Goal: Task Accomplishment & Management: Manage account settings

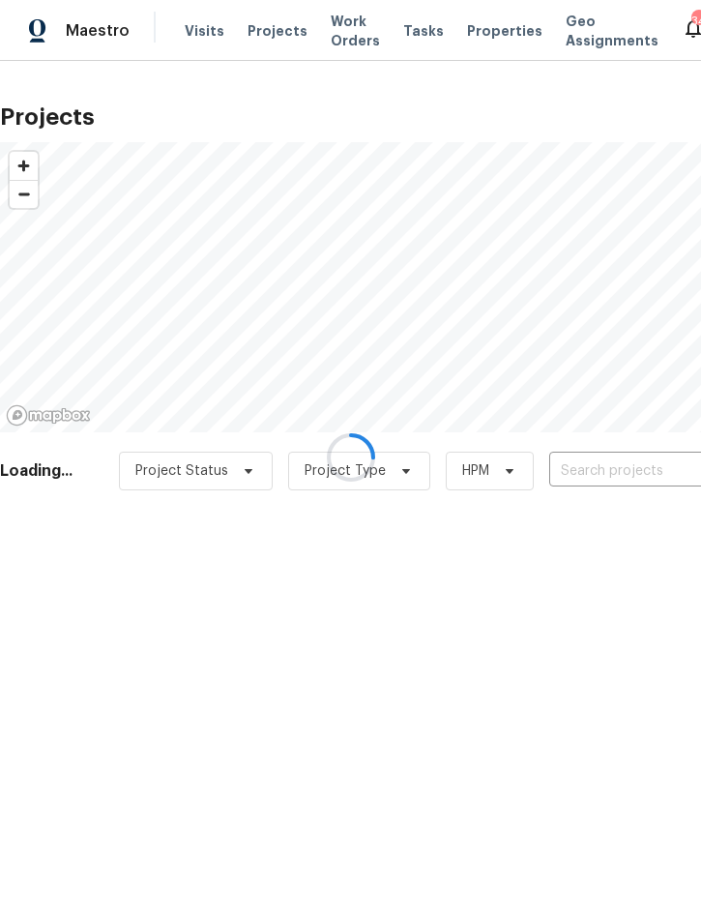
click at [614, 469] on div at bounding box center [350, 457] width 701 height 914
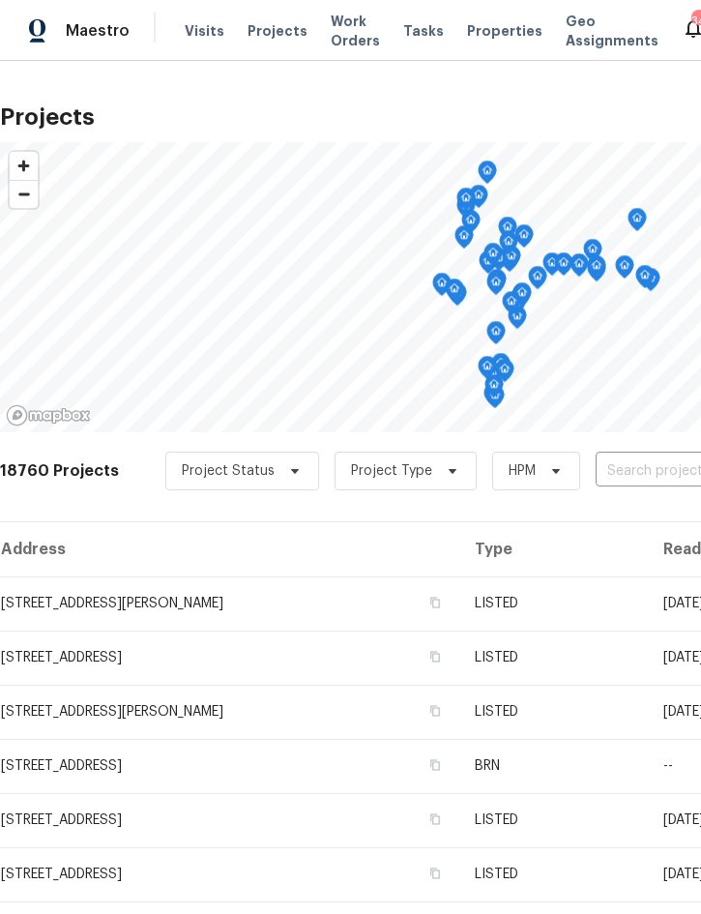
click at [641, 465] on input "text" at bounding box center [707, 472] width 222 height 30
type input "1219 cod"
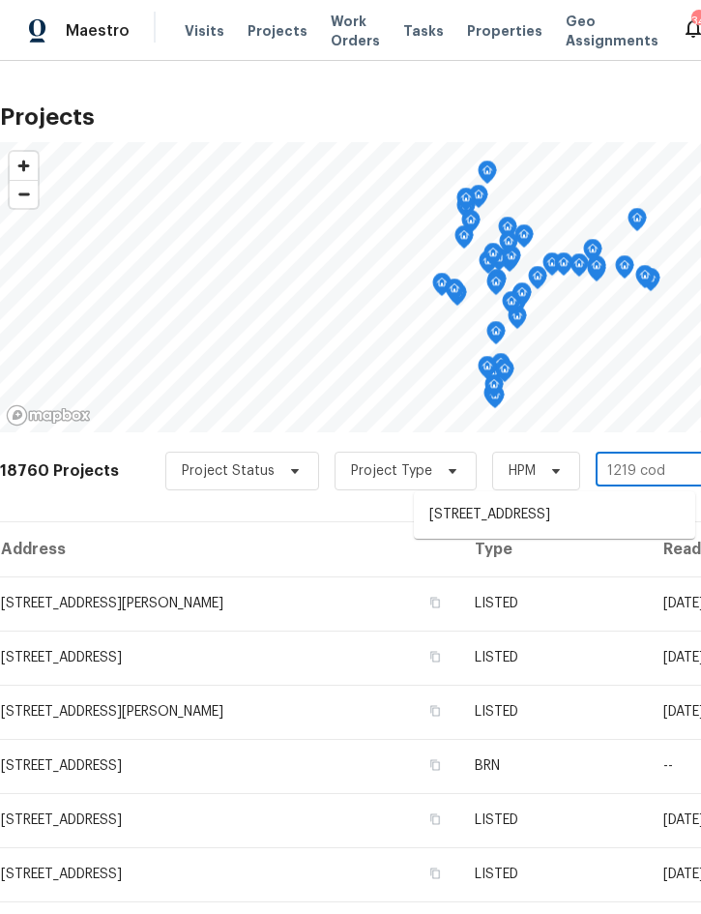
click at [542, 512] on li "[STREET_ADDRESS]" at bounding box center [555, 515] width 282 height 32
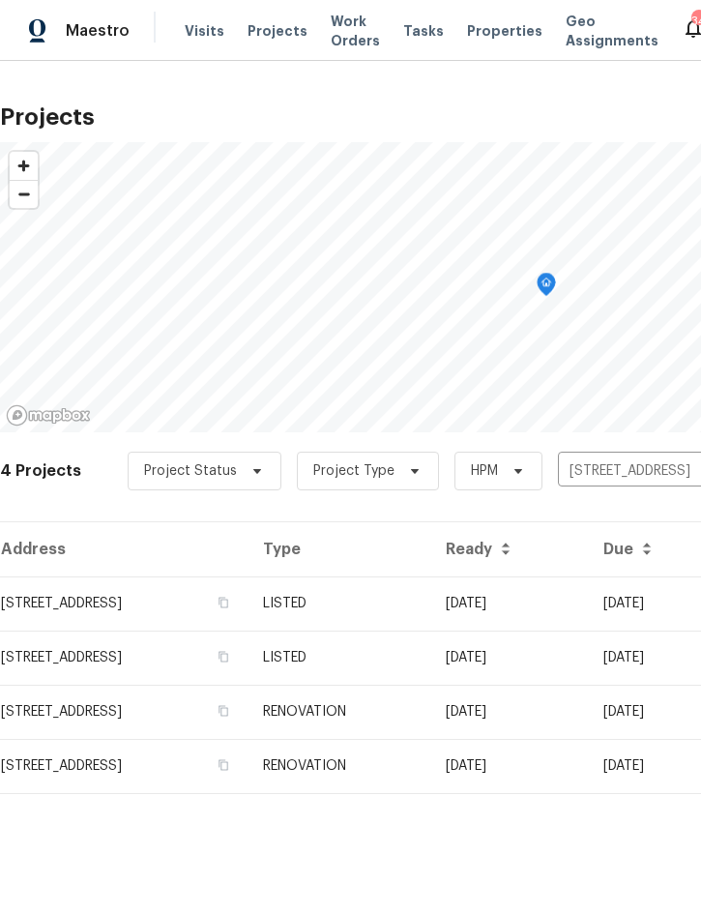
click at [431, 610] on td "LISTED" at bounding box center [339, 604] width 183 height 54
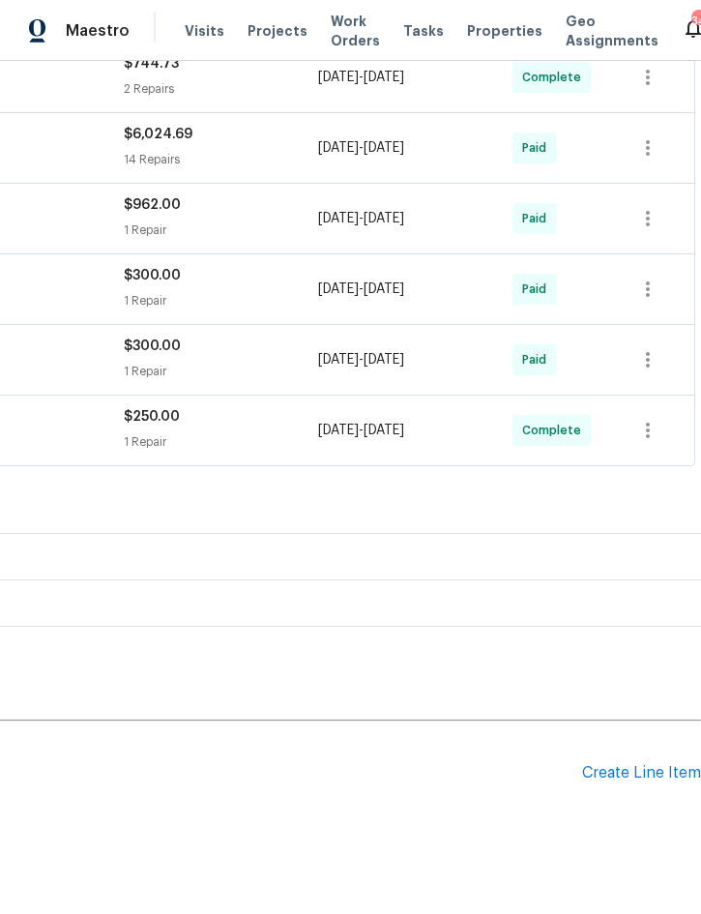
scroll to position [461, 392]
click at [610, 775] on div "Create Line Item" at bounding box center [641, 773] width 119 height 18
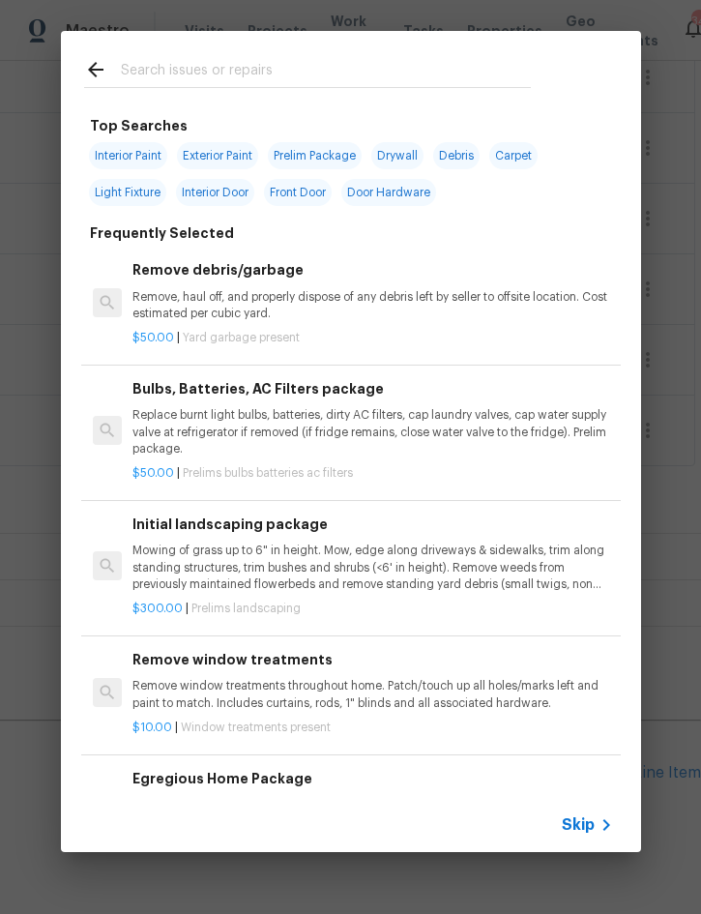
click at [292, 58] on input "text" at bounding box center [326, 72] width 410 height 29
type input "Drywall"
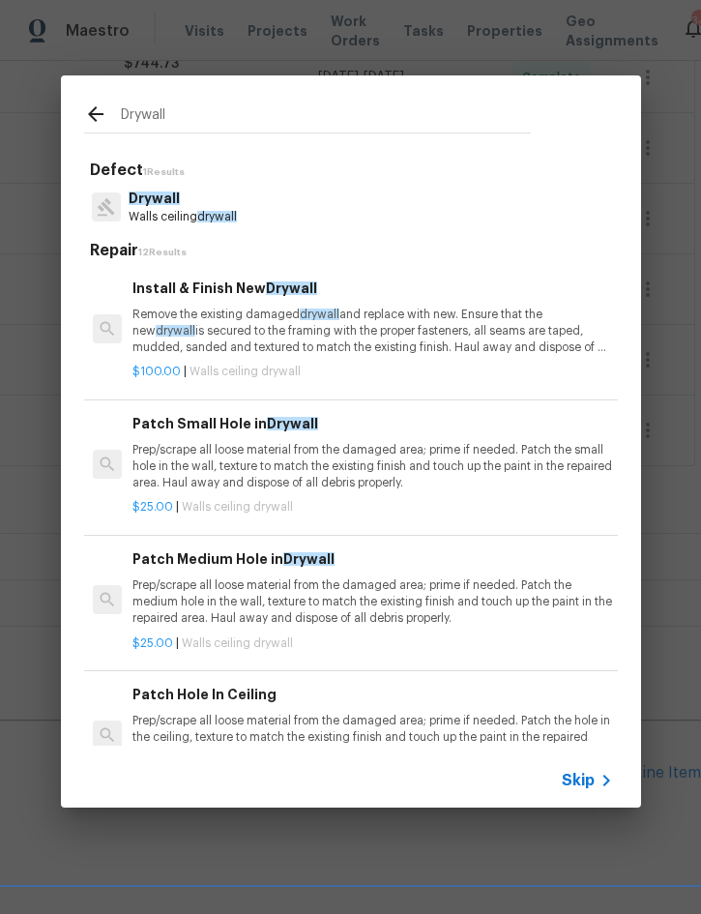
click at [276, 454] on p "Prep/scrape all loose material from the damaged area; prime if needed. Patch th…" at bounding box center [373, 466] width 480 height 49
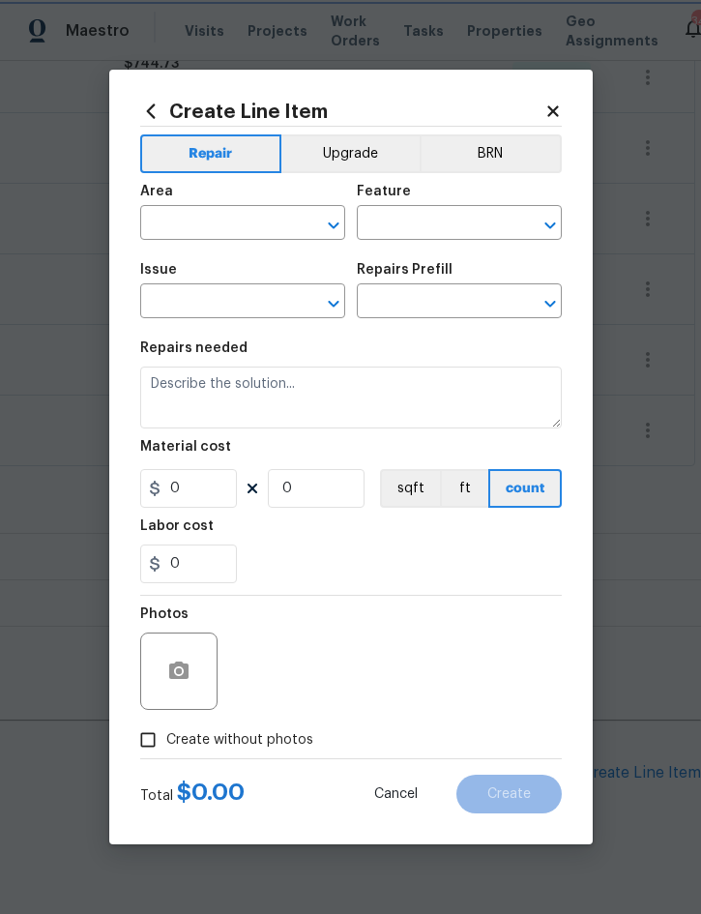
type input "Walls and Ceiling"
type input "Drywall"
type input "Patch Small Hole in Drywall $25.00"
type textarea "Prep/scrape all loose material from the damaged area; prime if needed. Patch th…"
type input "25"
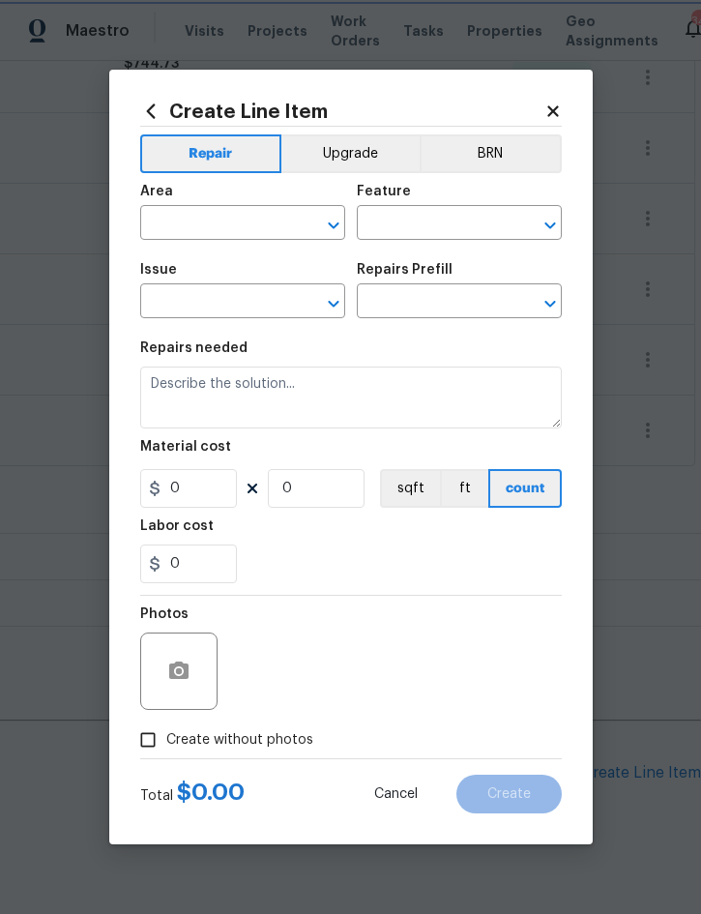
type input "1"
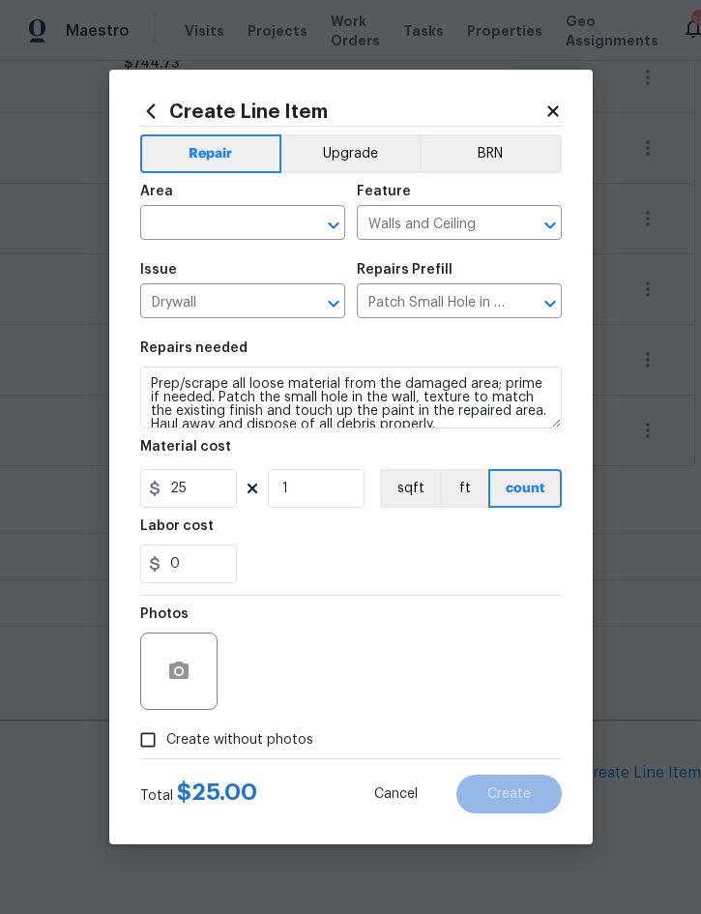
click at [191, 219] on input "text" at bounding box center [215, 225] width 151 height 30
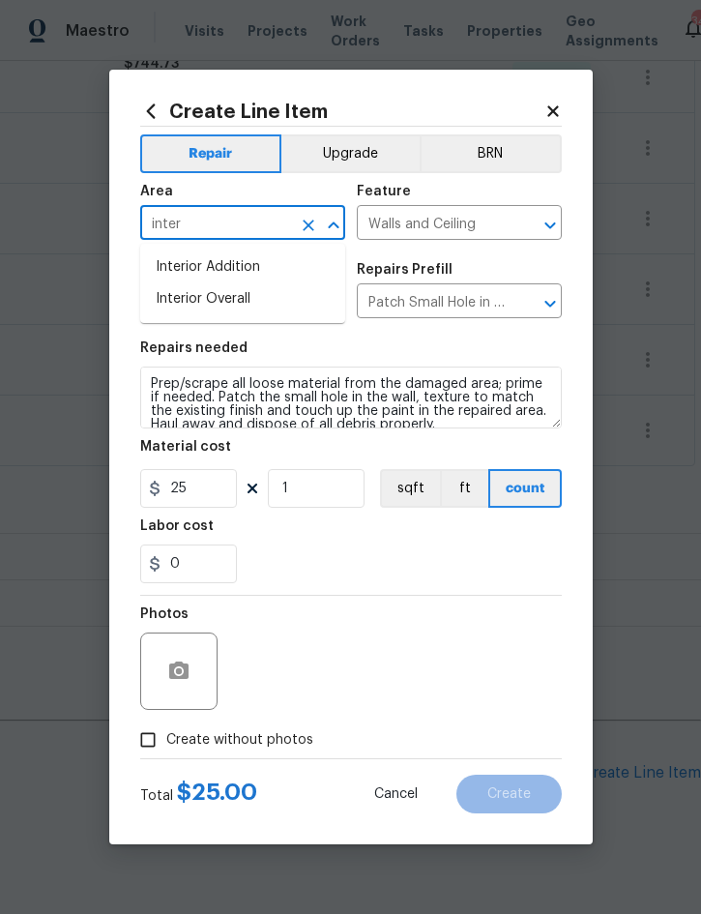
click at [207, 306] on li "Interior Overall" at bounding box center [242, 299] width 205 height 32
type input "Interior Overall"
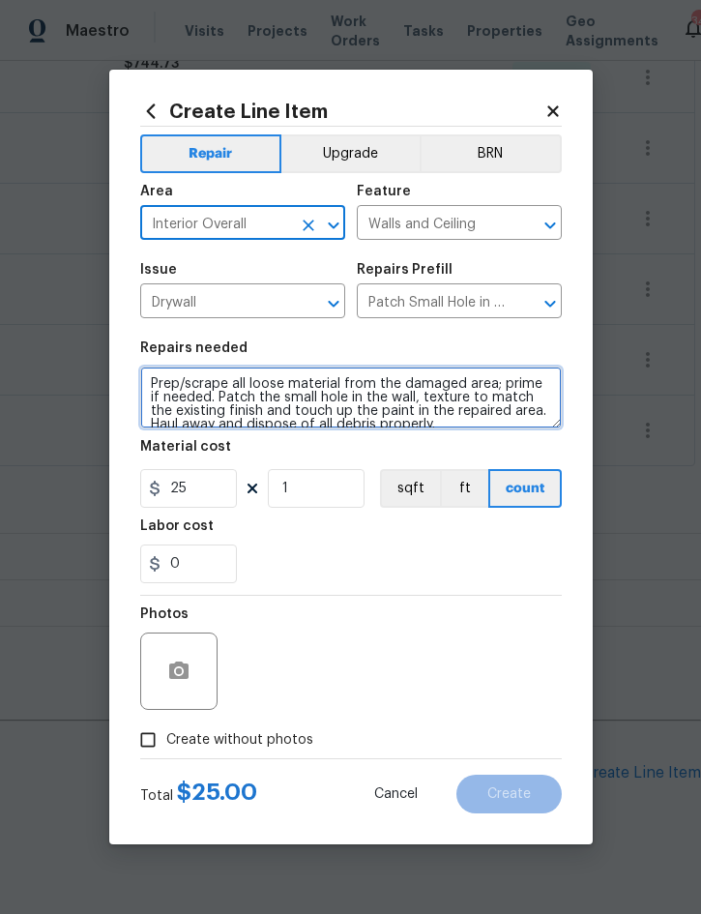
click at [155, 378] on textarea "Prep/scrape all loose material from the damaged area; prime if needed. Patch th…" at bounding box center [351, 398] width 422 height 62
click at [155, 377] on textarea "Prep/scrape all loose material from the damaged area; prime if needed. Patch th…" at bounding box center [351, 398] width 422 height 62
click at [162, 380] on textarea "Prep/scrape all loose material from the damaged area; prime if needed. Patch th…" at bounding box center [351, 398] width 422 height 62
click at [161, 380] on textarea "Prep/scrape all loose material from the damaged area; prime if needed. Patch th…" at bounding box center [351, 398] width 422 height 62
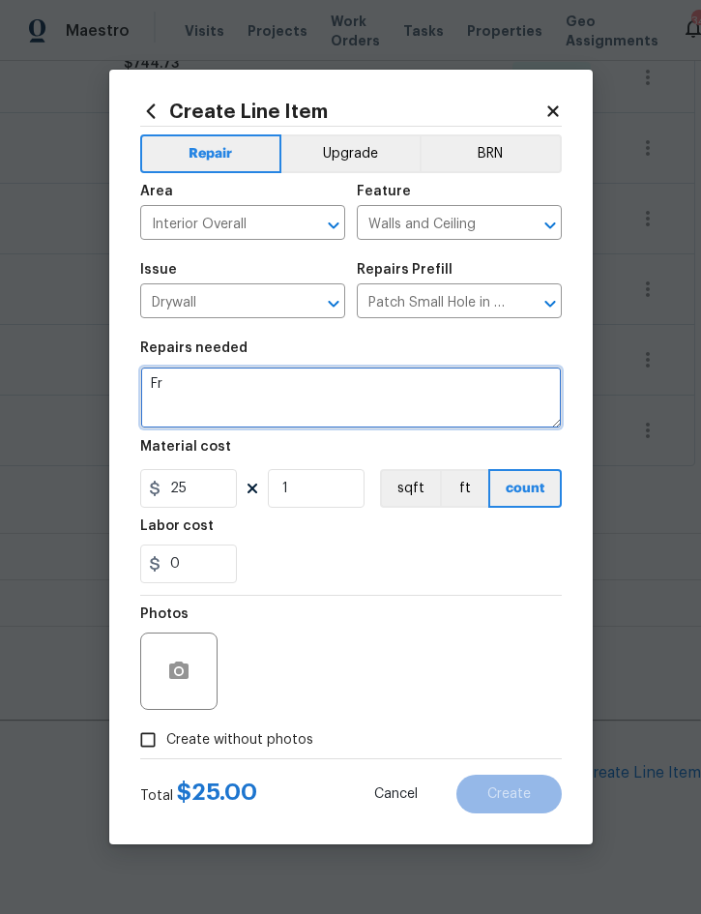
scroll to position [0, 0]
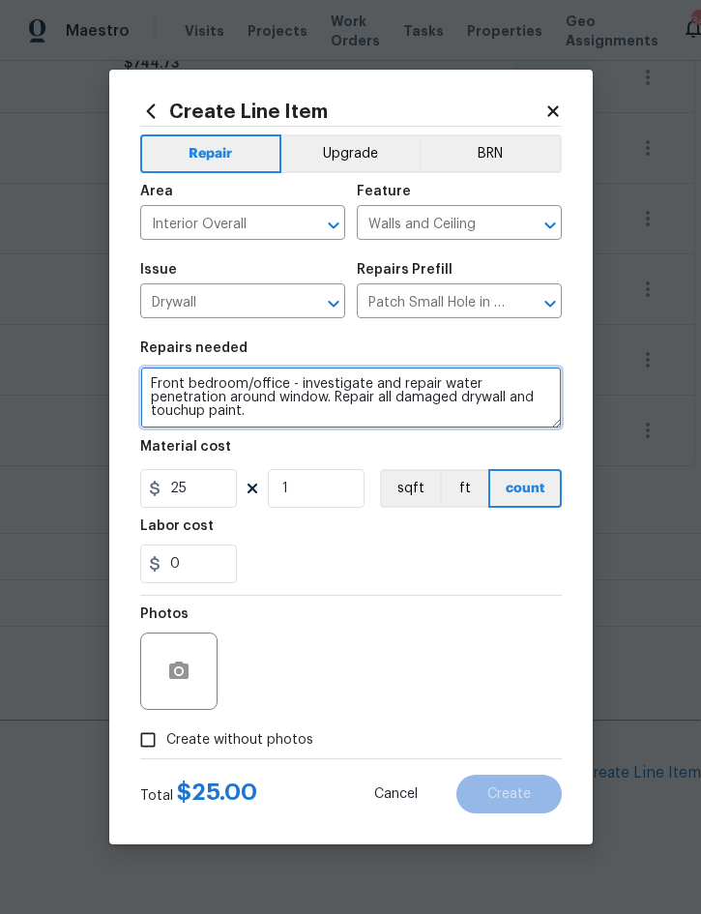
type textarea "Front bedroom/office - investigate and repair water penetration around window. …"
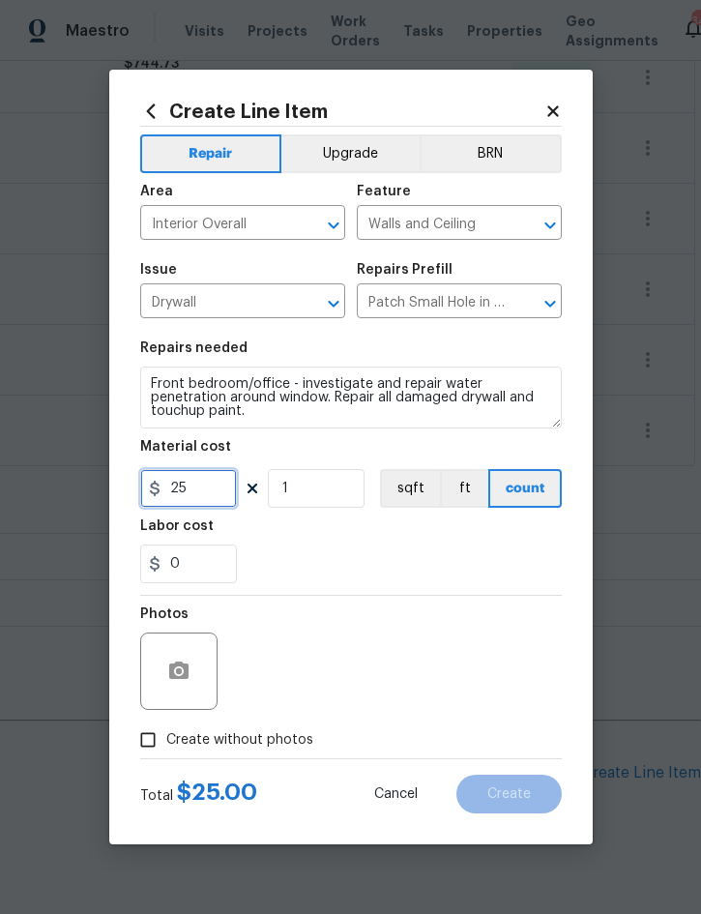
click at [214, 488] on input "25" at bounding box center [188, 488] width 97 height 39
type input "125"
click at [197, 662] on button "button" at bounding box center [179, 671] width 46 height 46
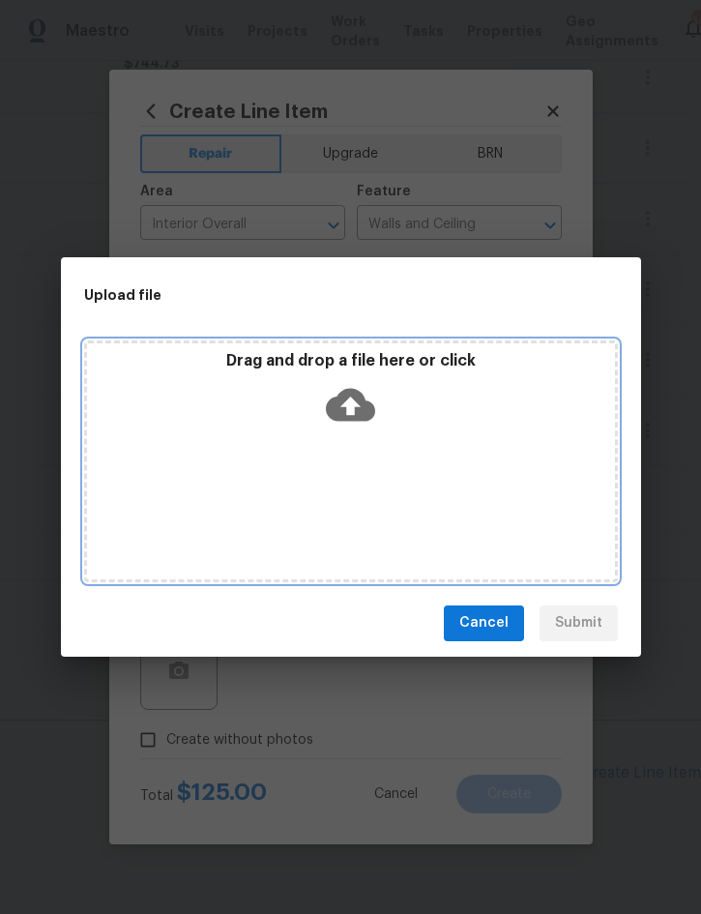
click at [468, 435] on div "Drag and drop a file here or click" at bounding box center [351, 462] width 534 height 242
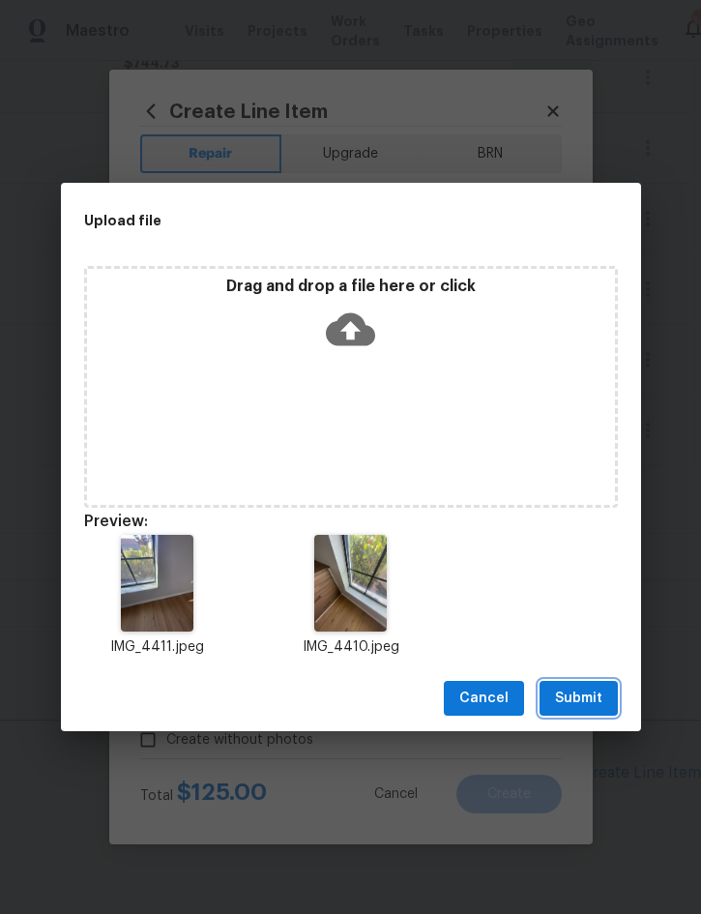
click at [580, 699] on span "Submit" at bounding box center [578, 699] width 47 height 24
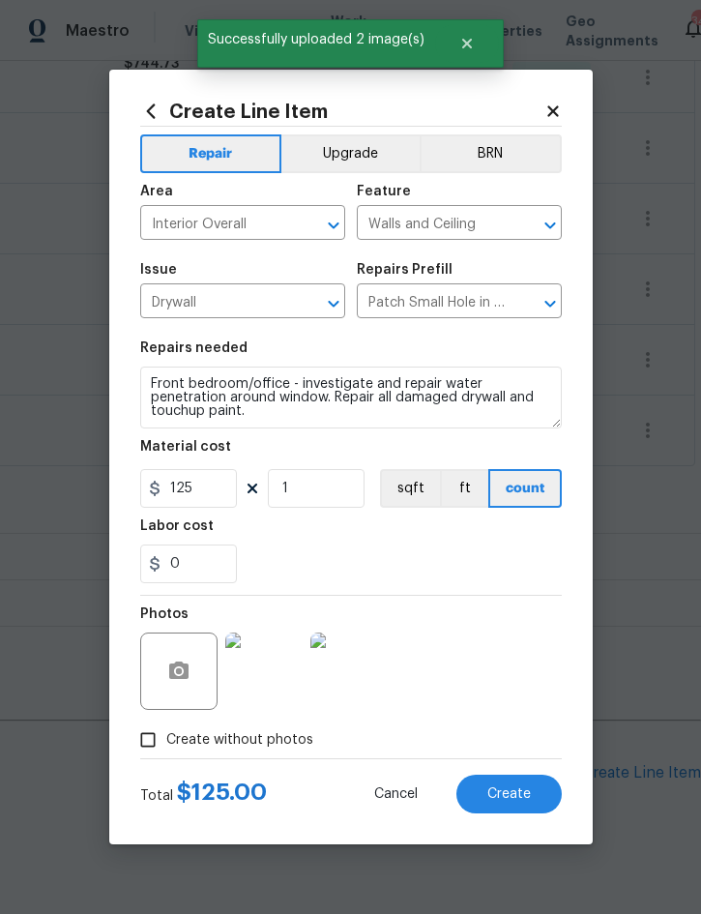
click at [520, 787] on button "Create" at bounding box center [509, 794] width 105 height 39
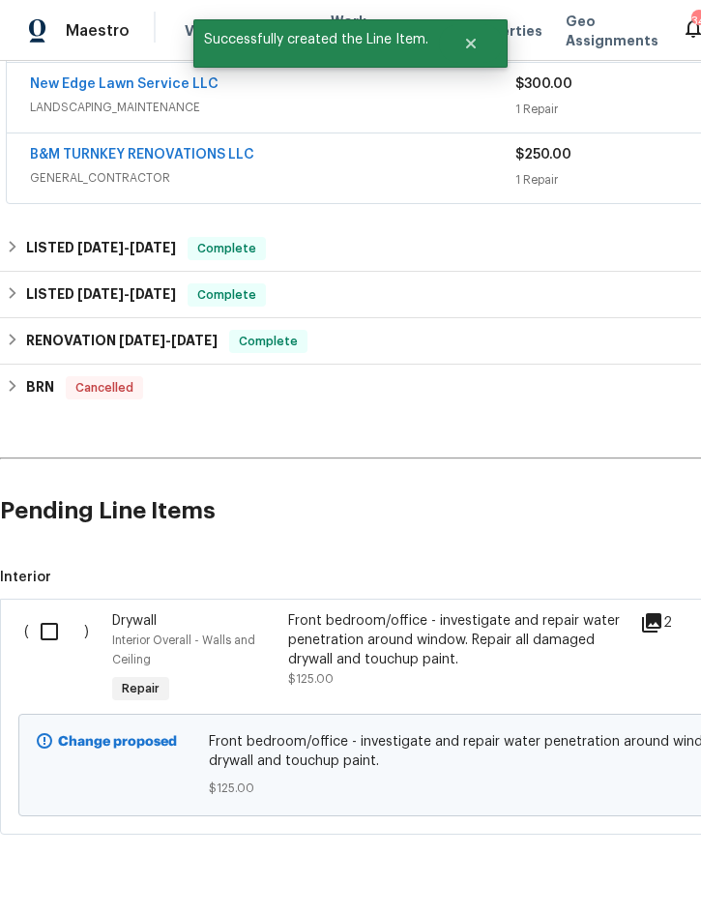
scroll to position [722, 0]
click at [51, 626] on input "checkbox" at bounding box center [56, 632] width 55 height 41
checkbox input "true"
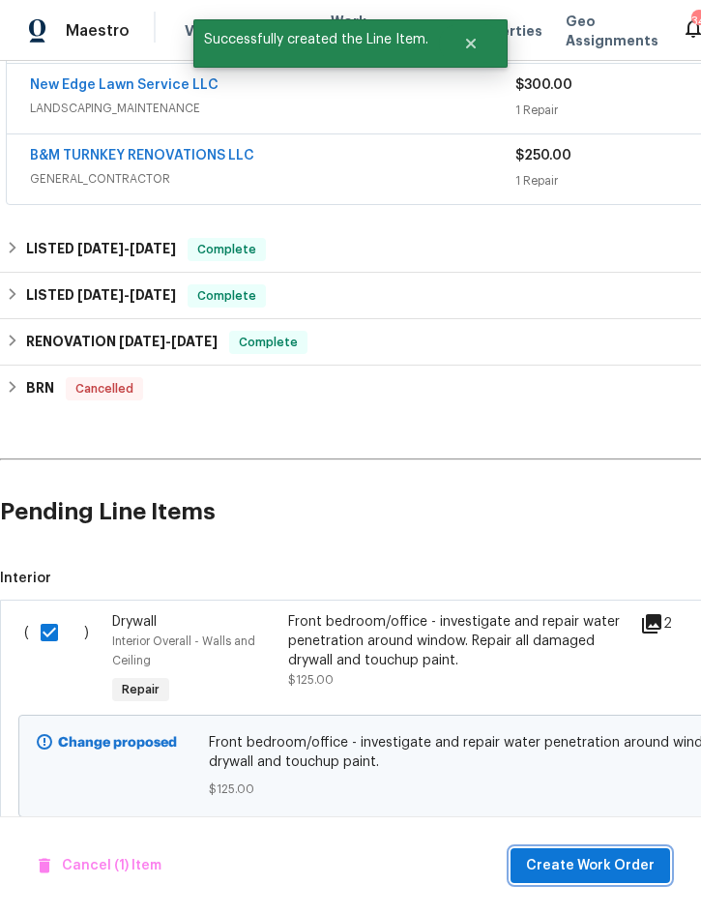
click at [574, 864] on span "Create Work Order" at bounding box center [590, 866] width 129 height 24
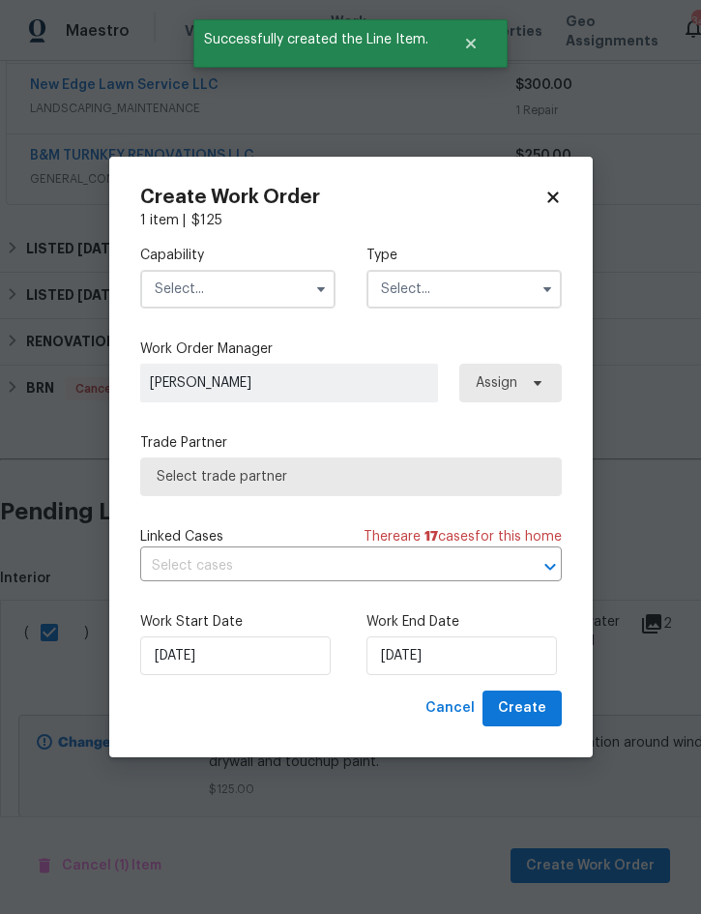
click at [251, 287] on input "text" at bounding box center [237, 289] width 195 height 39
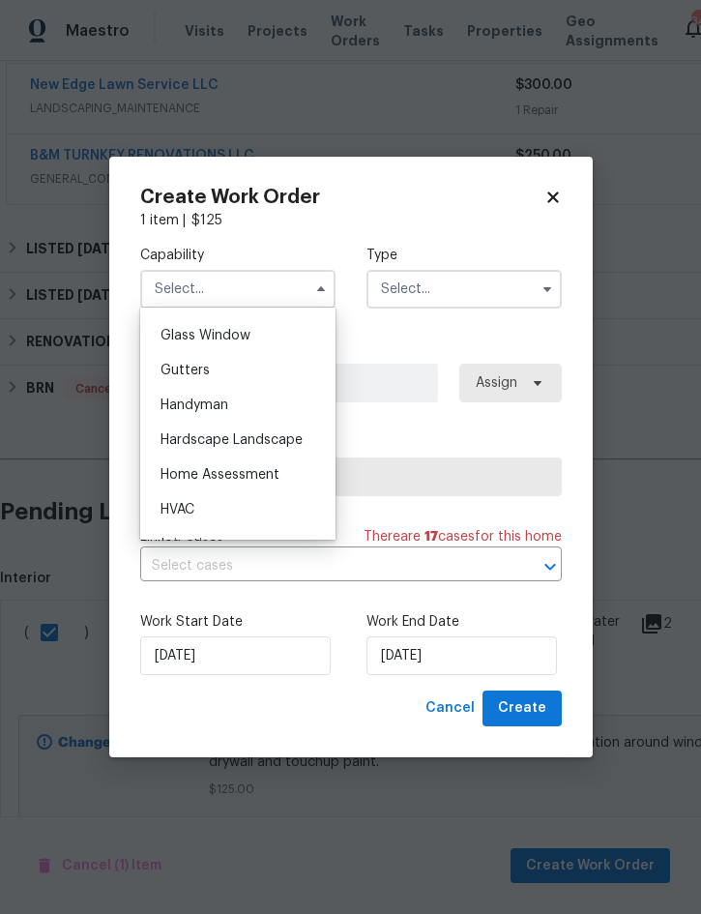
scroll to position [987, 0]
click at [224, 409] on span "Handyman" at bounding box center [195, 408] width 68 height 14
type input "Handyman"
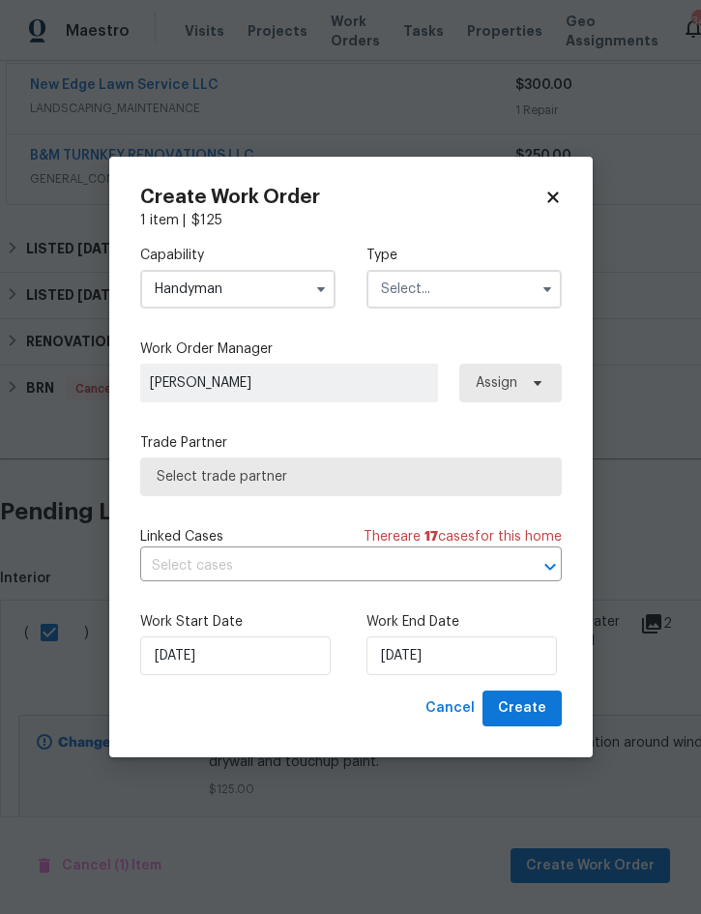
click at [463, 294] on input "text" at bounding box center [464, 289] width 195 height 39
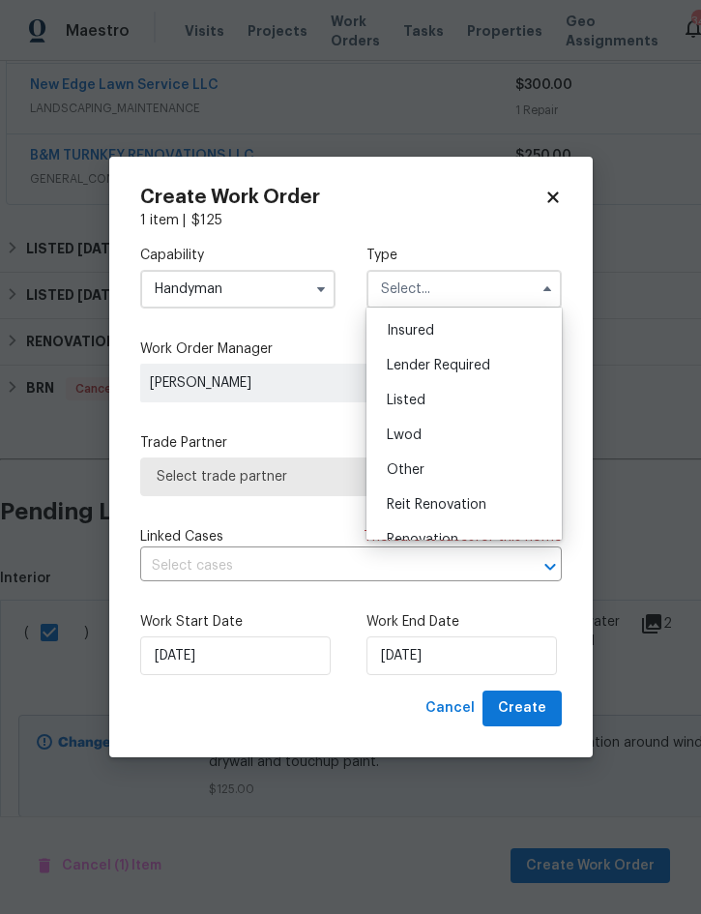
scroll to position [102, 0]
click at [438, 403] on div "Listed" at bounding box center [465, 402] width 186 height 35
type input "Listed"
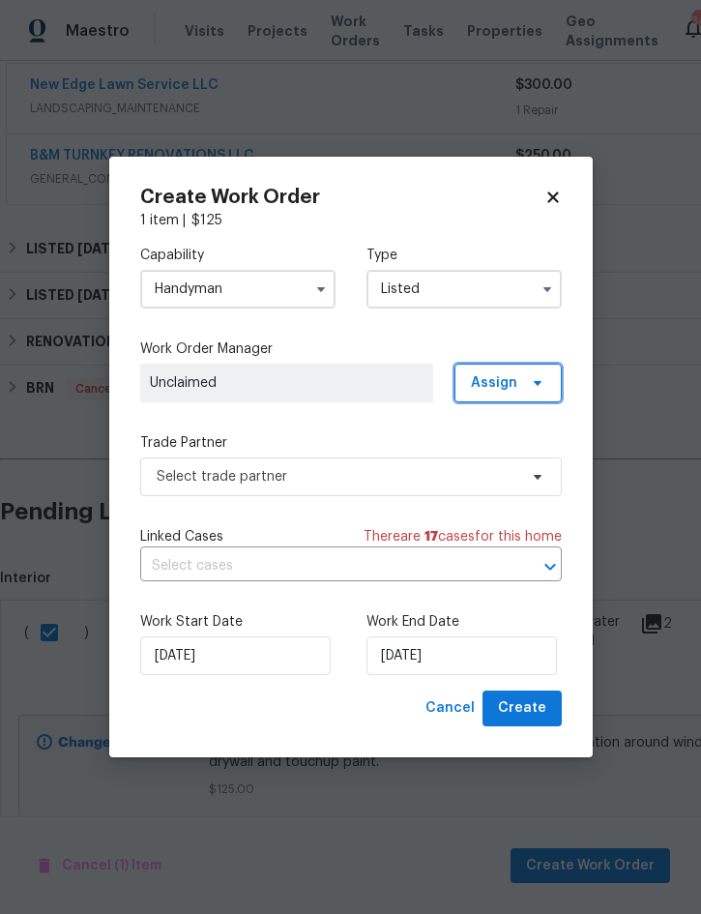
click at [503, 384] on span "Assign" at bounding box center [494, 382] width 46 height 19
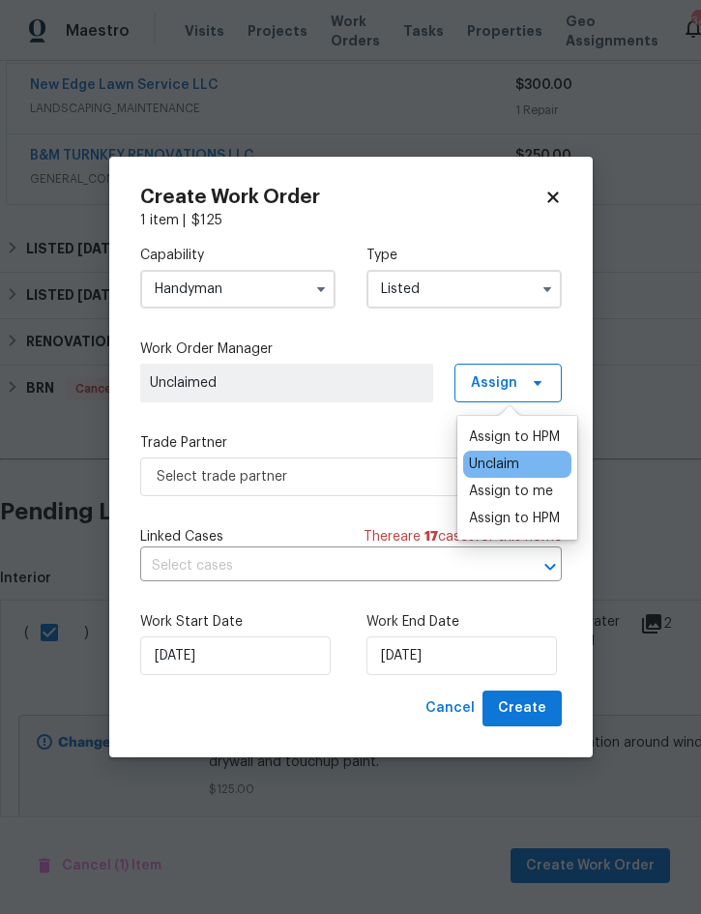
click at [528, 490] on div "Assign to me" at bounding box center [511, 491] width 84 height 19
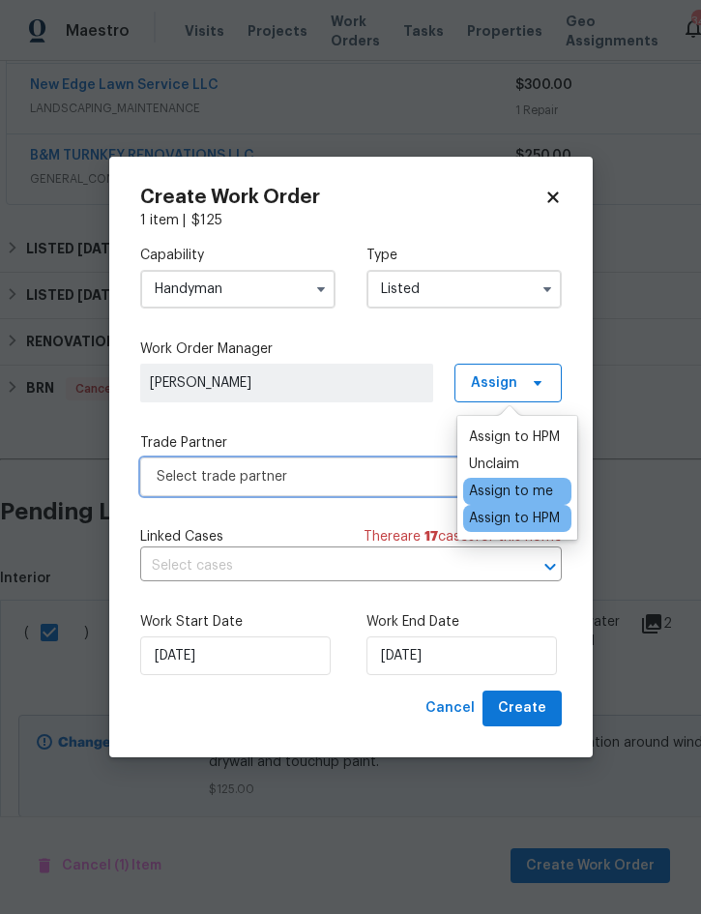
click at [312, 484] on span "Select trade partner" at bounding box center [337, 476] width 361 height 19
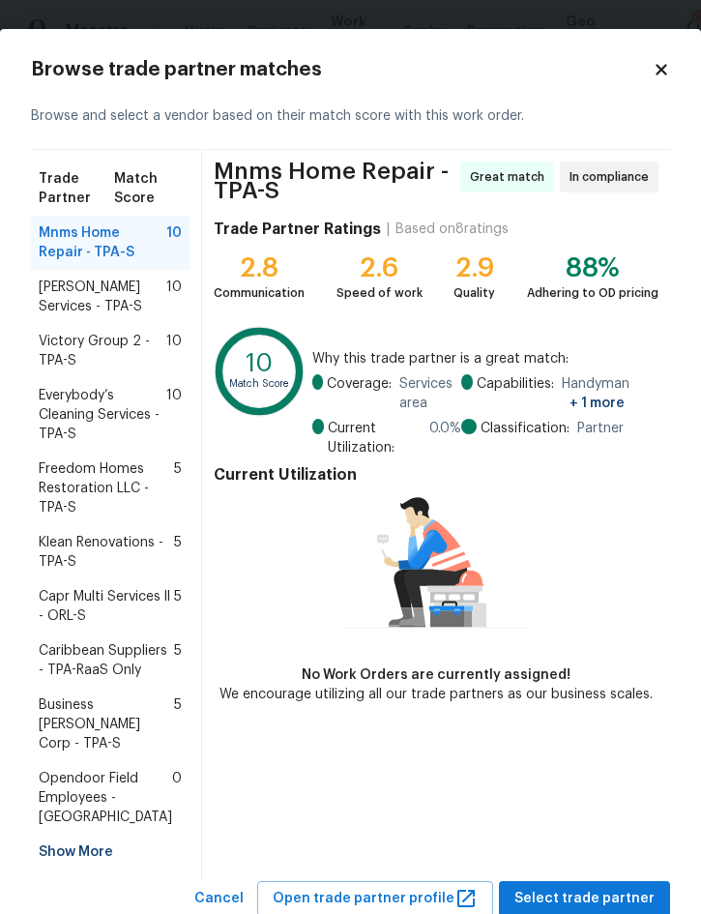
click at [71, 305] on span "Gabler Services - TPA-S" at bounding box center [103, 297] width 128 height 39
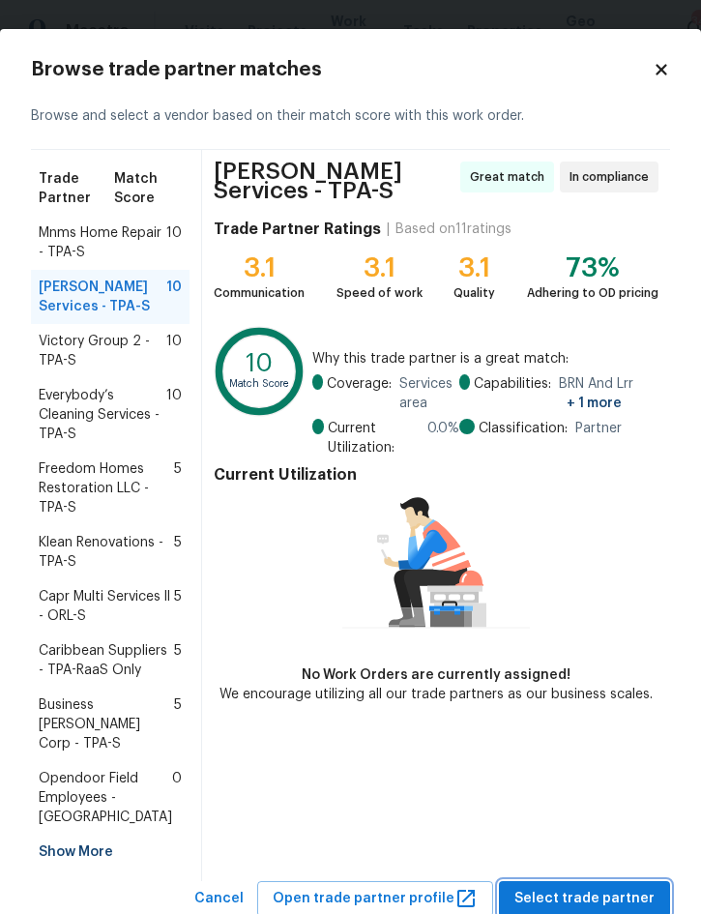
click at [579, 887] on span "Select trade partner" at bounding box center [585, 899] width 140 height 24
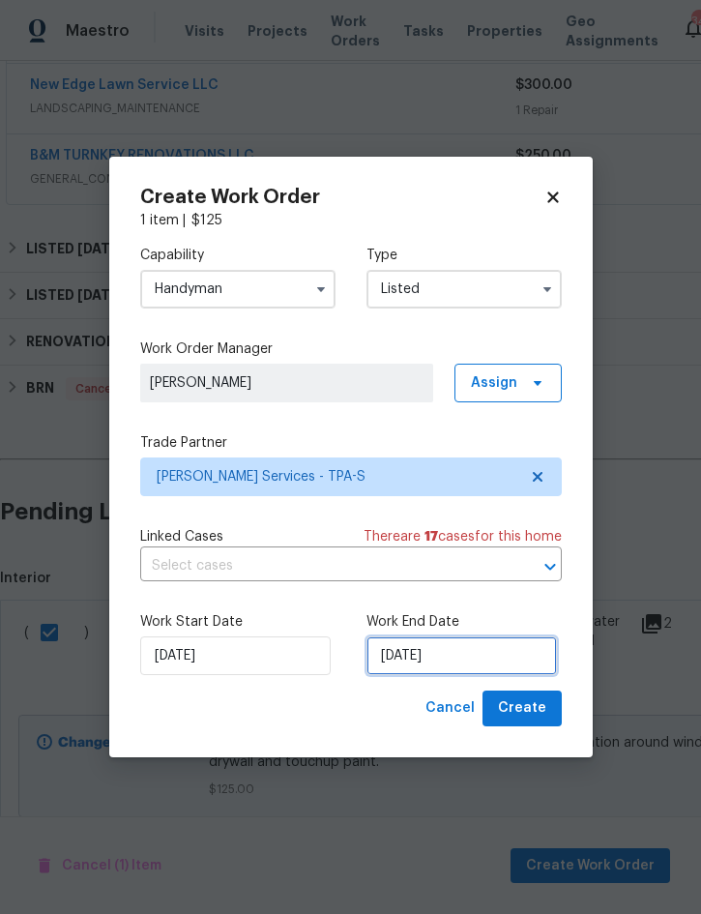
click at [484, 658] on input "[DATE]" at bounding box center [462, 656] width 191 height 39
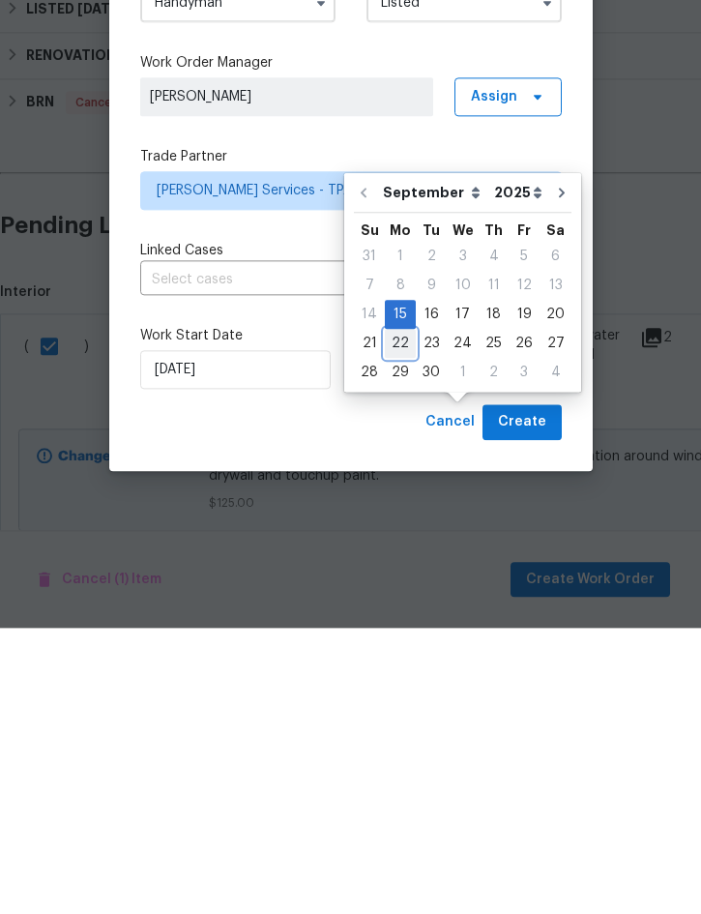
click at [399, 616] on div "22" at bounding box center [400, 629] width 31 height 27
type input "9/22/2025"
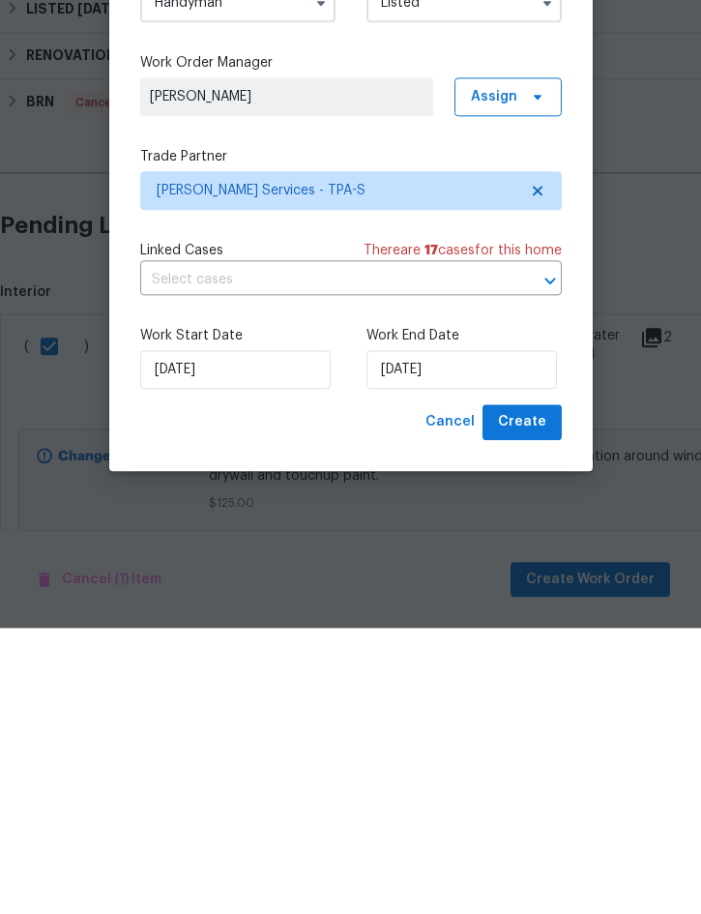
scroll to position [54, 0]
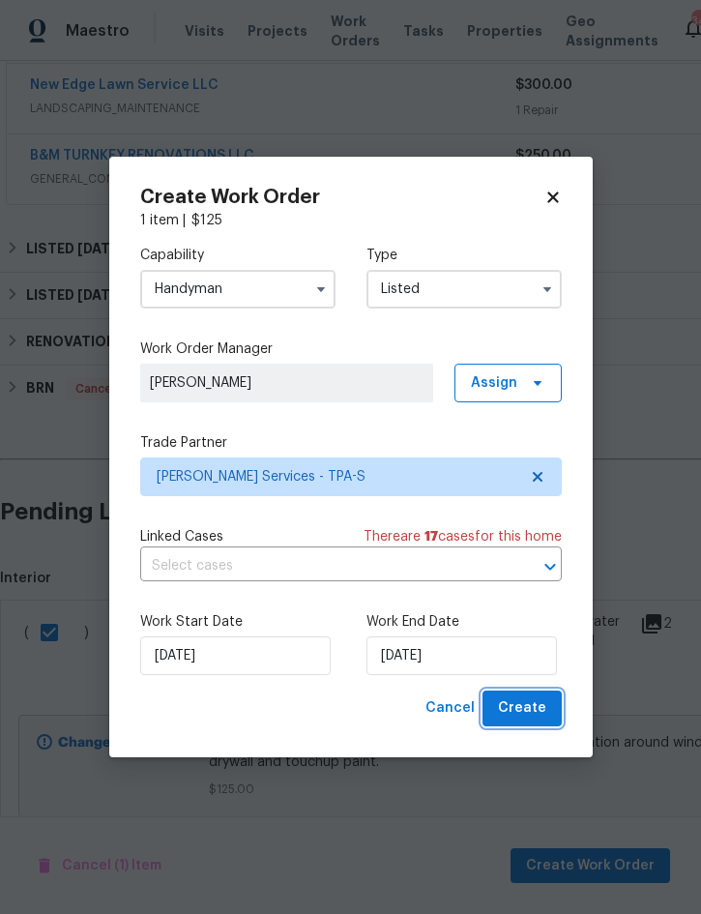
click at [533, 698] on button "Create" at bounding box center [522, 709] width 79 height 36
checkbox input "false"
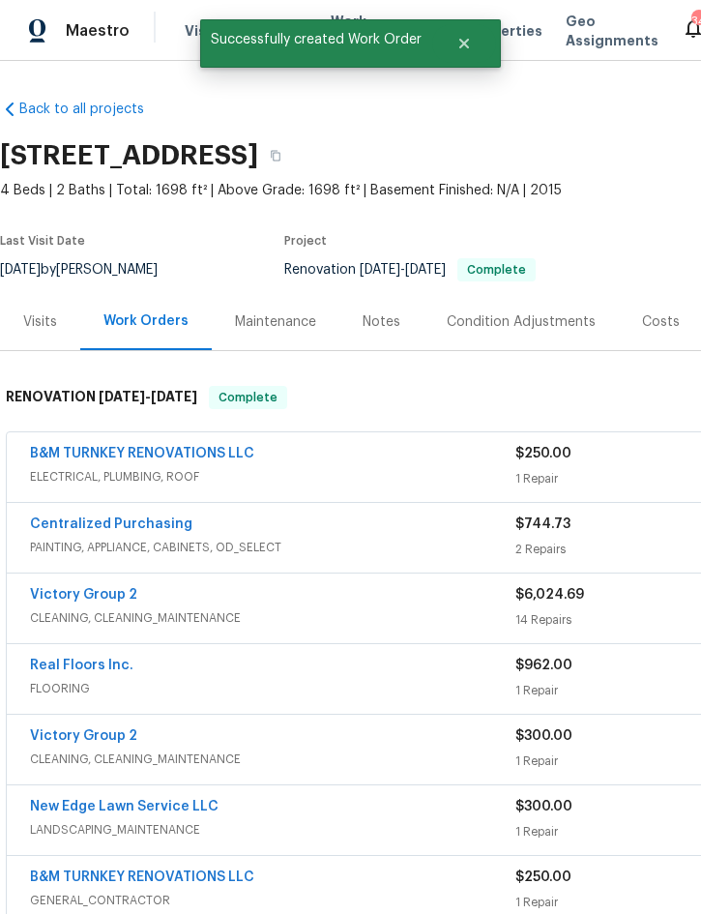
scroll to position [0, 0]
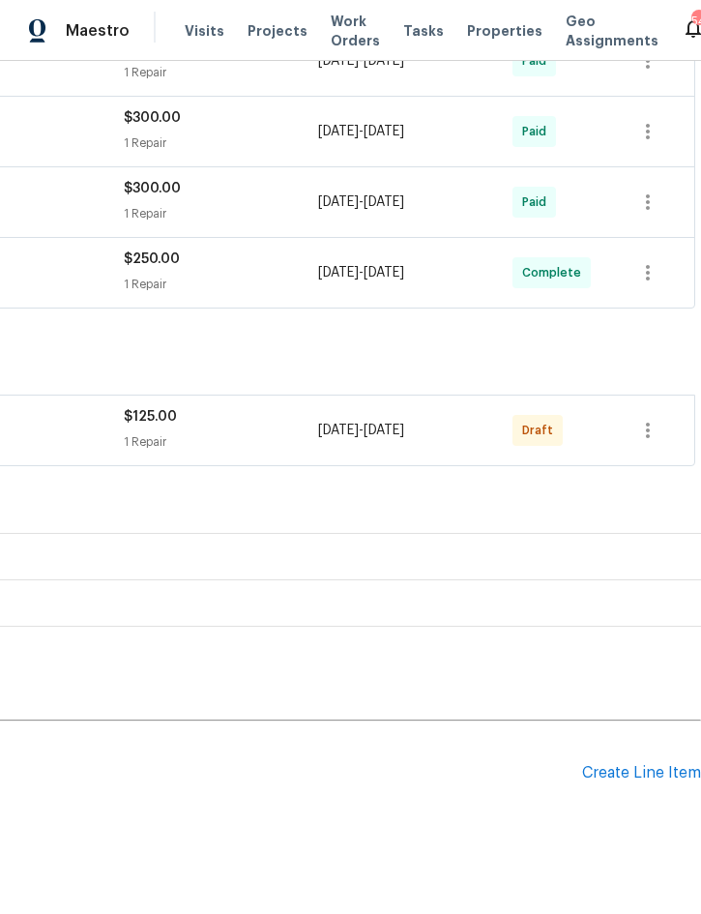
scroll to position [618, 392]
click at [648, 438] on icon "button" at bounding box center [648, 430] width 4 height 15
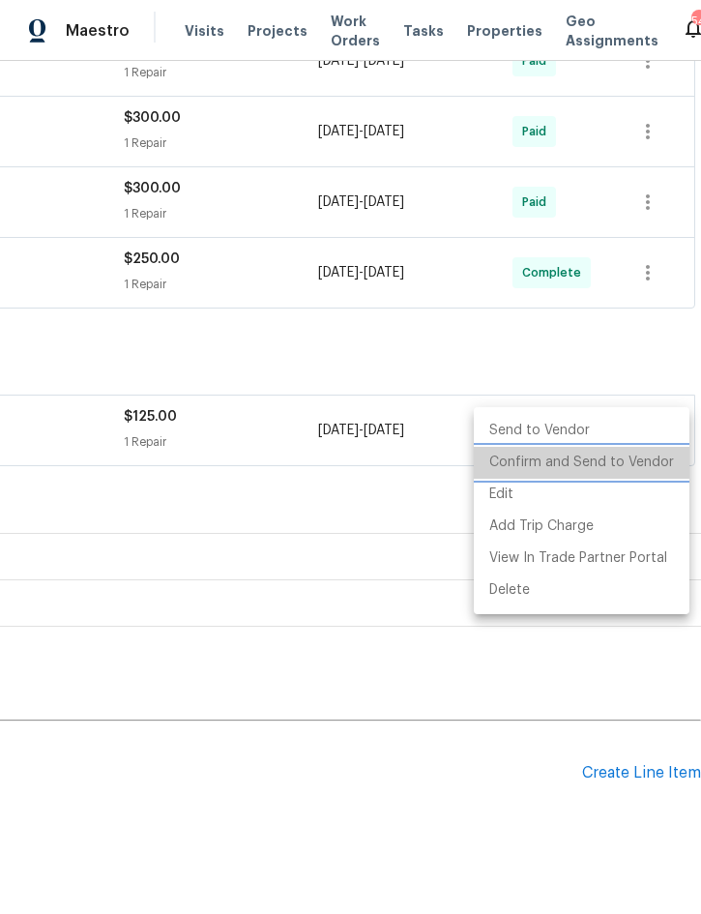
click at [609, 467] on li "Confirm and Send to Vendor" at bounding box center [582, 463] width 216 height 32
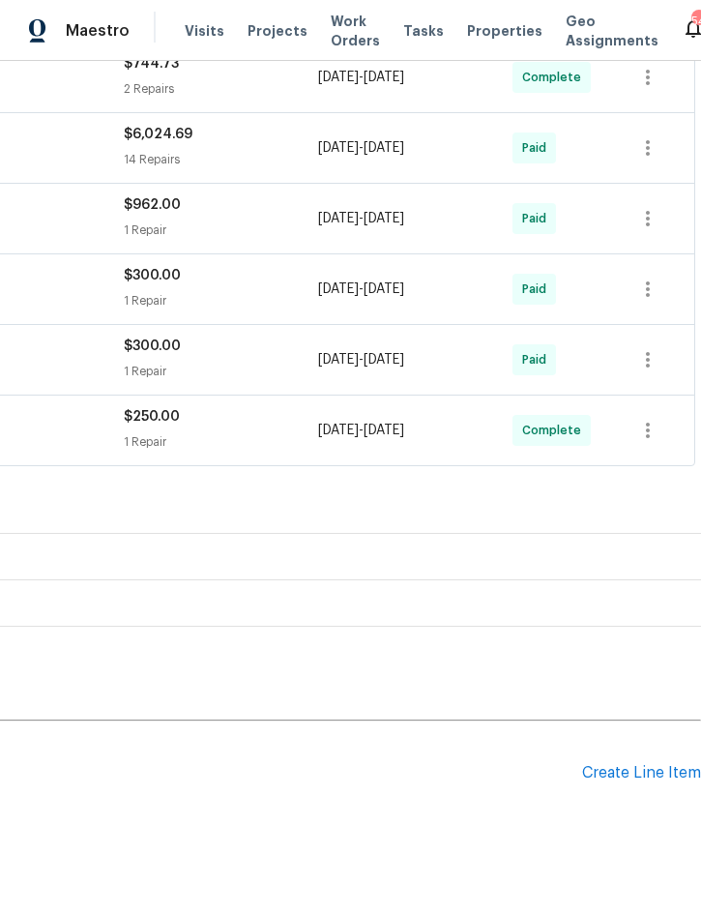
click at [392, 836] on div "No line items." at bounding box center [154, 827] width 1093 height 19
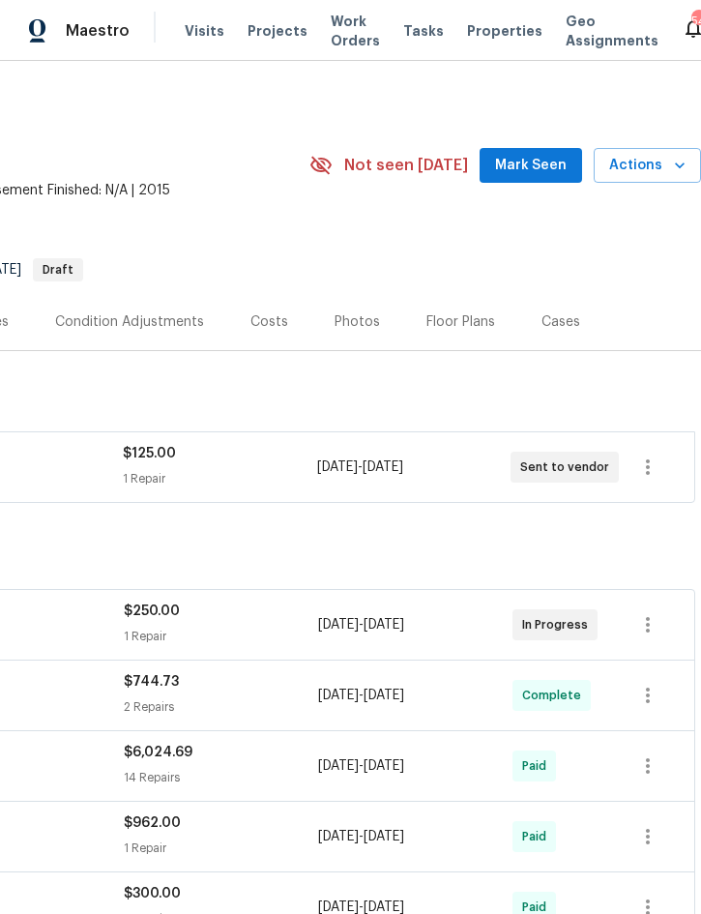
scroll to position [0, 392]
click at [659, 161] on span "Actions" at bounding box center [648, 166] width 76 height 24
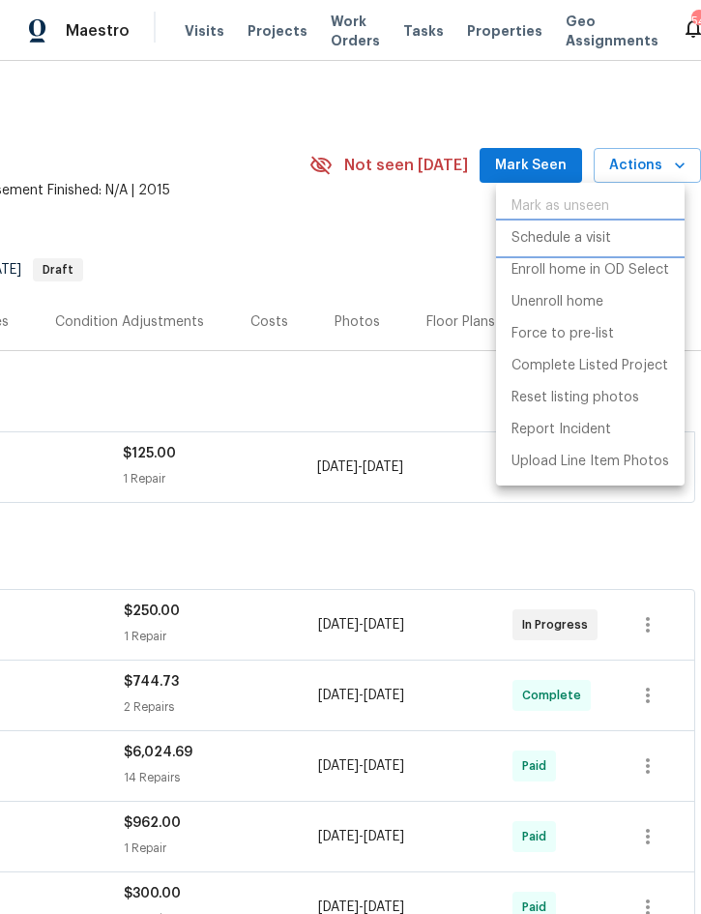
click at [596, 239] on p "Schedule a visit" at bounding box center [562, 238] width 100 height 20
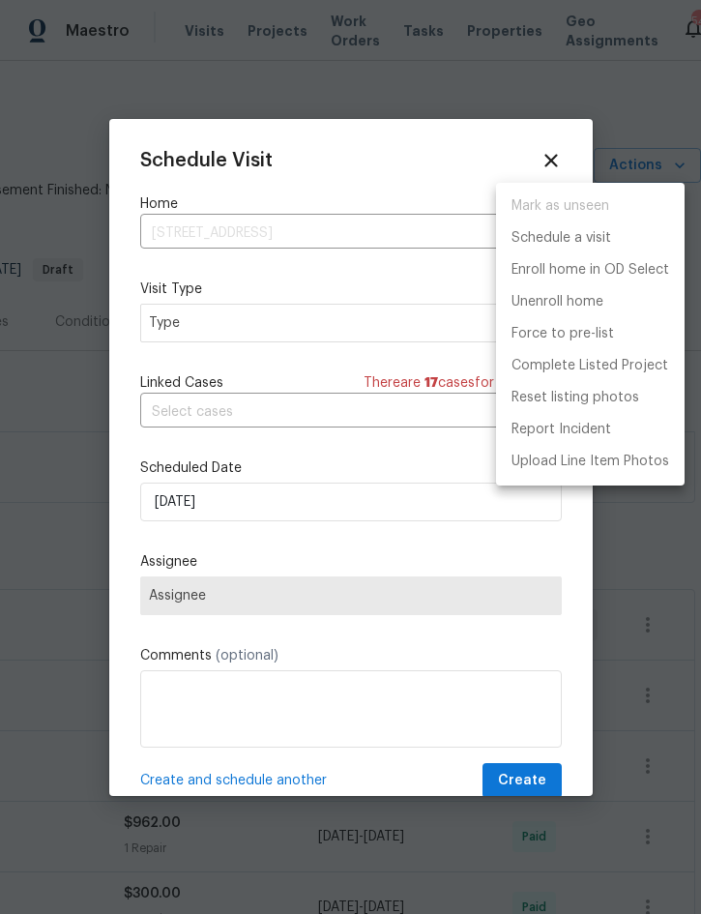
click at [253, 336] on div at bounding box center [350, 457] width 701 height 914
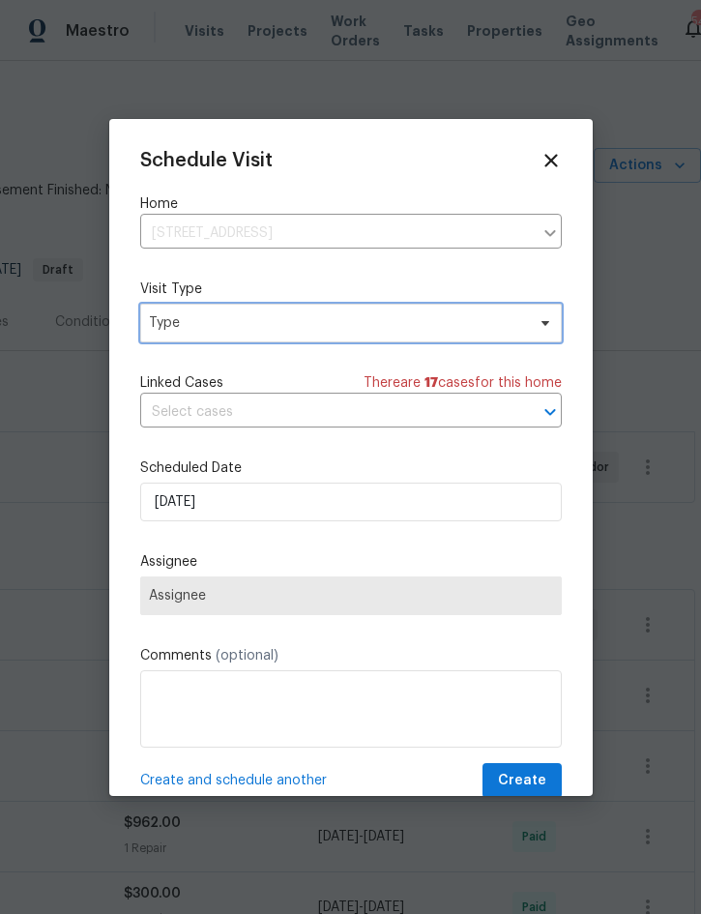
click at [280, 315] on span "Type" at bounding box center [337, 322] width 376 height 19
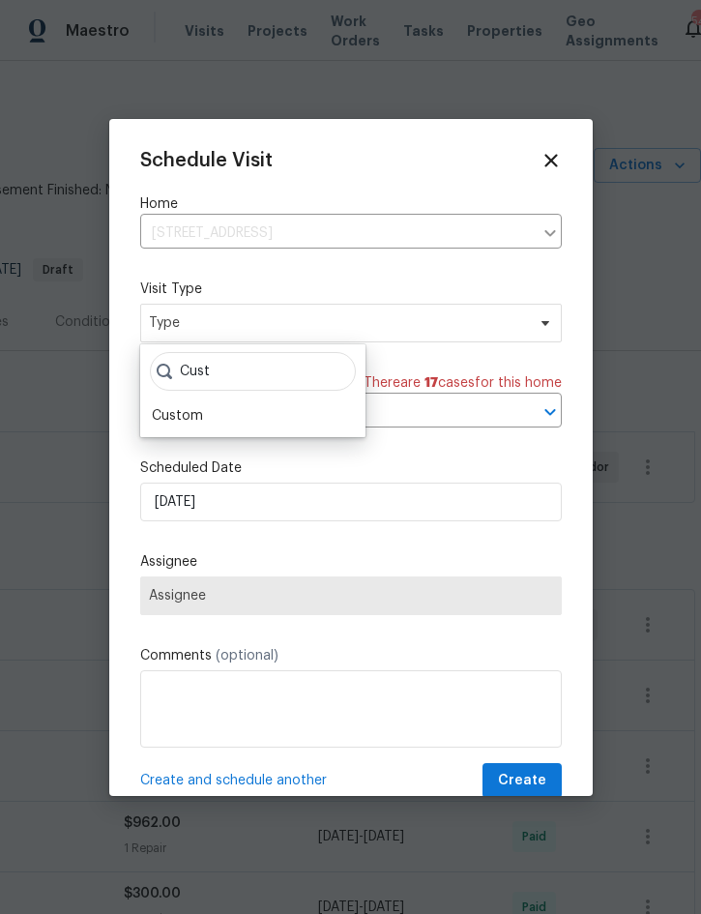
type input "Cust"
click at [196, 412] on div "Custom" at bounding box center [177, 415] width 51 height 19
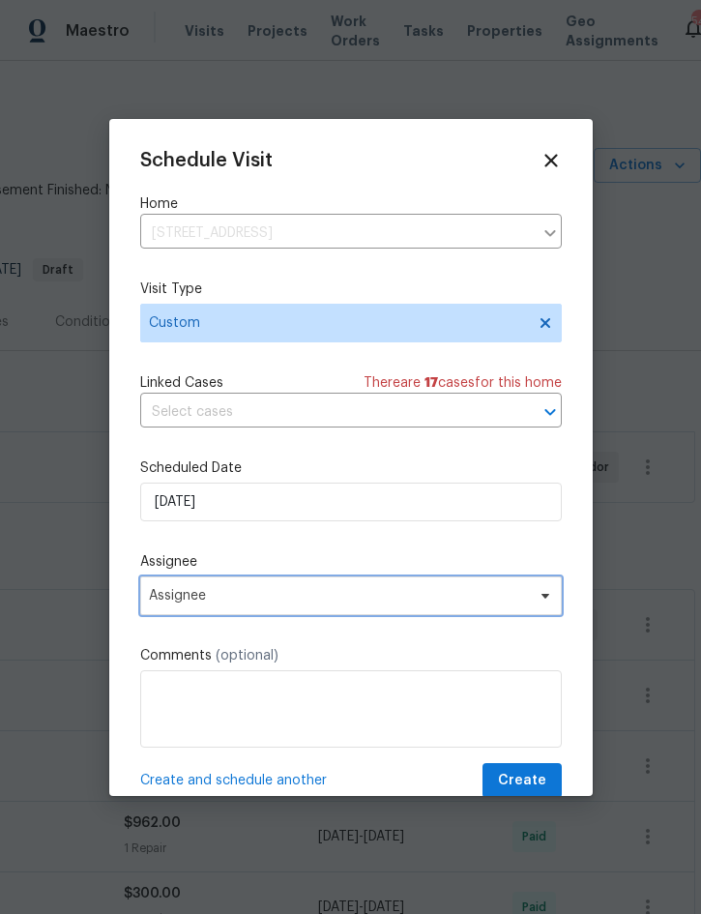
click at [283, 599] on span "Assignee" at bounding box center [338, 595] width 379 height 15
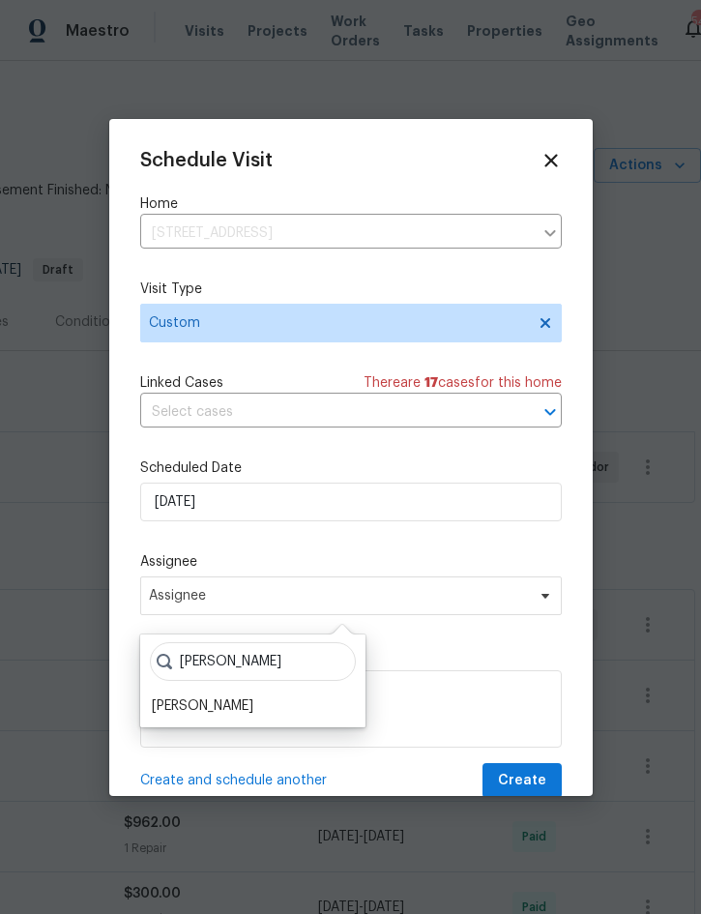
scroll to position [53, 0]
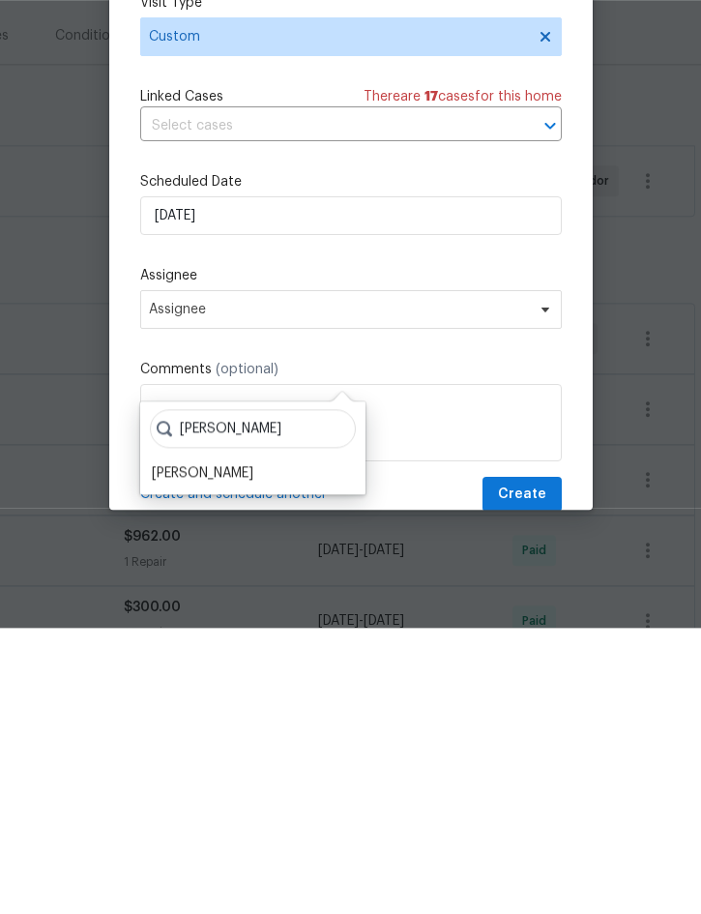
type input "Nick"
click at [219, 750] on div "[PERSON_NAME]" at bounding box center [203, 759] width 102 height 19
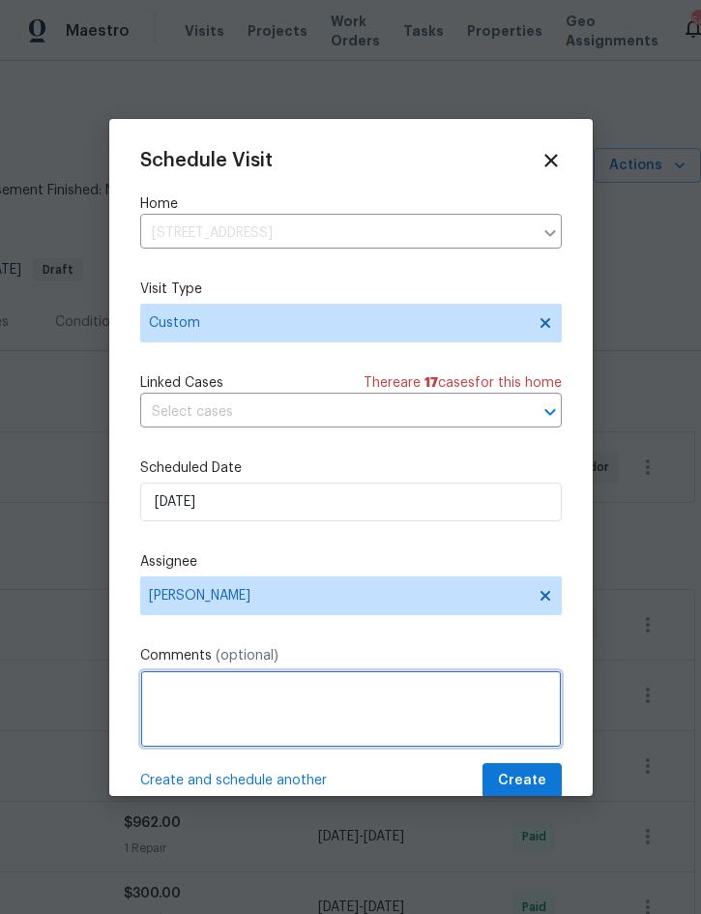
click at [241, 709] on textarea at bounding box center [351, 708] width 422 height 77
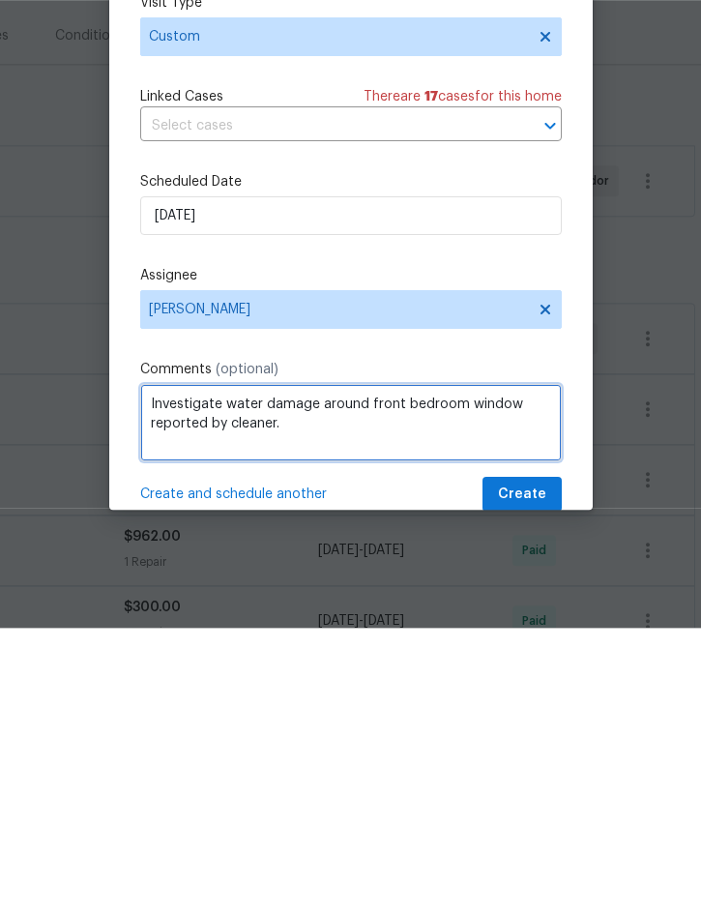
type textarea "Investigate water damage around front bedroom window reported by cleaner."
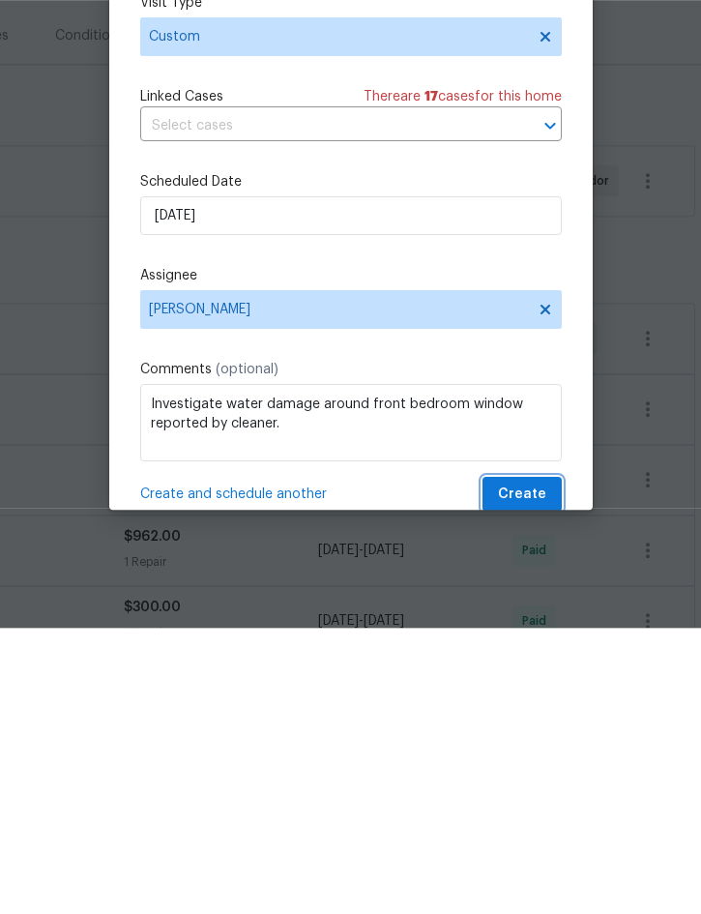
click at [527, 769] on span "Create" at bounding box center [522, 781] width 48 height 24
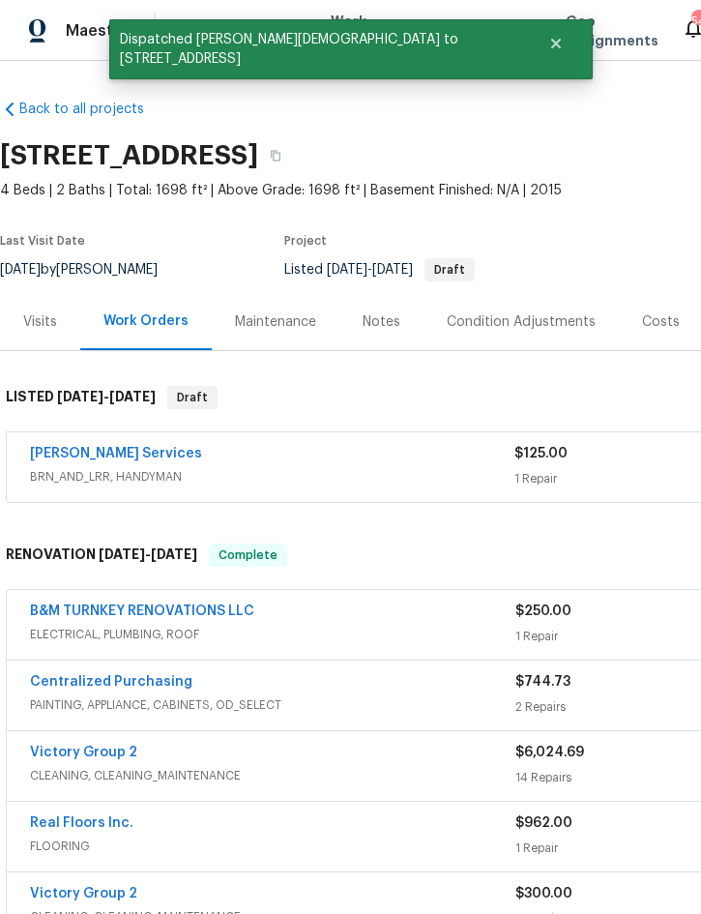
scroll to position [0, 0]
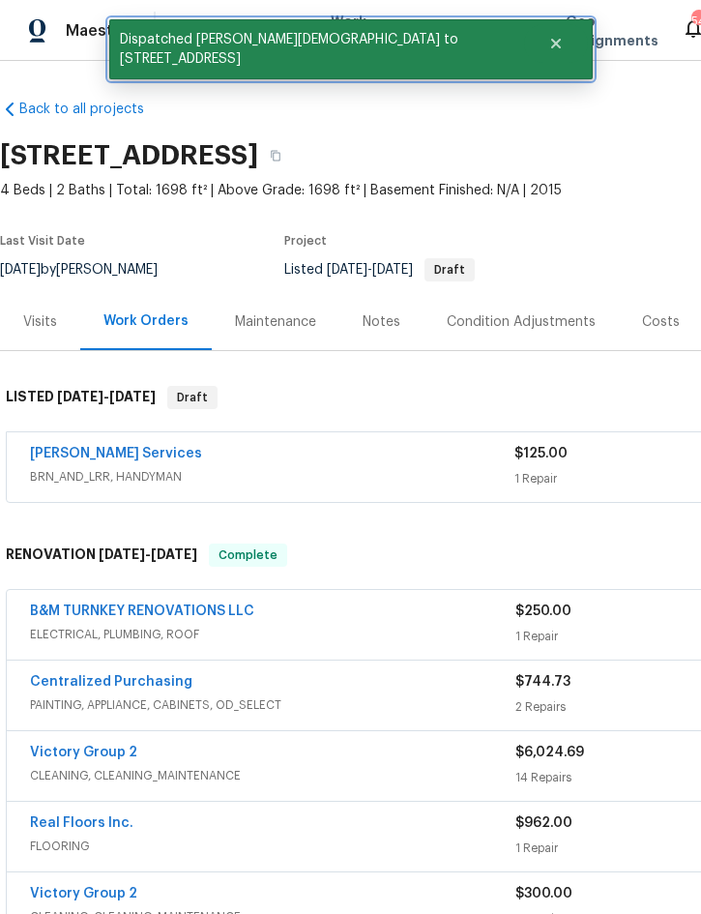
click at [524, 28] on button "Close" at bounding box center [556, 43] width 64 height 39
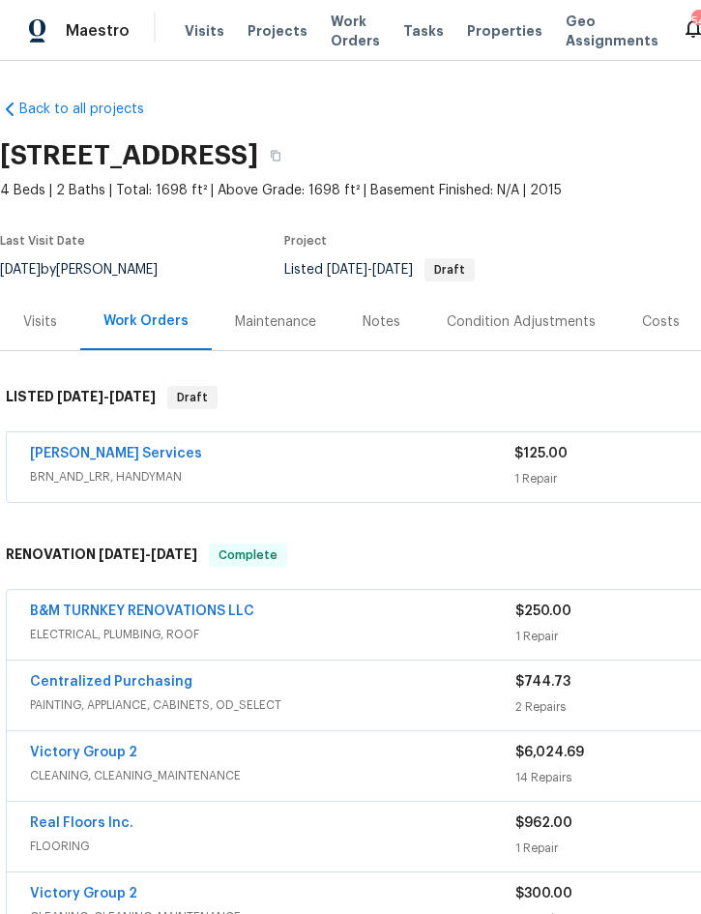
click at [266, 38] on span "Projects" at bounding box center [278, 30] width 60 height 19
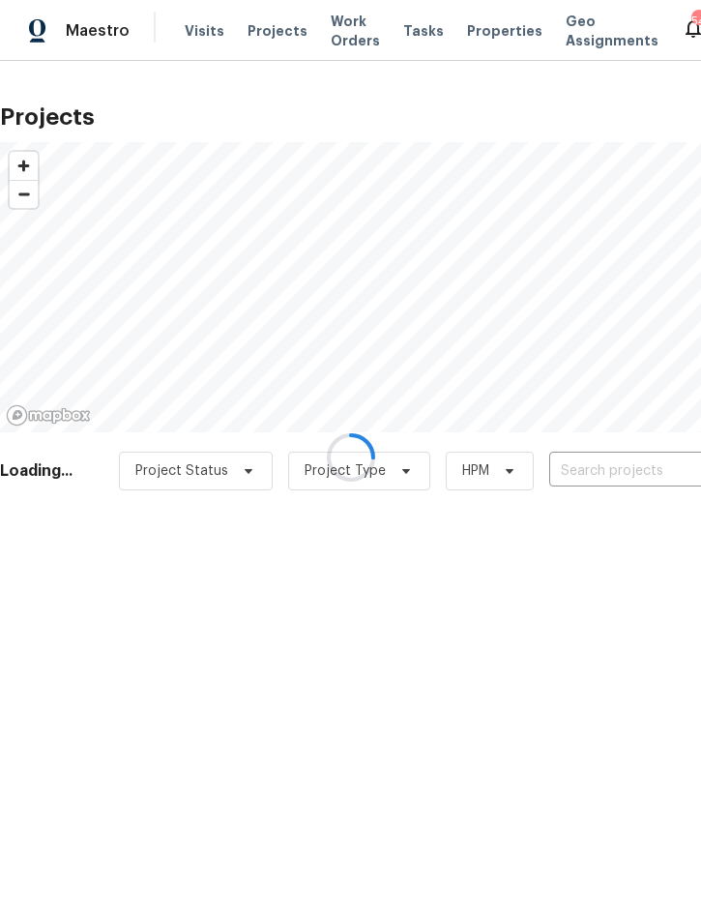
click at [601, 475] on div at bounding box center [350, 457] width 701 height 914
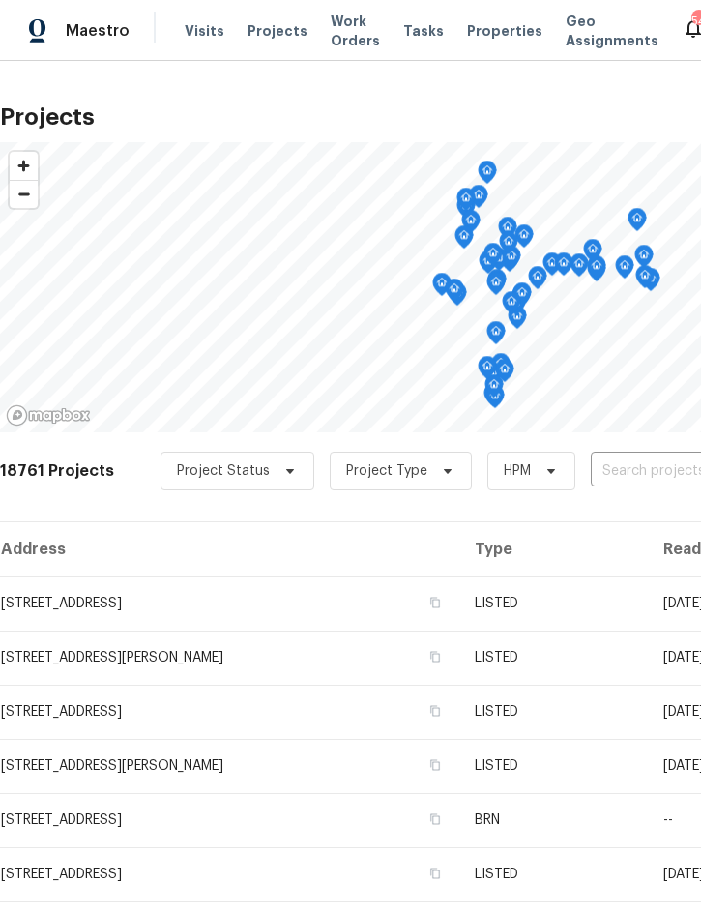
click at [641, 472] on input "text" at bounding box center [702, 472] width 222 height 30
type input "914 char"
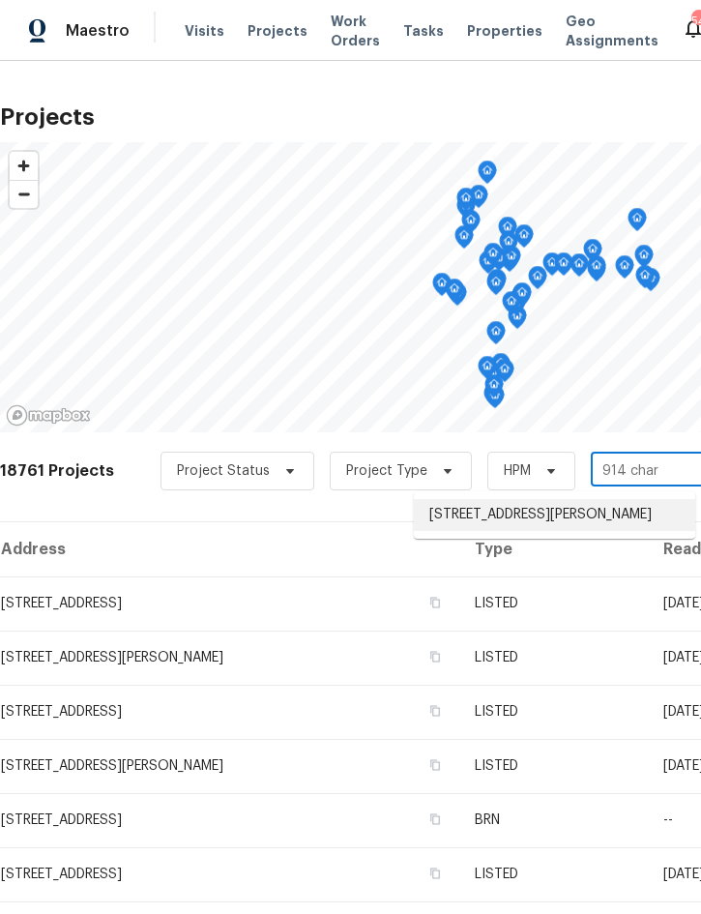
click at [527, 515] on li "[STREET_ADDRESS][PERSON_NAME]" at bounding box center [555, 515] width 282 height 32
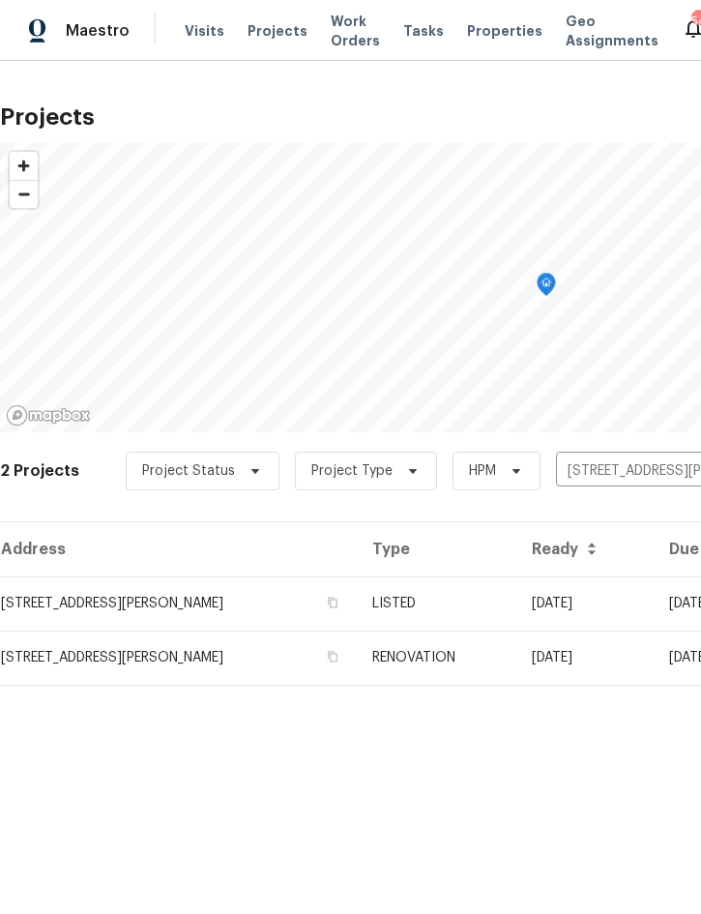
click at [483, 605] on td "LISTED" at bounding box center [436, 604] width 159 height 54
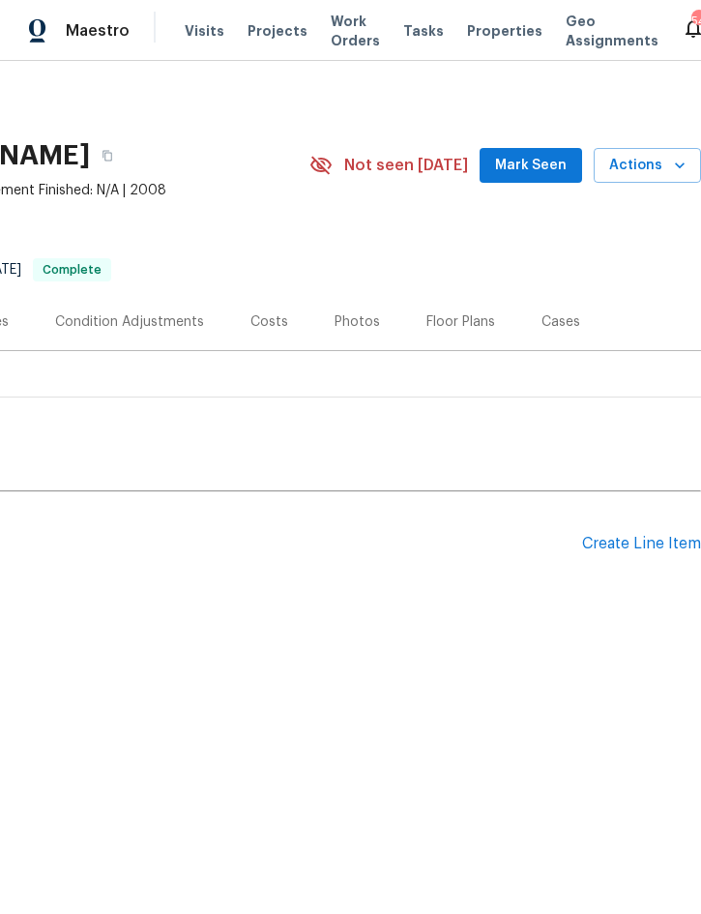
scroll to position [0, 392]
click at [671, 170] on icon "button" at bounding box center [679, 165] width 19 height 19
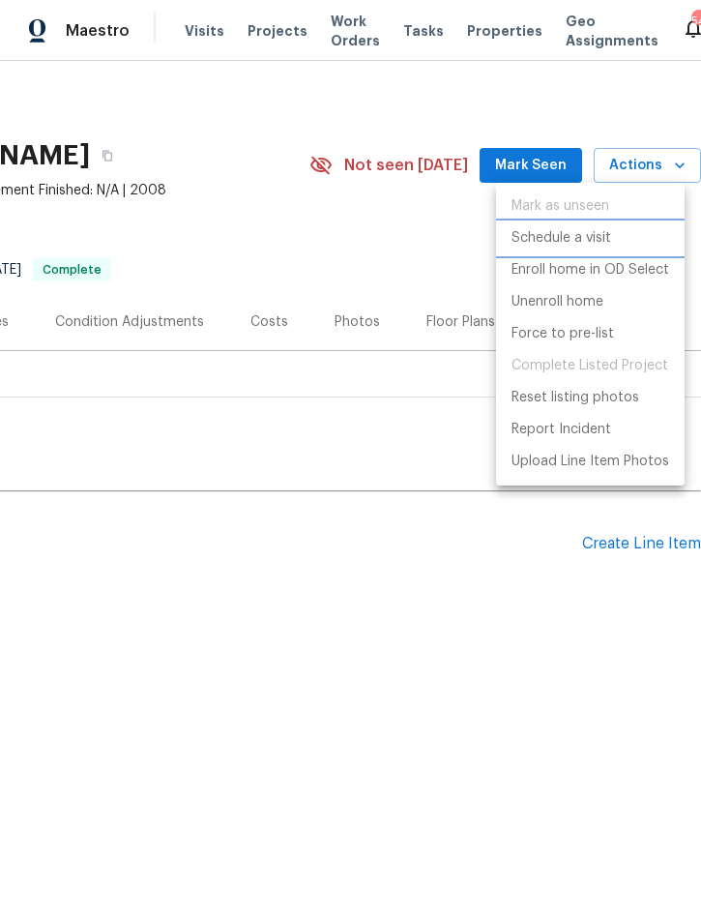
click at [580, 241] on p "Schedule a visit" at bounding box center [562, 238] width 100 height 20
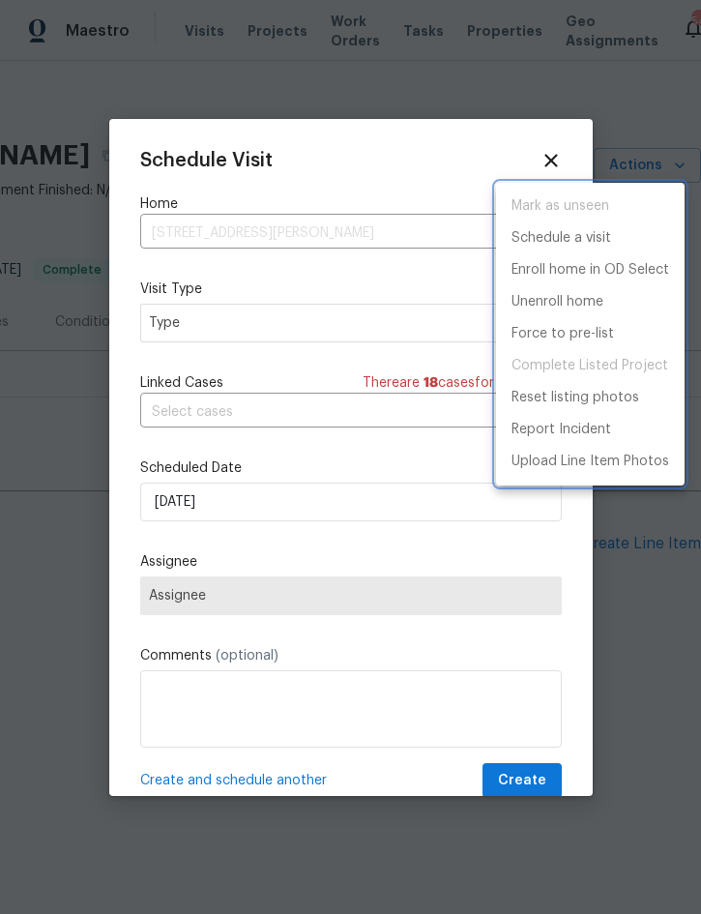
click at [287, 329] on div at bounding box center [350, 457] width 701 height 914
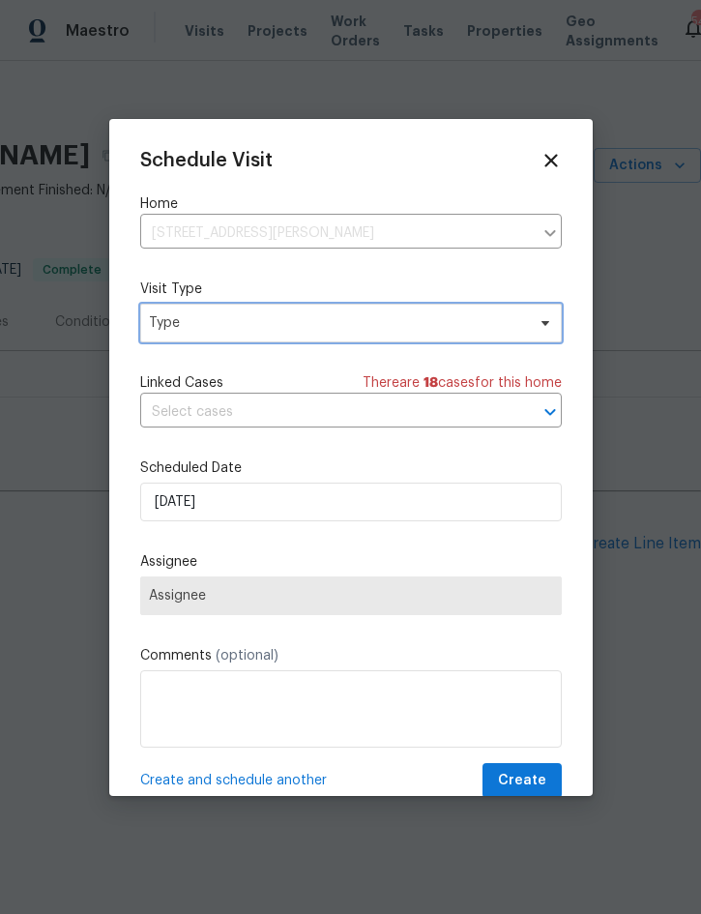
click at [304, 319] on span "Type" at bounding box center [337, 322] width 376 height 19
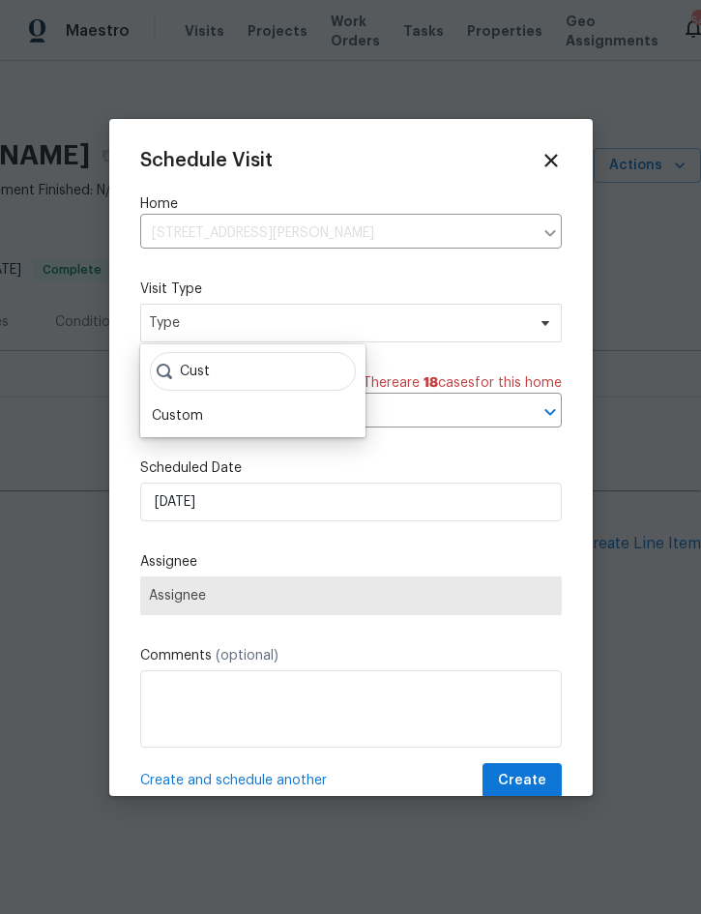
type input "Cust"
click at [199, 409] on div "Custom" at bounding box center [177, 415] width 51 height 19
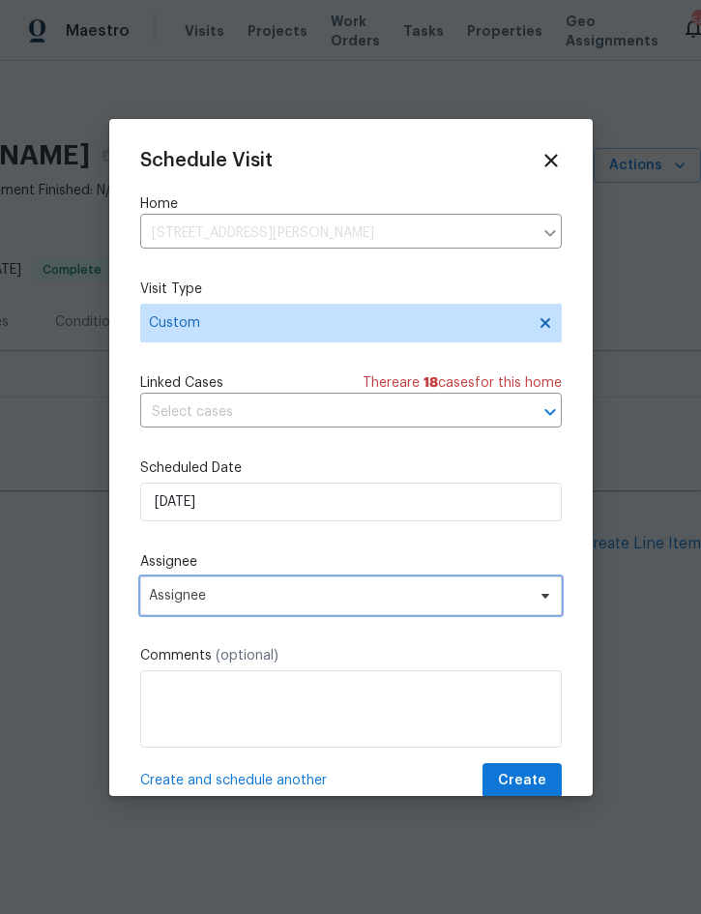
click at [292, 599] on span "Assignee" at bounding box center [338, 595] width 379 height 15
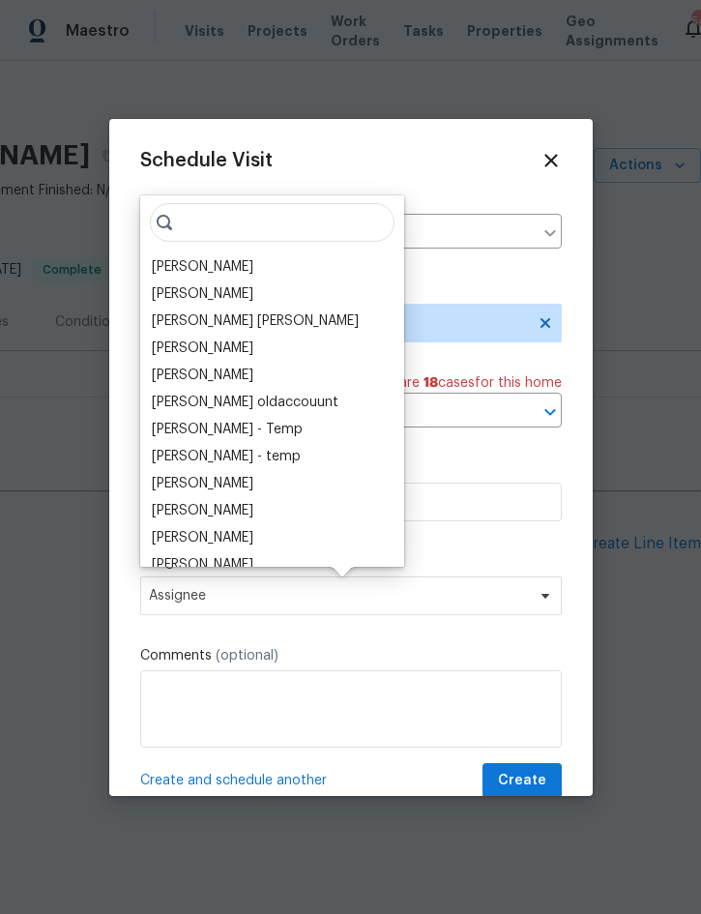
click at [219, 275] on div "[PERSON_NAME]" at bounding box center [203, 266] width 102 height 19
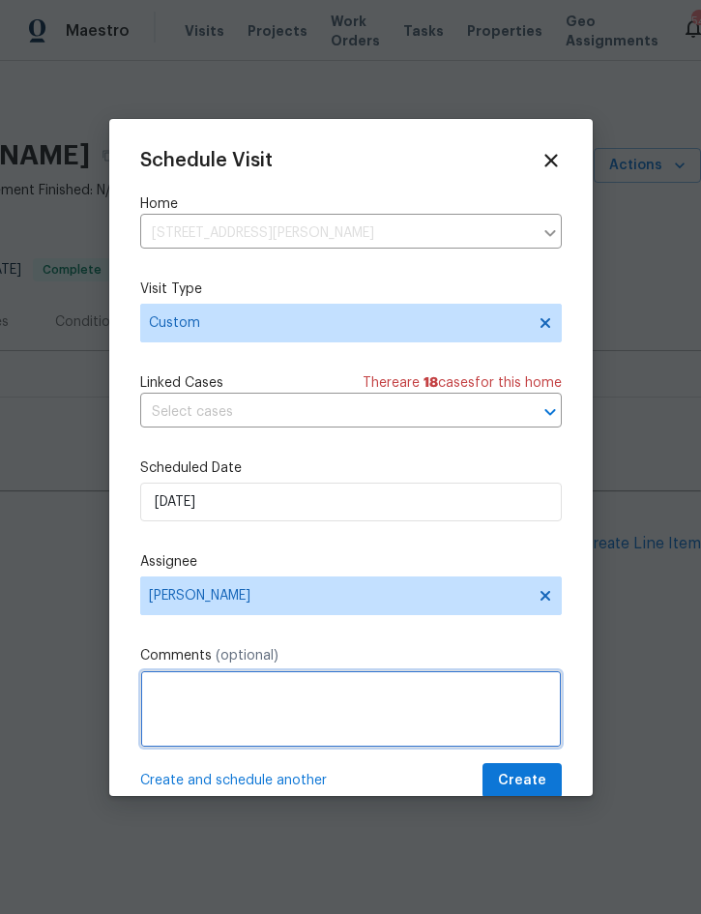
click at [274, 699] on textarea at bounding box center [351, 708] width 422 height 77
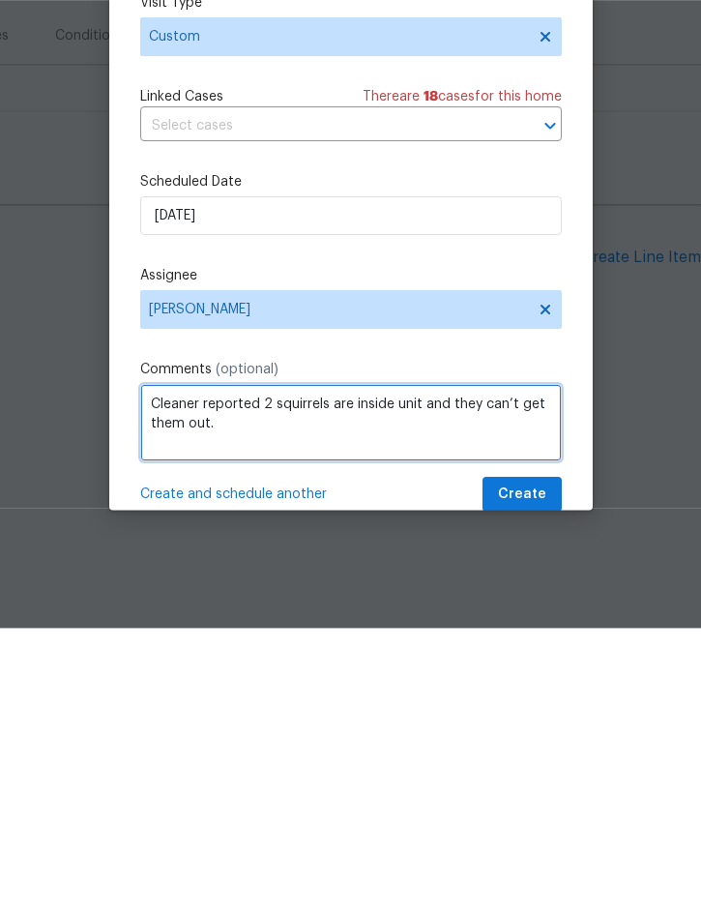
type textarea "Cleaner reported 2 squirrels are inside unit and they can’t get them out."
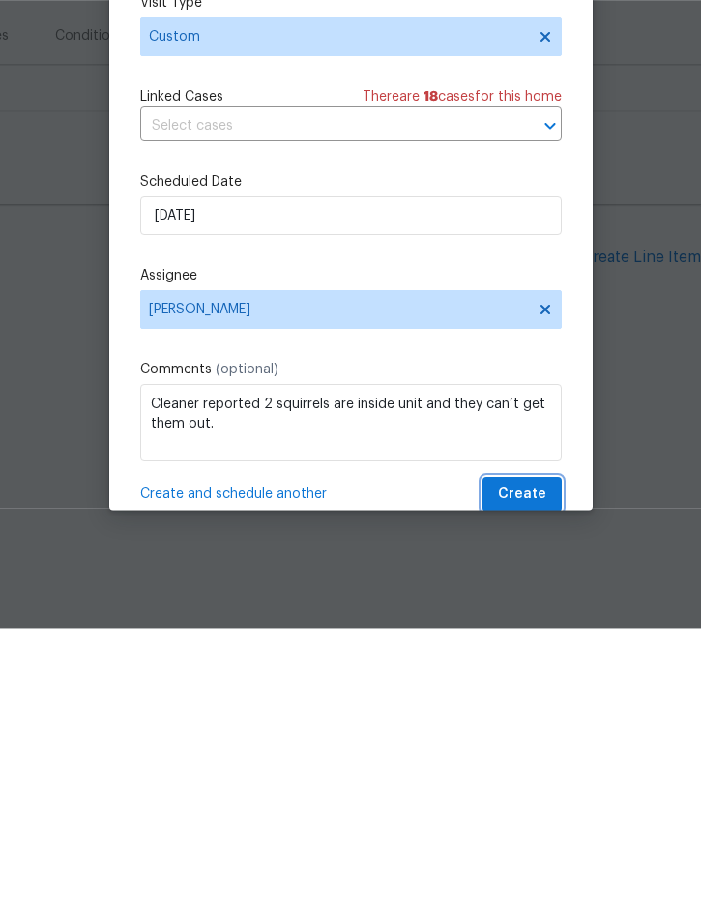
click at [531, 763] on button "Create" at bounding box center [522, 781] width 79 height 36
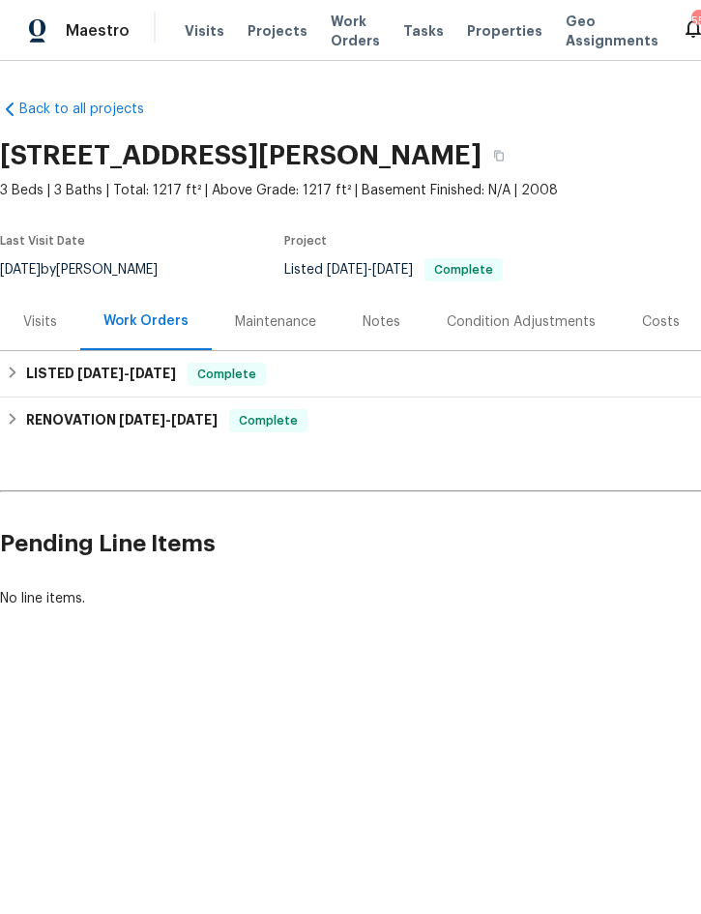
click at [276, 29] on span "Projects" at bounding box center [278, 30] width 60 height 19
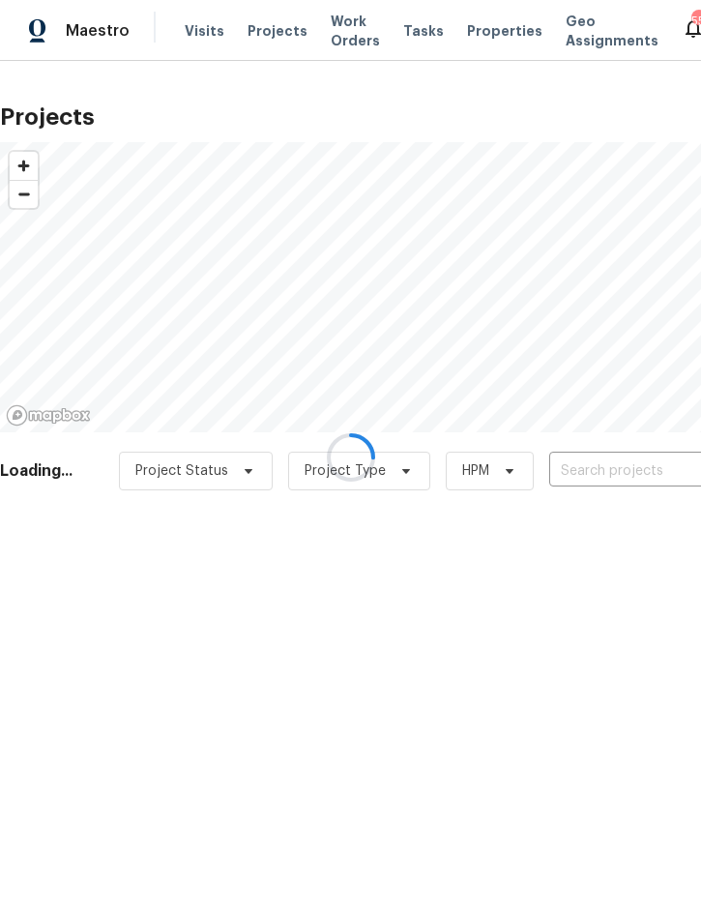
click at [603, 467] on div at bounding box center [350, 457] width 701 height 914
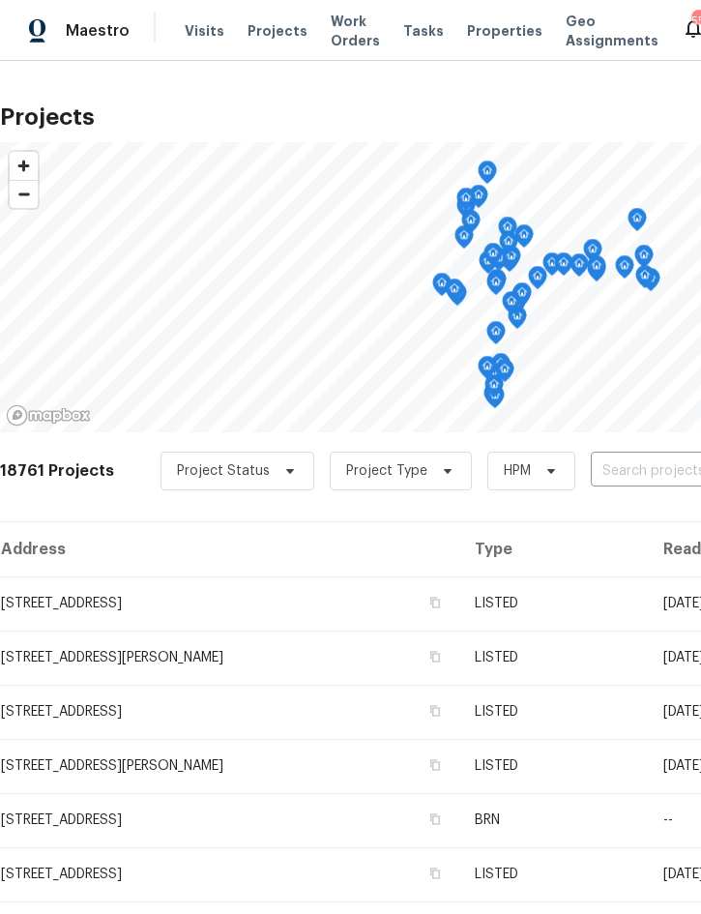
click at [633, 476] on input "text" at bounding box center [702, 472] width 222 height 30
type input "1215 me"
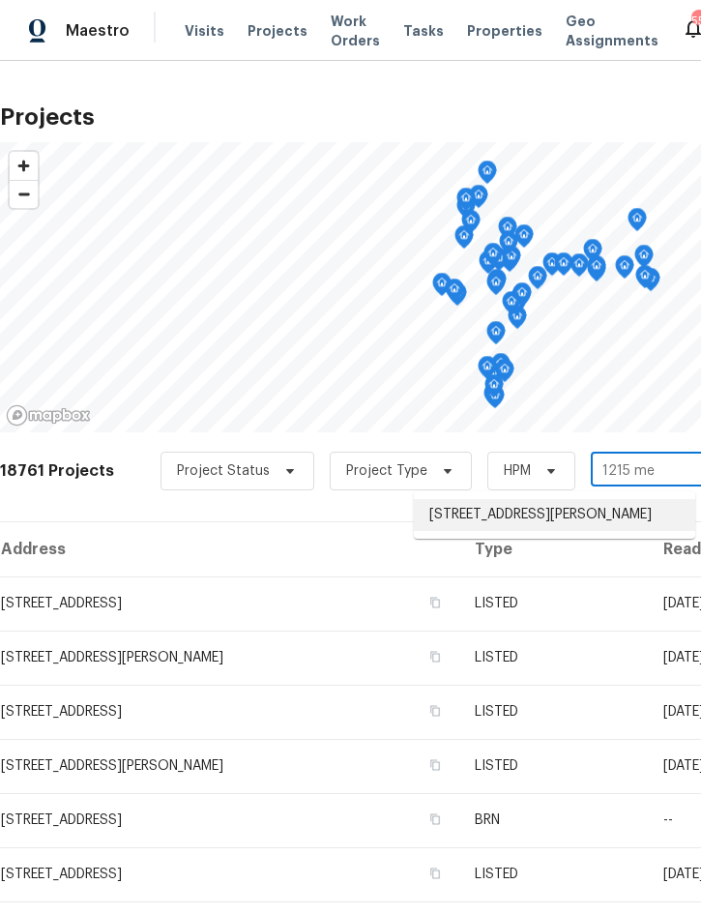
click at [578, 515] on li "[STREET_ADDRESS][PERSON_NAME]" at bounding box center [555, 515] width 282 height 32
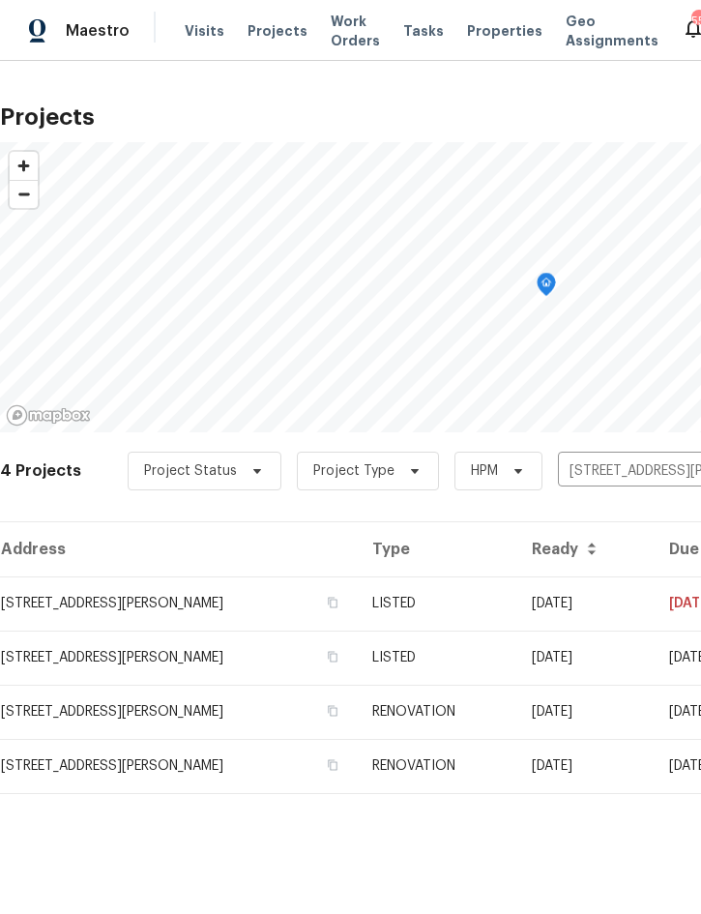
click at [574, 616] on td "[DATE]" at bounding box center [585, 604] width 137 height 54
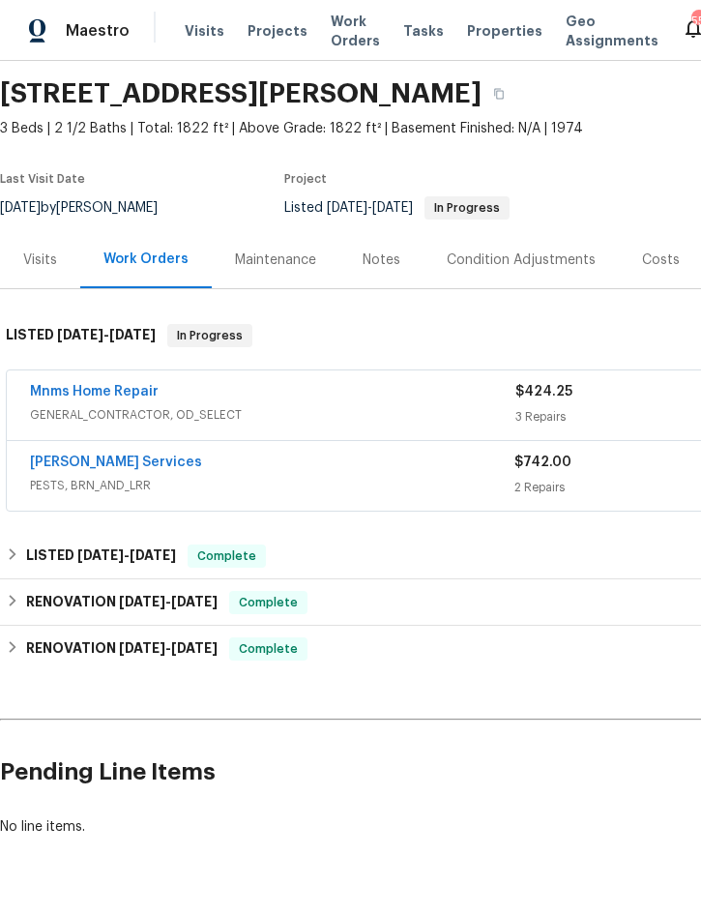
scroll to position [61, 0]
click at [97, 398] on link "Mnms Home Repair" at bounding box center [94, 393] width 129 height 14
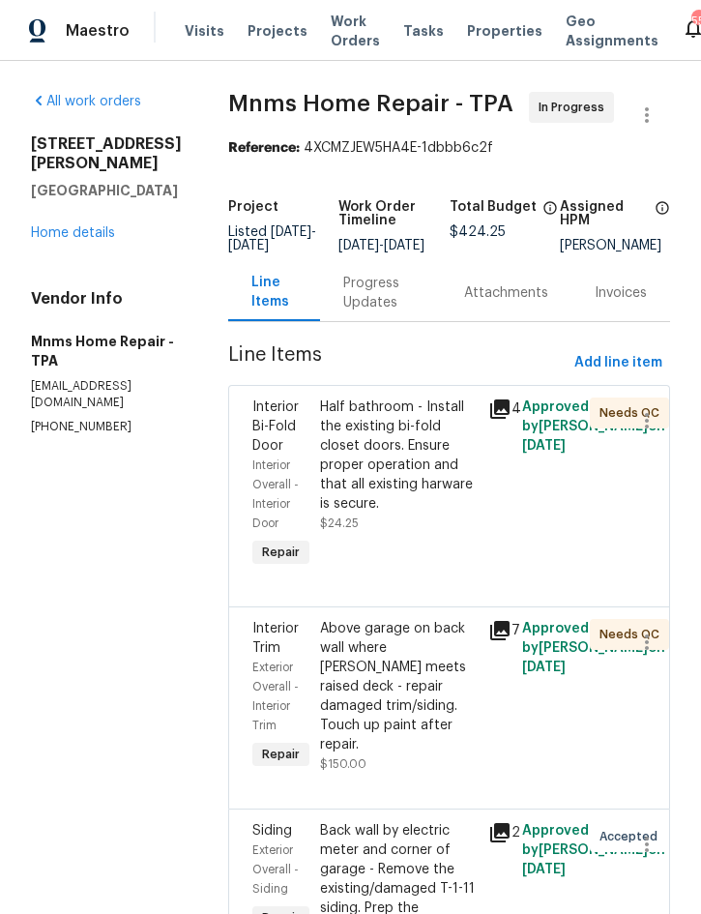
click at [584, 467] on div "Approved by [PERSON_NAME] on [DATE]" at bounding box center [551, 485] width 68 height 186
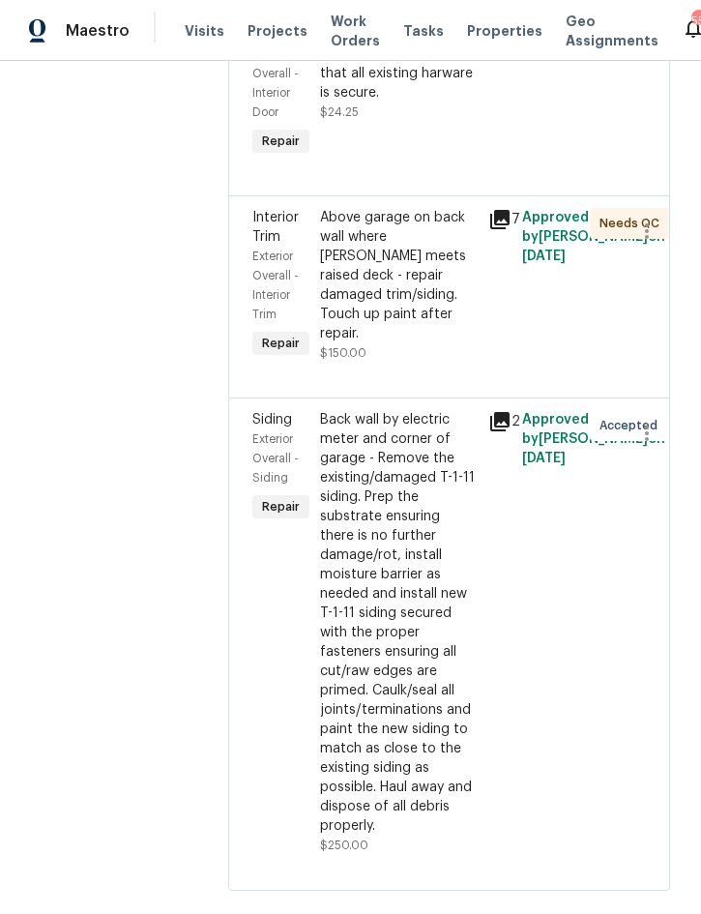
scroll to position [410, 0]
click at [403, 577] on div "Back wall by electric meter and corner of garage - Remove the existing/damaged …" at bounding box center [399, 624] width 158 height 426
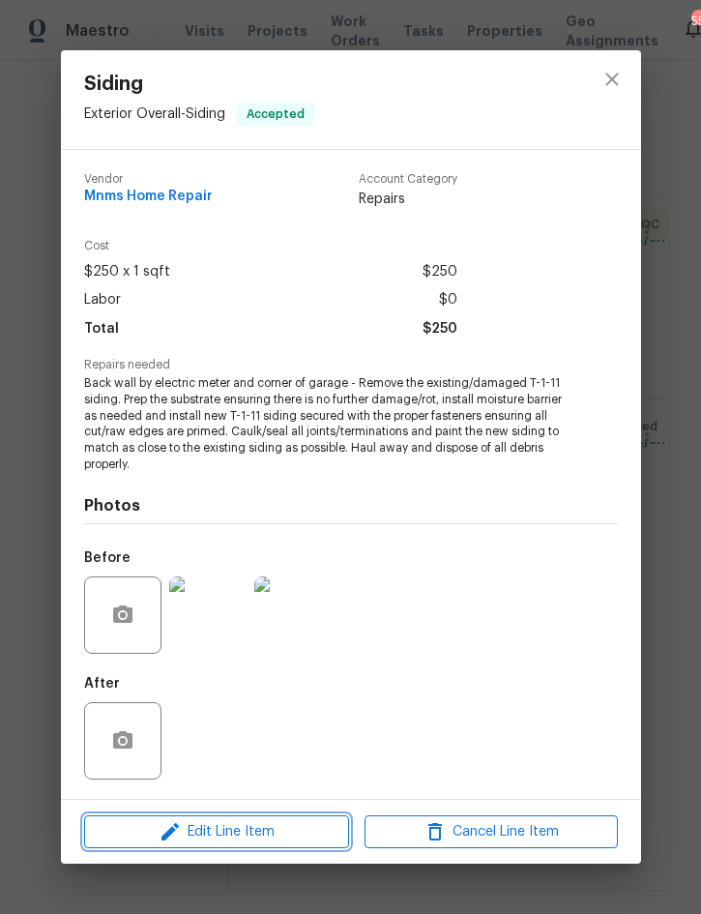
click at [227, 827] on span "Edit Line Item" at bounding box center [216, 832] width 253 height 24
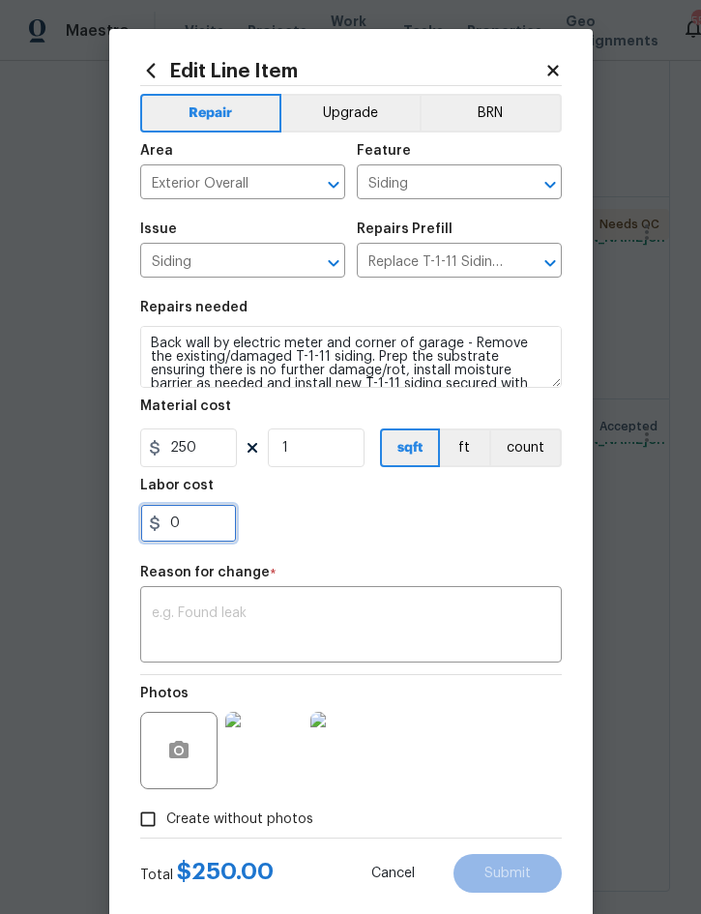
click at [203, 539] on input "0" at bounding box center [188, 523] width 97 height 39
type input "300"
click at [338, 607] on div "x ​" at bounding box center [351, 627] width 422 height 72
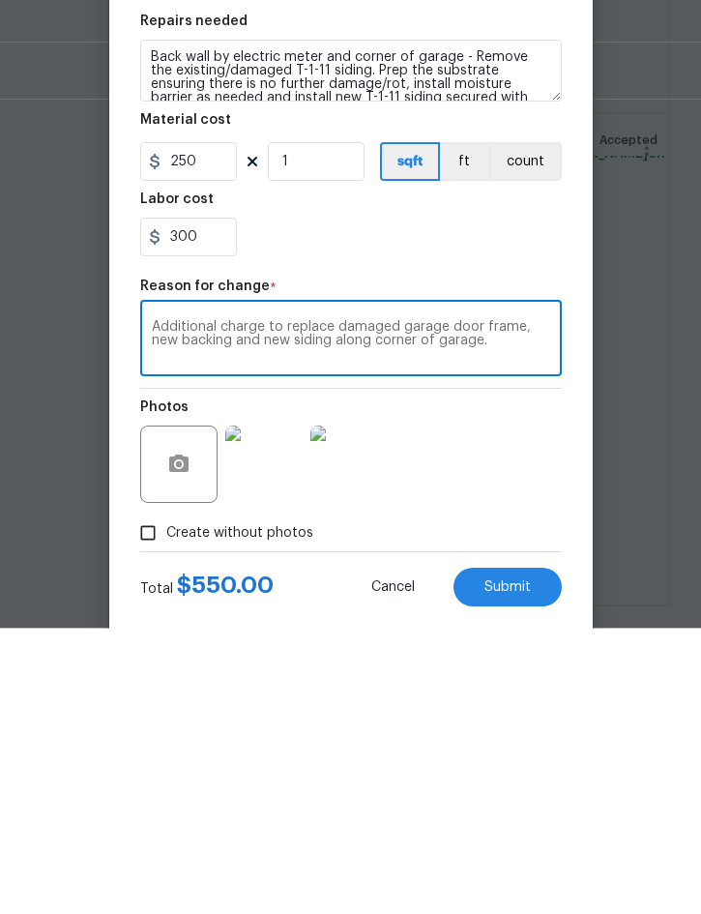
scroll to position [54, 0]
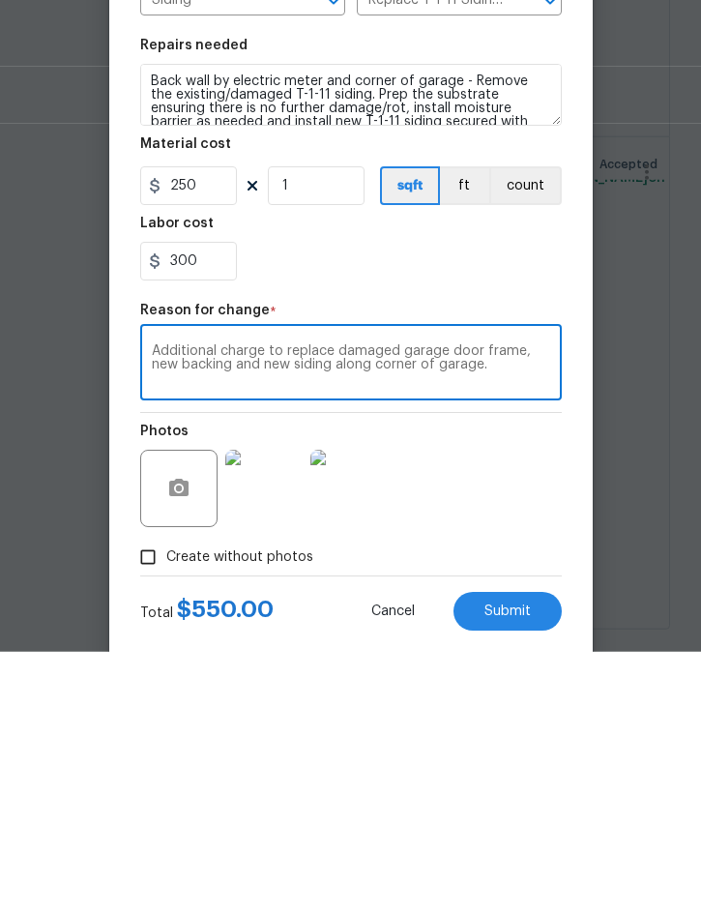
click at [540, 617] on textarea "Additional charge to replace damaged garage door frame, new backing and new sid…" at bounding box center [351, 627] width 399 height 41
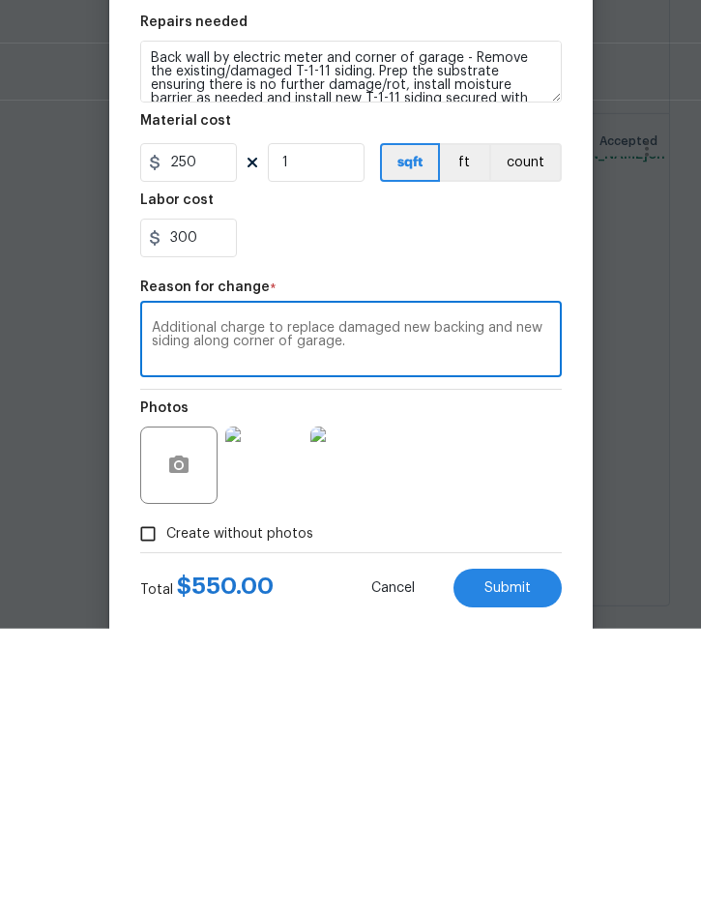
click at [426, 607] on textarea "Additional charge to replace damaged new backing and new siding along corner of…" at bounding box center [351, 627] width 399 height 41
click at [339, 607] on textarea "Additional charge to replace damaged backing and new siding along corner of gar…" at bounding box center [351, 627] width 399 height 41
type textarea "Additional charge to replace damaged backing and new siding along corner of gar…"
click at [512, 870] on span "Submit" at bounding box center [508, 874] width 46 height 15
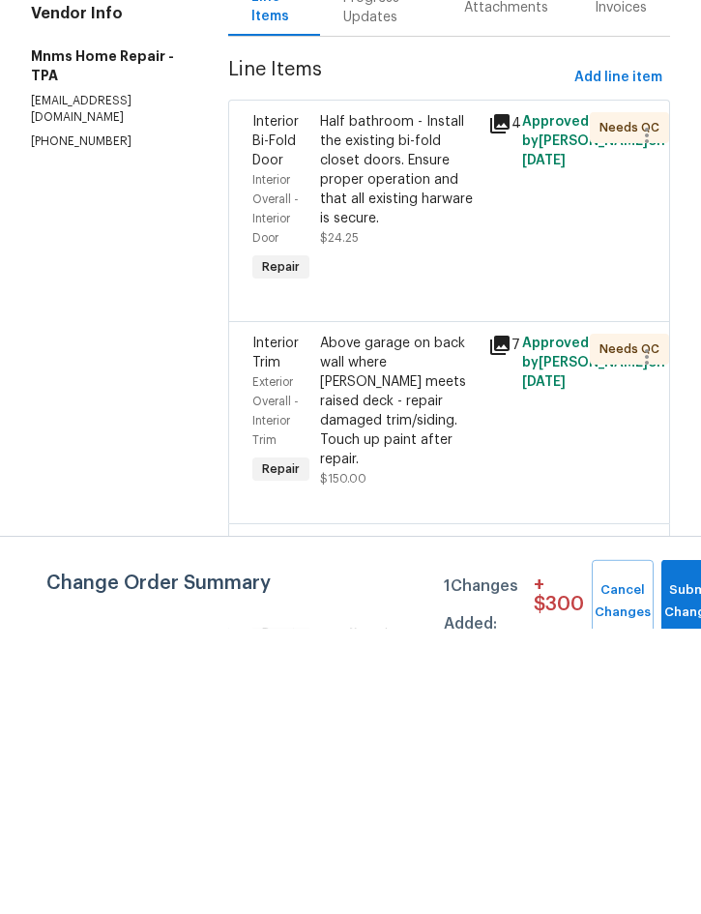
scroll to position [0, 0]
click at [628, 351] on span "Add line item" at bounding box center [619, 363] width 88 height 24
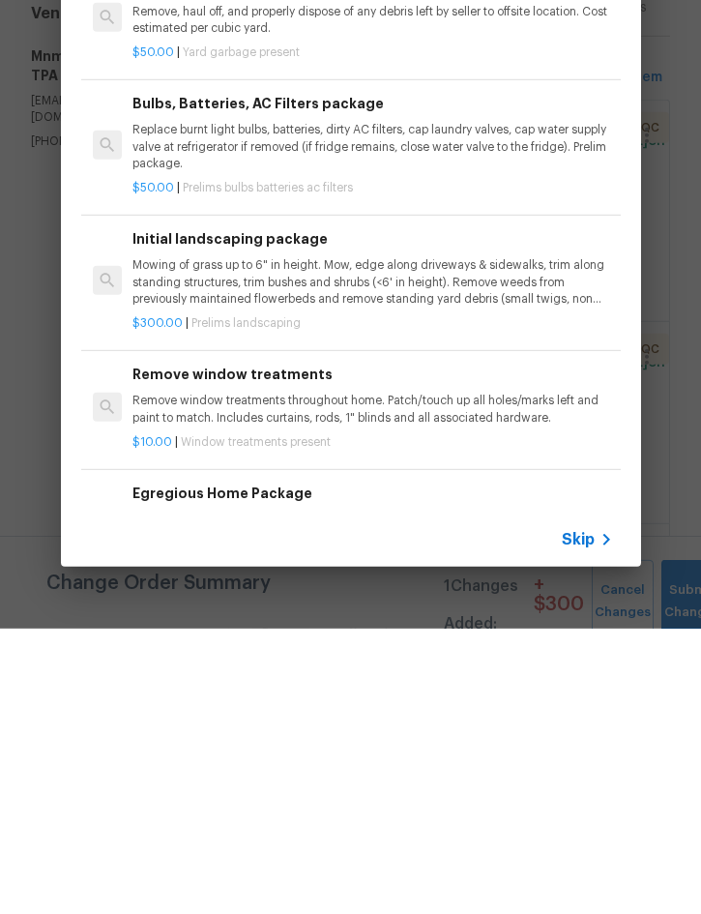
click at [280, 76] on input "text" at bounding box center [326, 72] width 410 height 29
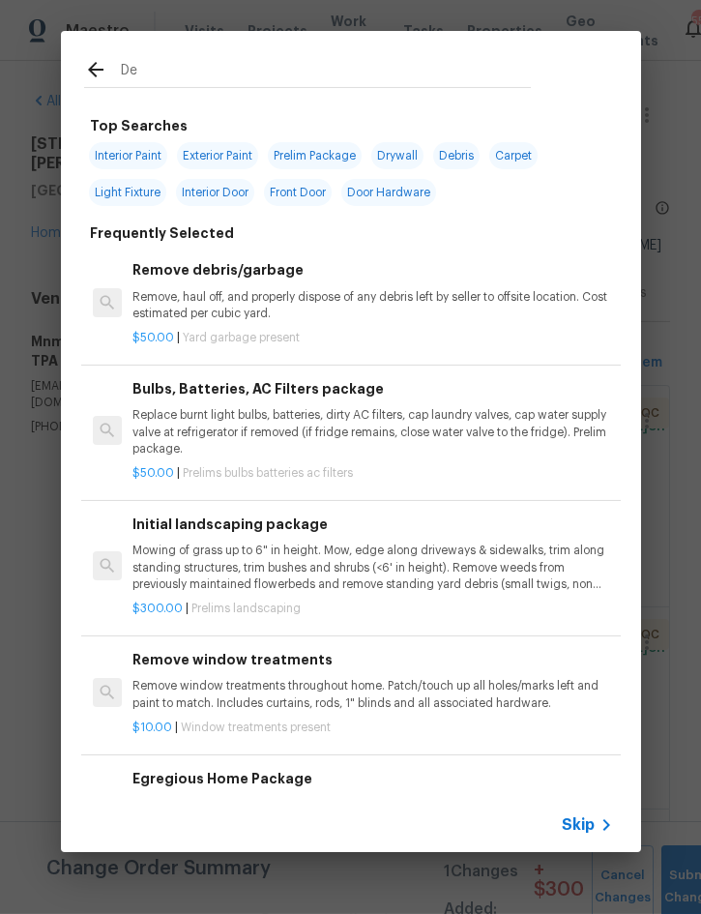
type input "D"
type input "Sidi"
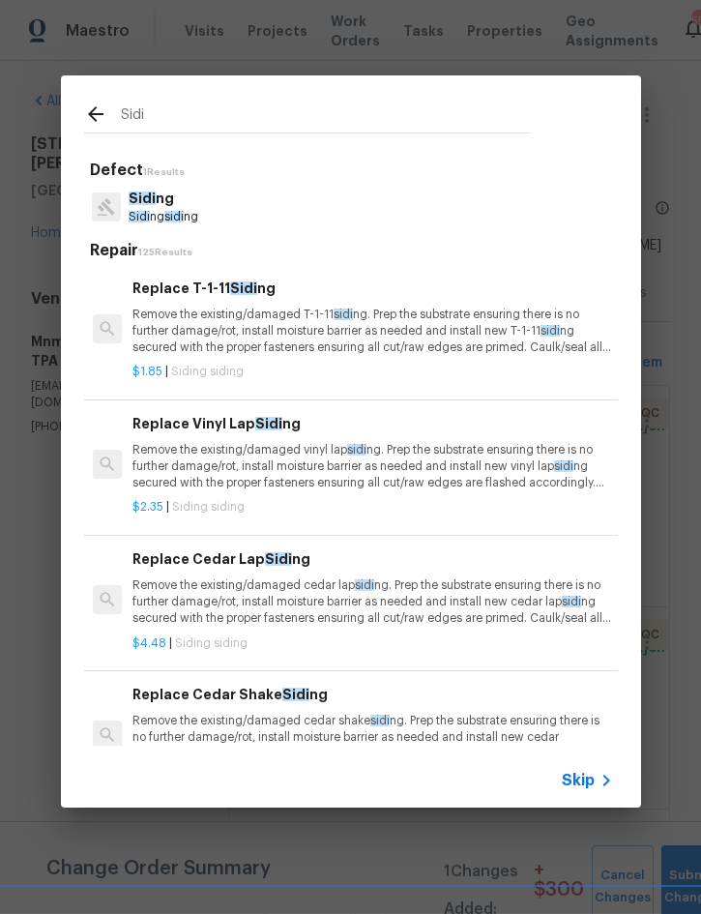
click at [281, 287] on h6 "Replace T-1-11 Sidi ng" at bounding box center [373, 288] width 480 height 21
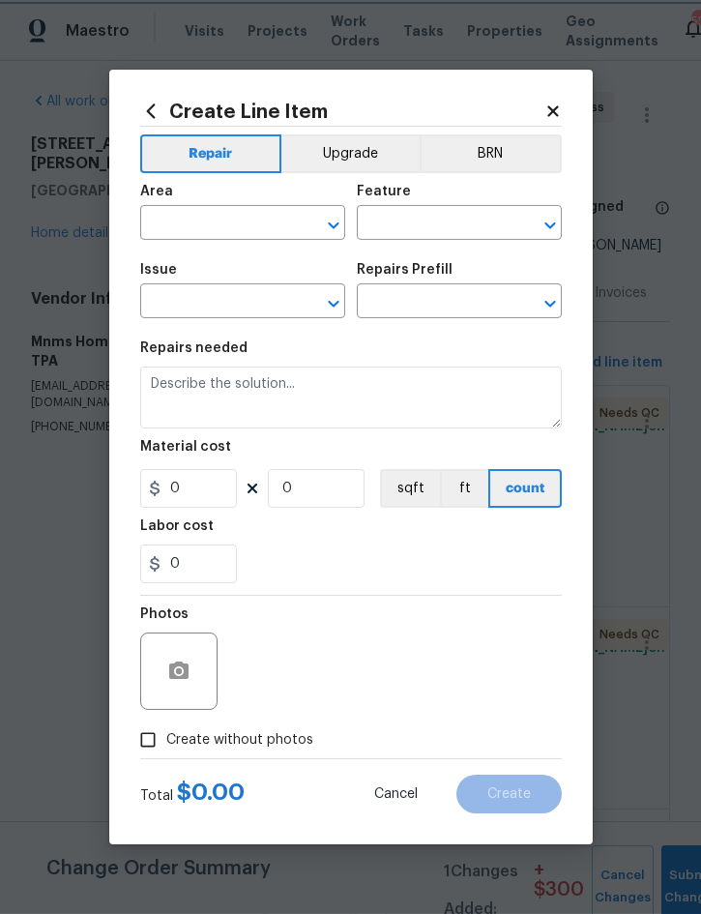
type input "Siding"
type input "Replace T-1-11 Siding $1.85"
type textarea "Remove the existing/damaged T-1-11 siding. Prep the substrate ensuring there is…"
type input "1.85"
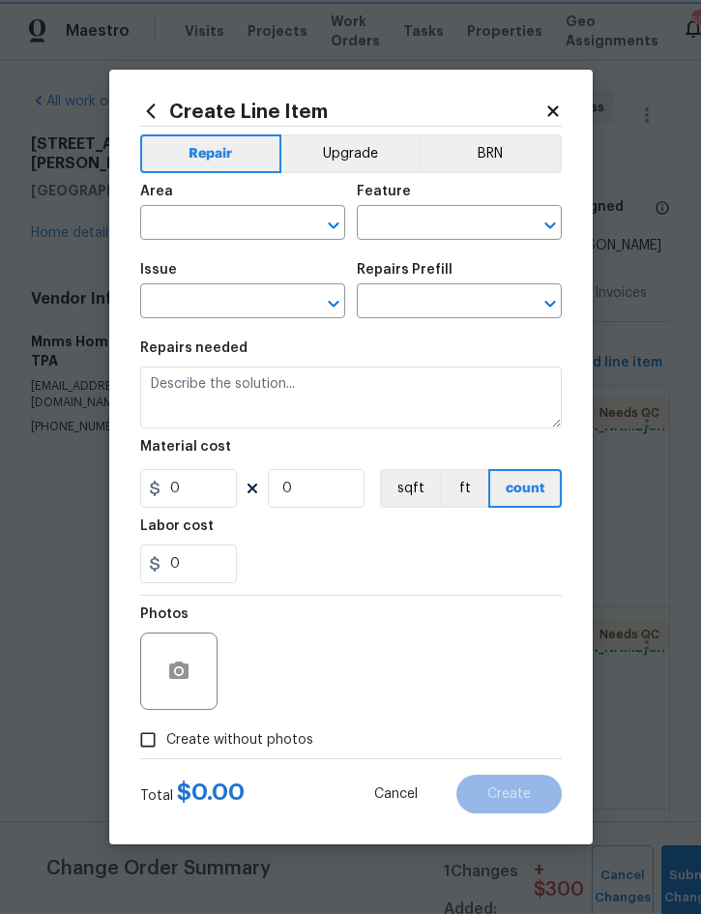
type input "1"
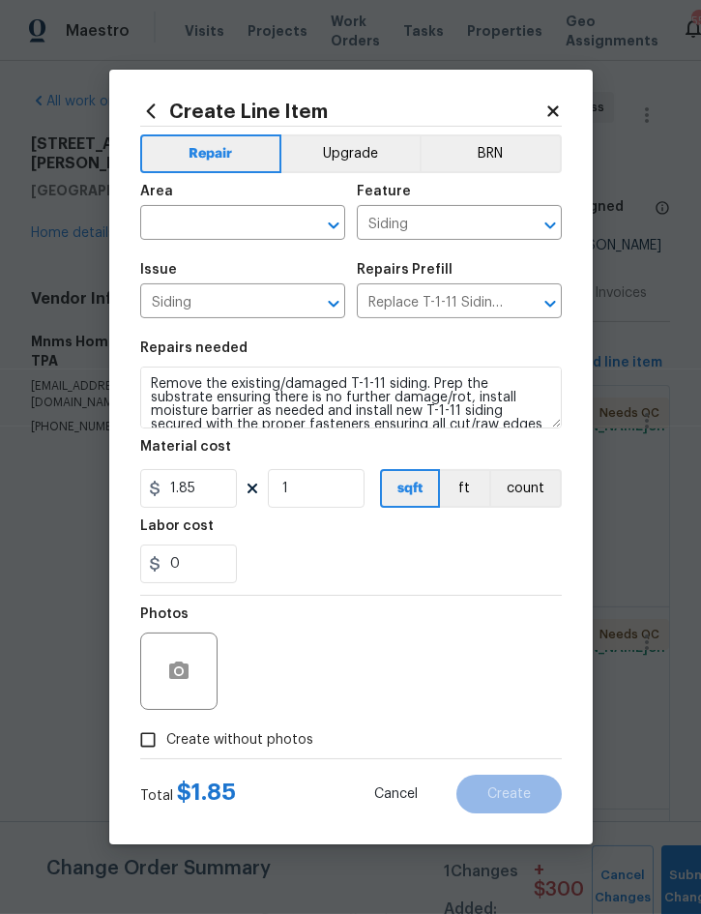
click at [241, 229] on input "text" at bounding box center [215, 225] width 151 height 30
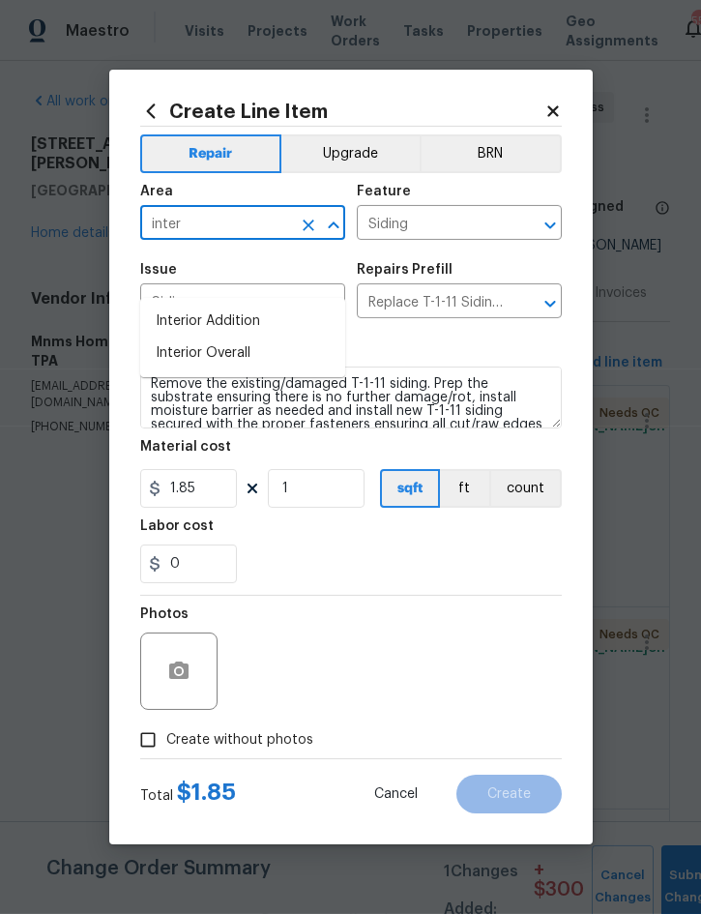
click at [212, 338] on li "Interior Overall" at bounding box center [242, 354] width 205 height 32
type input "Interior Overall"
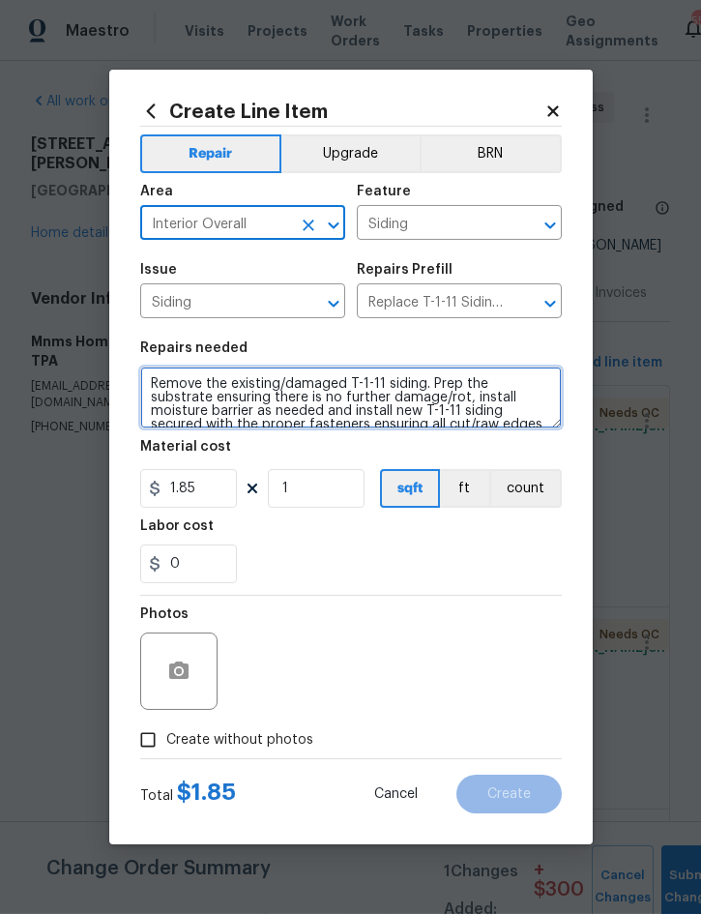
click at [158, 389] on textarea "Remove the existing/damaged T-1-11 siding. Prep the substrate ensuring there is…" at bounding box center [351, 398] width 422 height 62
click at [164, 386] on textarea "Remove the existing/damaged T-1-11 siding. Prep the substrate ensuring there is…" at bounding box center [351, 398] width 422 height 62
click at [164, 385] on textarea "Remove the existing/damaged T-1-11 siding. Prep the substrate ensuring there is…" at bounding box center [351, 398] width 422 height 62
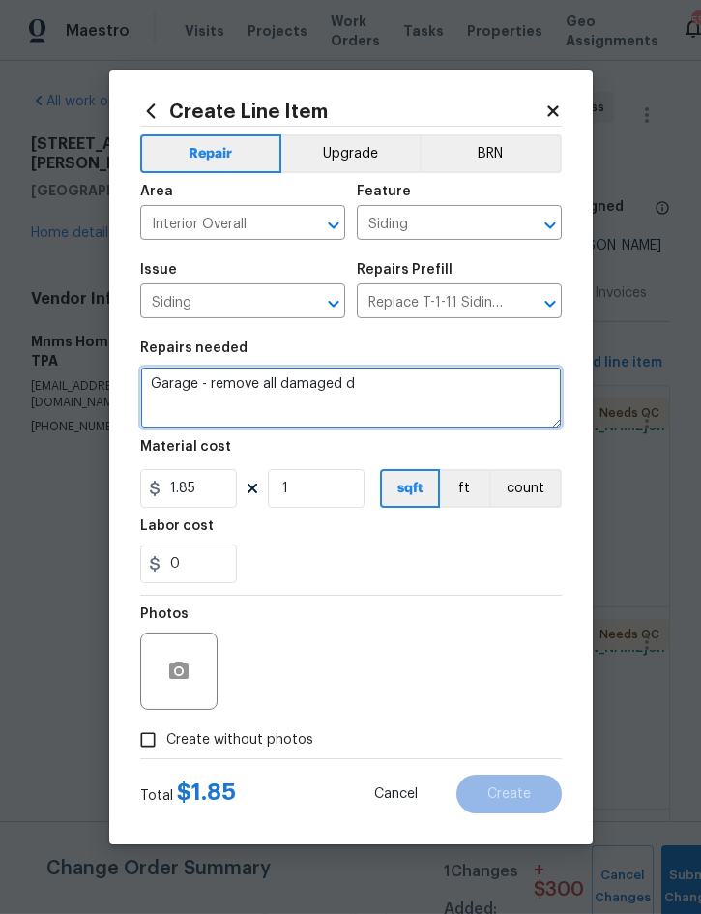
type textarea "Garage - remove all damaged d"
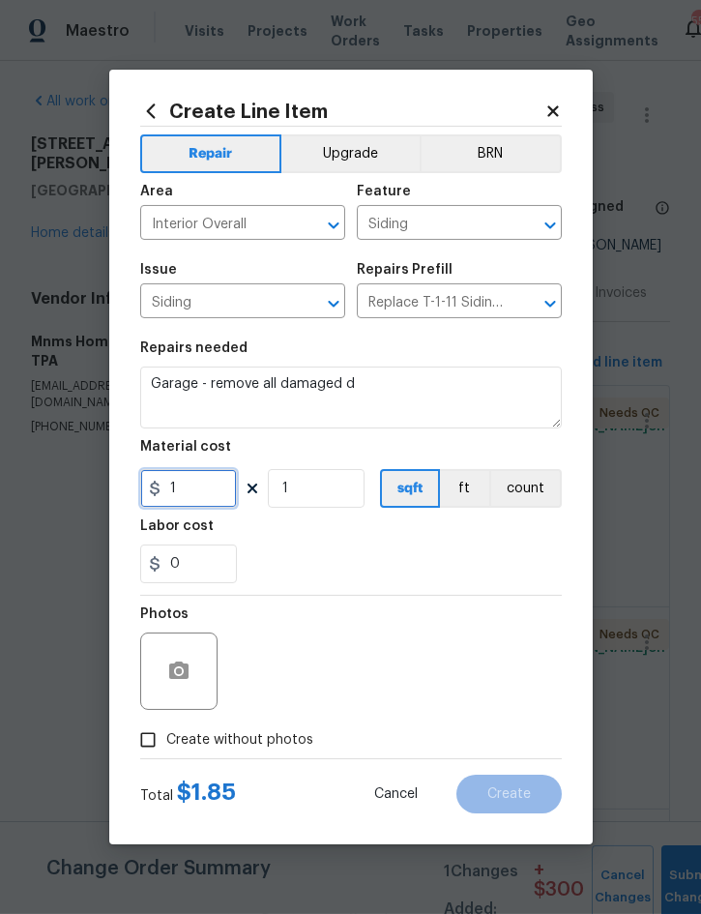
type input "0"
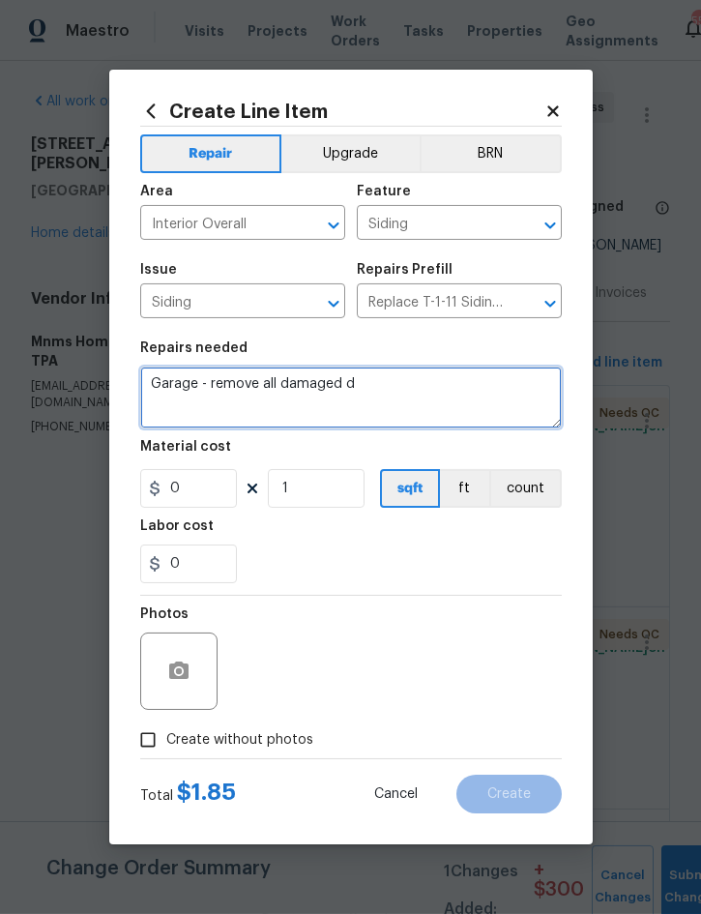
click at [386, 387] on textarea "Garage - remove all damaged d" at bounding box center [351, 398] width 422 height 62
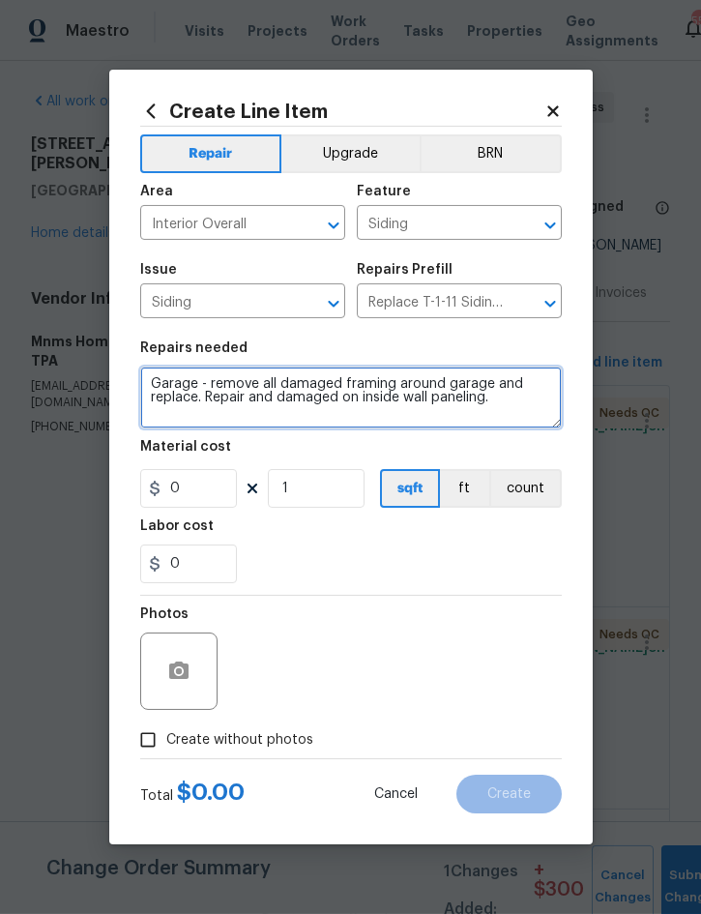
type textarea "Garage - remove all damaged framing around garage and replace. Repair and damag…"
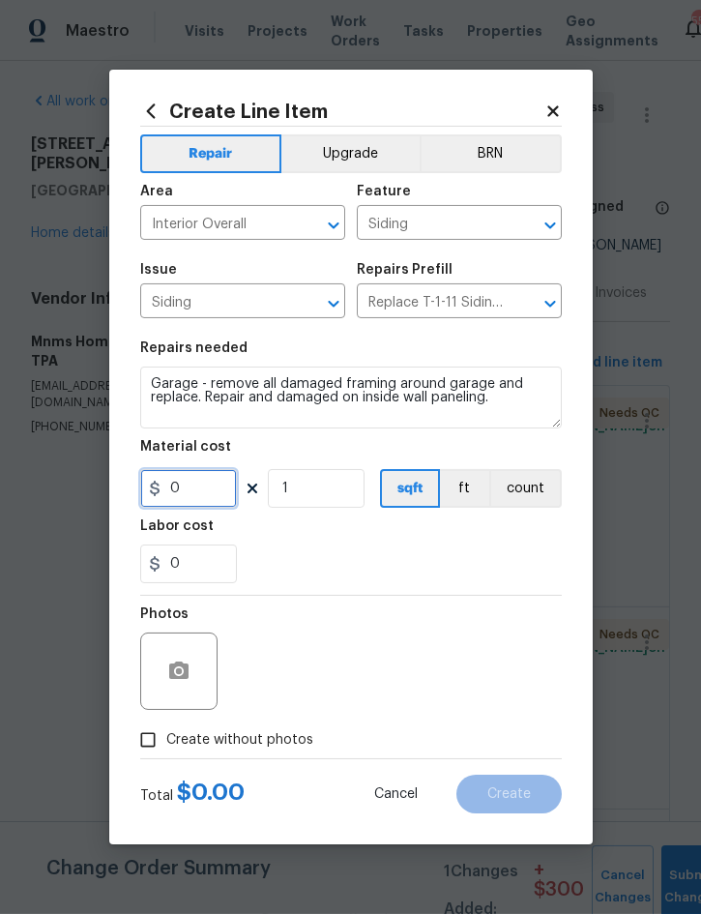
click at [209, 487] on input "0" at bounding box center [188, 488] width 97 height 39
type input "250"
click at [185, 663] on icon "button" at bounding box center [178, 671] width 23 height 23
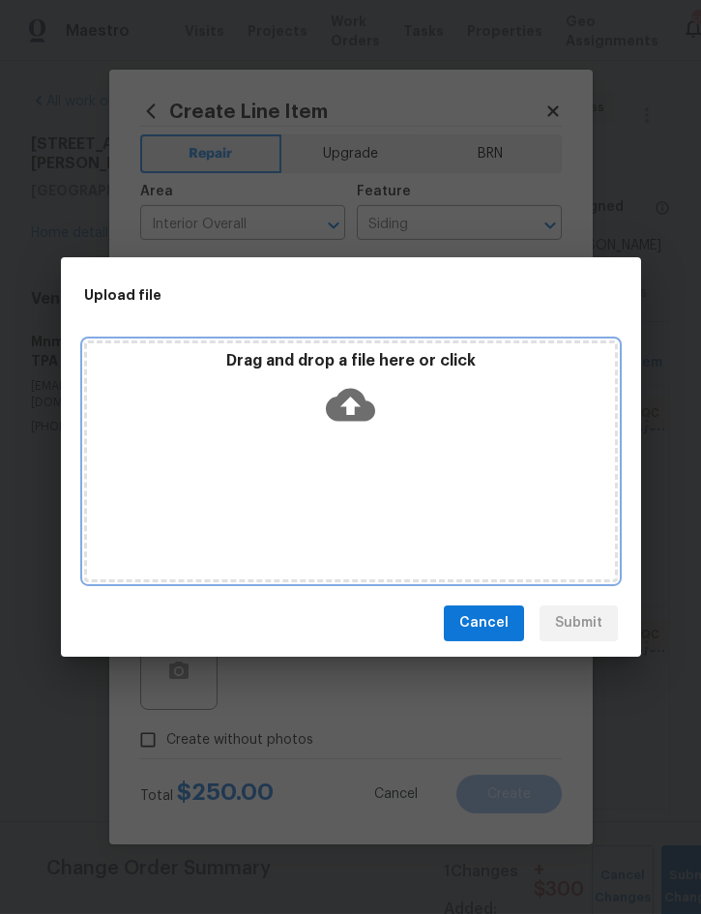
click at [459, 458] on div "Drag and drop a file here or click" at bounding box center [351, 462] width 534 height 242
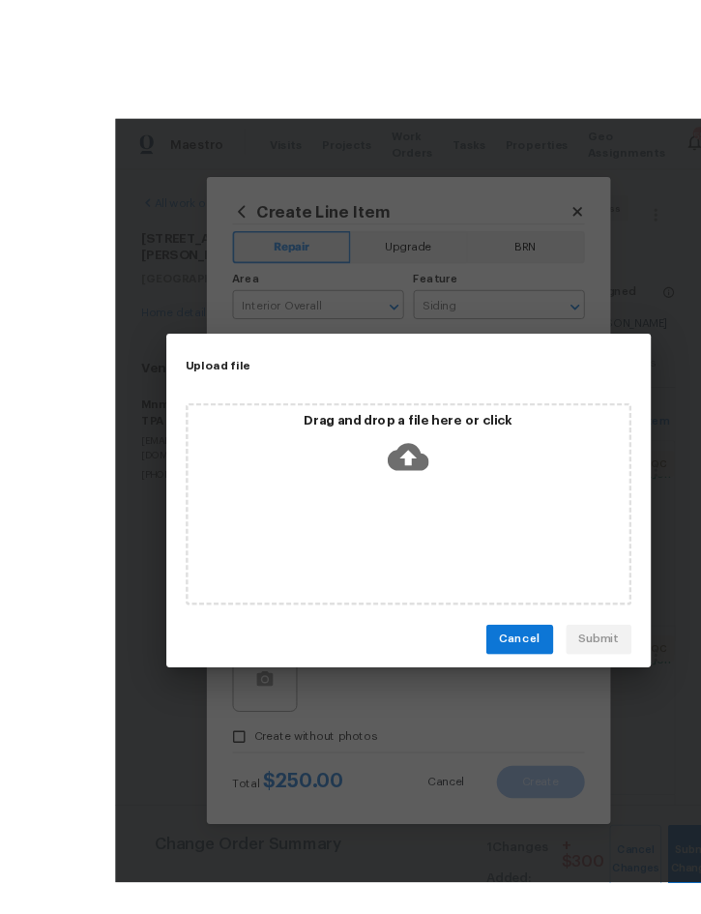
scroll to position [52, 0]
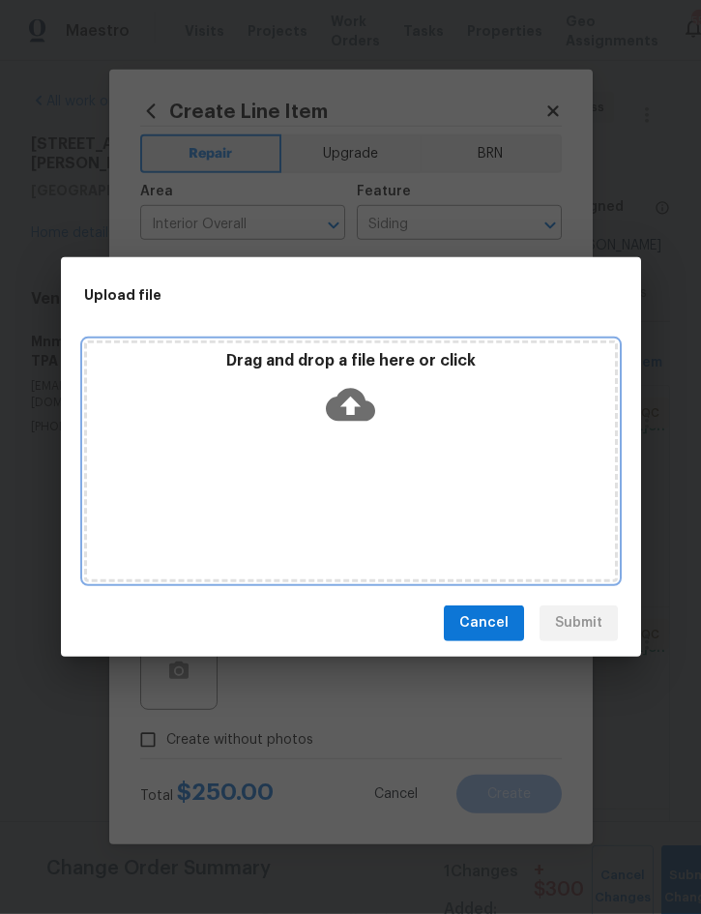
click at [403, 435] on div "Drag and drop a file here or click" at bounding box center [351, 462] width 534 height 242
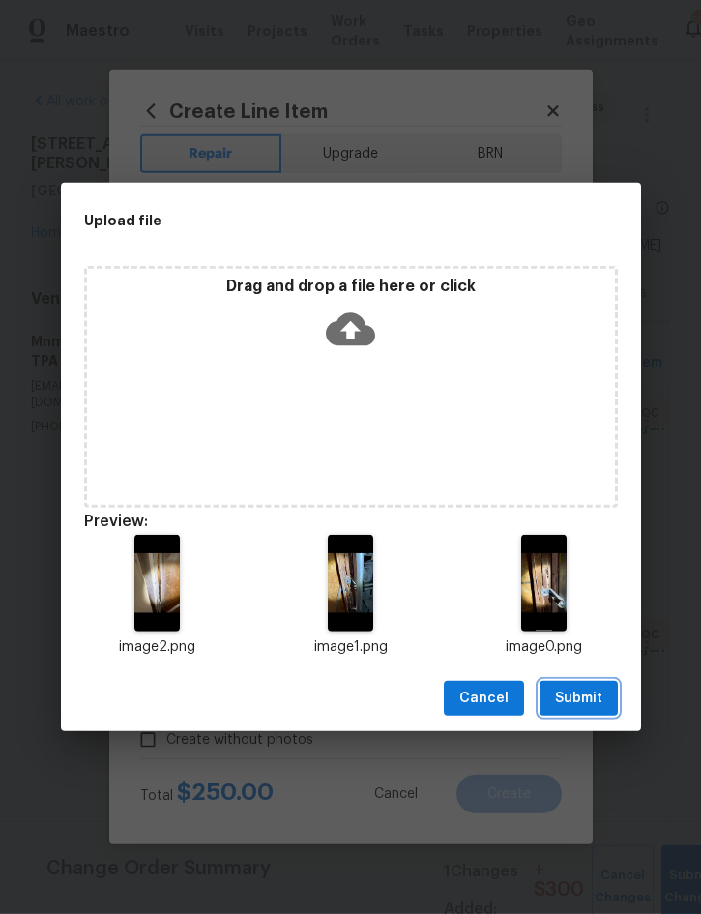
click at [588, 697] on span "Submit" at bounding box center [578, 699] width 47 height 24
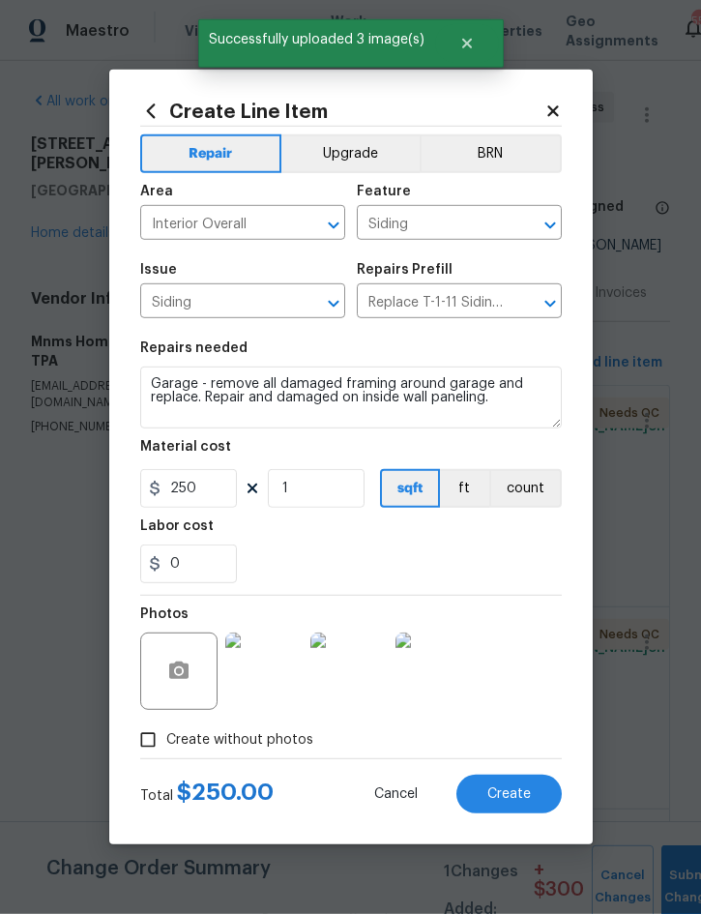
click at [516, 787] on button "Create" at bounding box center [509, 794] width 105 height 39
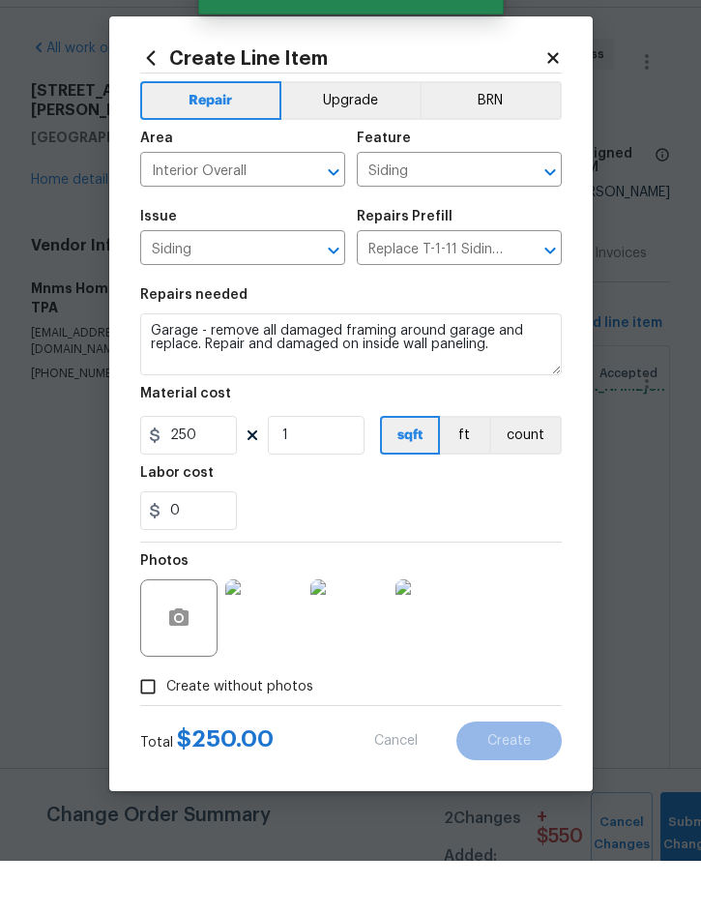
type input "0"
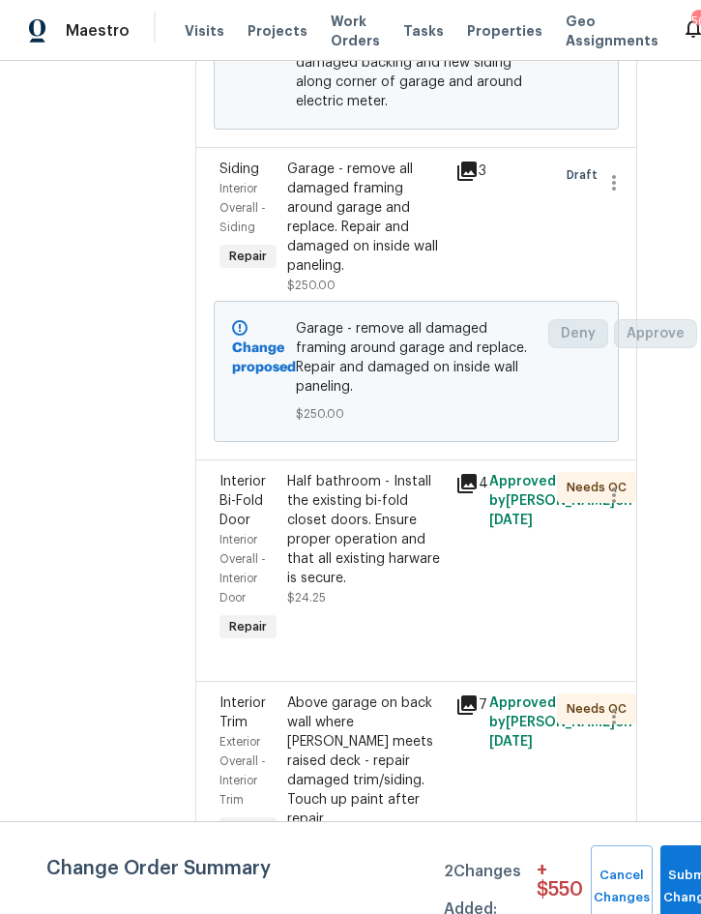
scroll to position [1133, 34]
click at [388, 554] on div "Half bathroom - Install the existing bi-fold closet doors. Ensure proper operat…" at bounding box center [365, 530] width 158 height 116
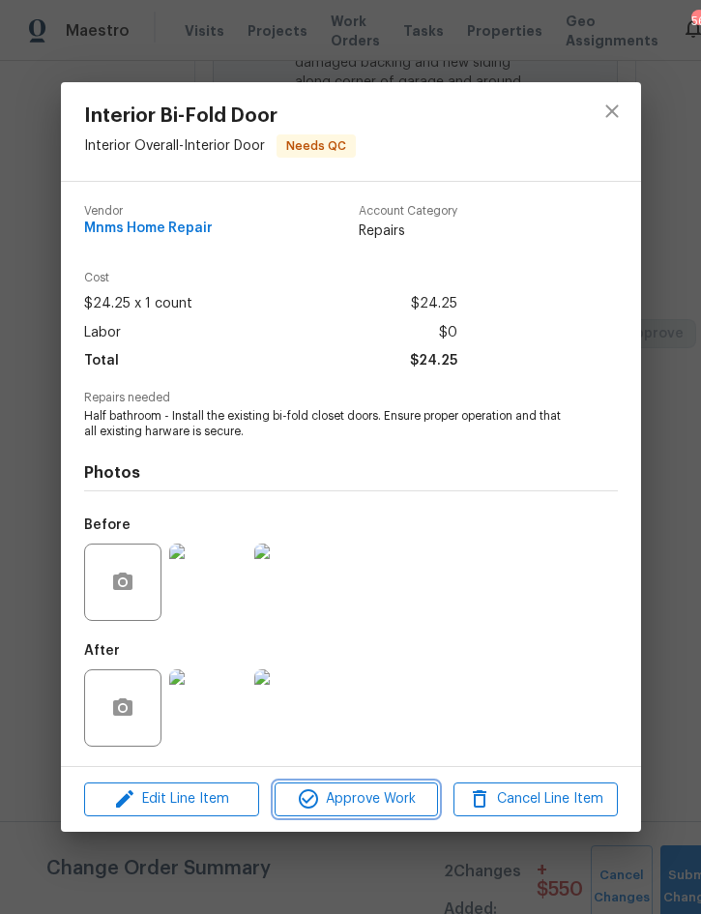
click at [369, 809] on span "Approve Work" at bounding box center [357, 800] width 152 height 24
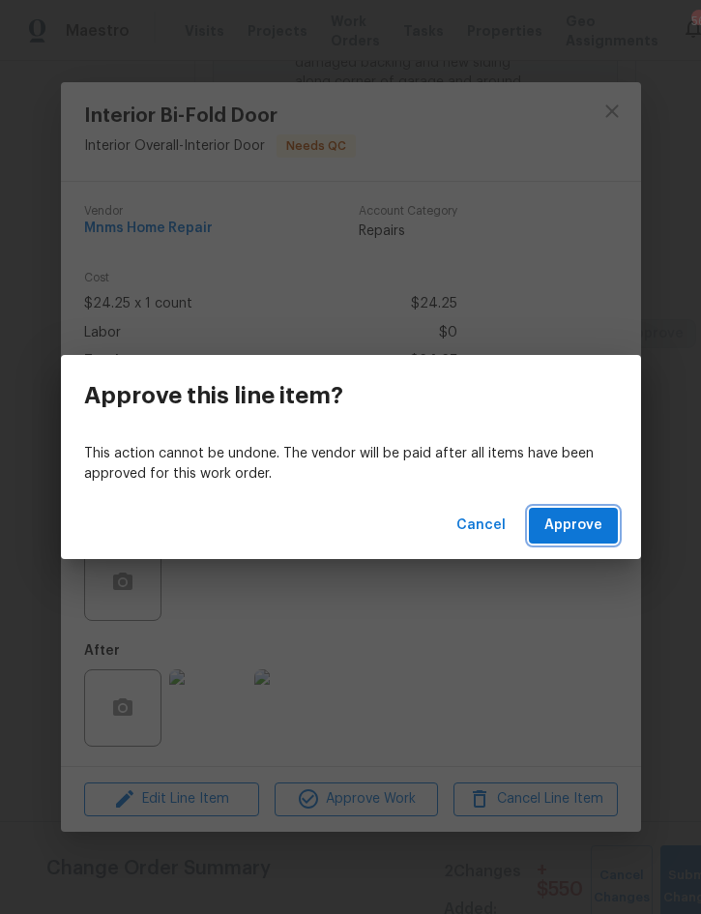
click at [578, 521] on span "Approve" at bounding box center [574, 526] width 58 height 24
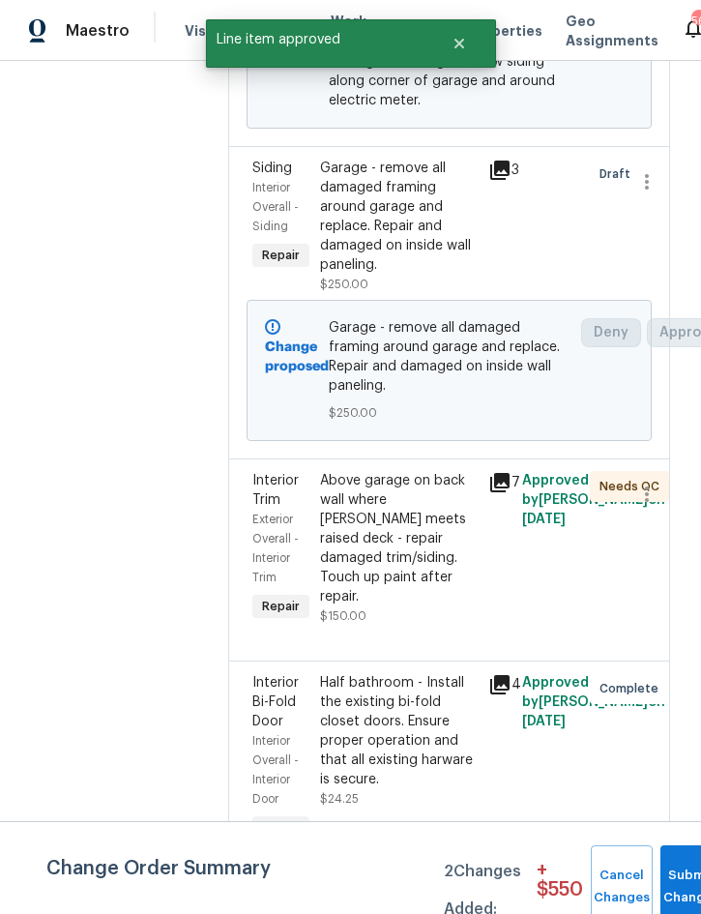
scroll to position [1133, 0]
click at [395, 566] on div "Above garage on back wall where [PERSON_NAME] meets raised deck - repair damage…" at bounding box center [399, 539] width 158 height 135
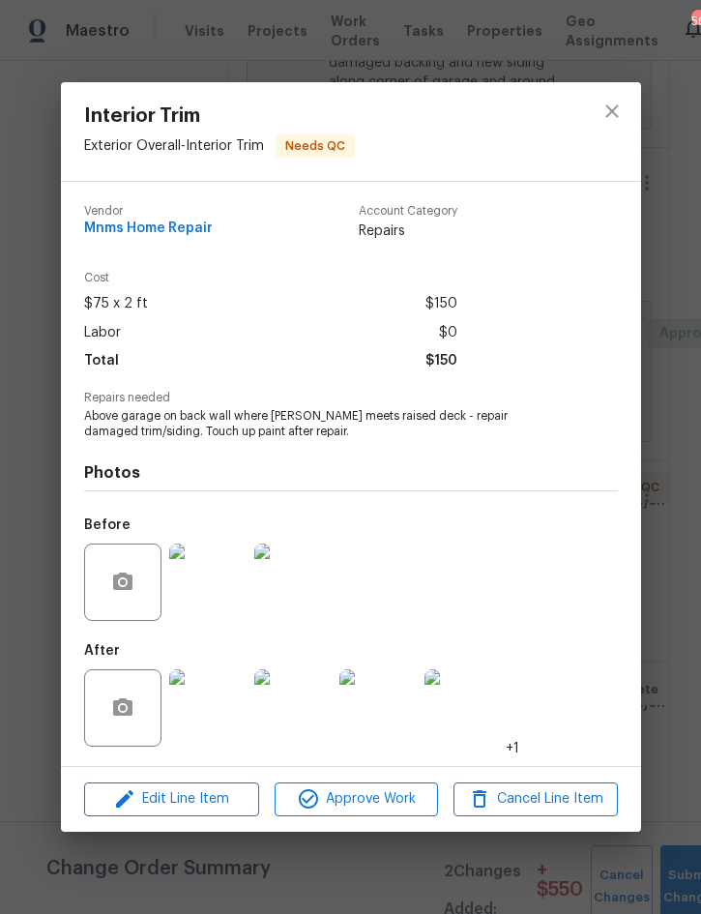
click at [219, 716] on img at bounding box center [207, 707] width 77 height 77
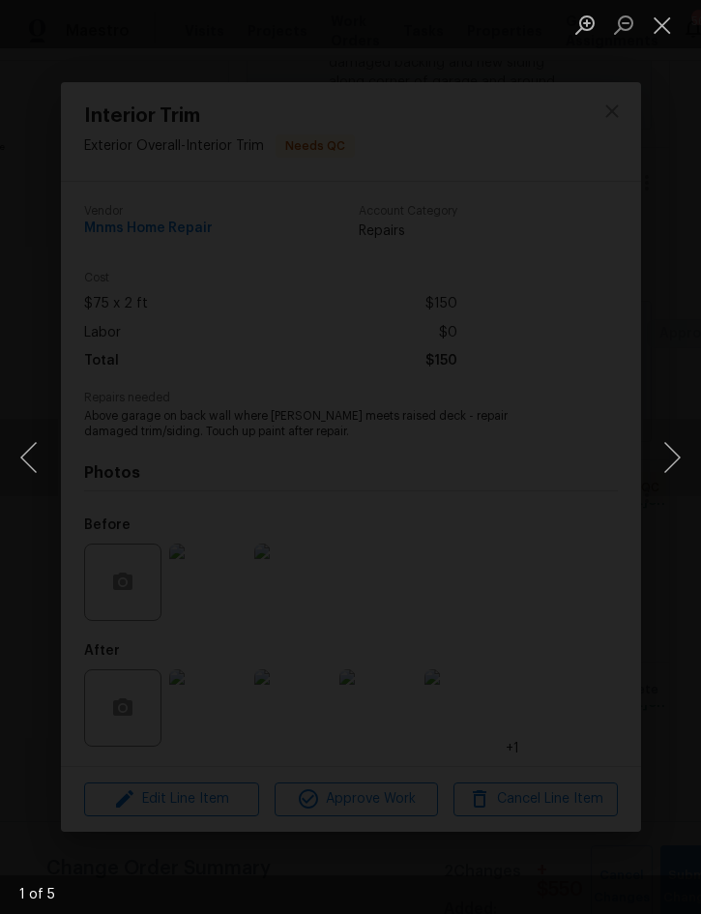
click at [667, 452] on button "Next image" at bounding box center [672, 457] width 58 height 77
click at [676, 452] on button "Next image" at bounding box center [672, 457] width 58 height 77
click at [676, 443] on button "Next image" at bounding box center [672, 457] width 58 height 77
click at [679, 455] on button "Next image" at bounding box center [672, 457] width 58 height 77
click at [681, 458] on button "Next image" at bounding box center [672, 457] width 58 height 77
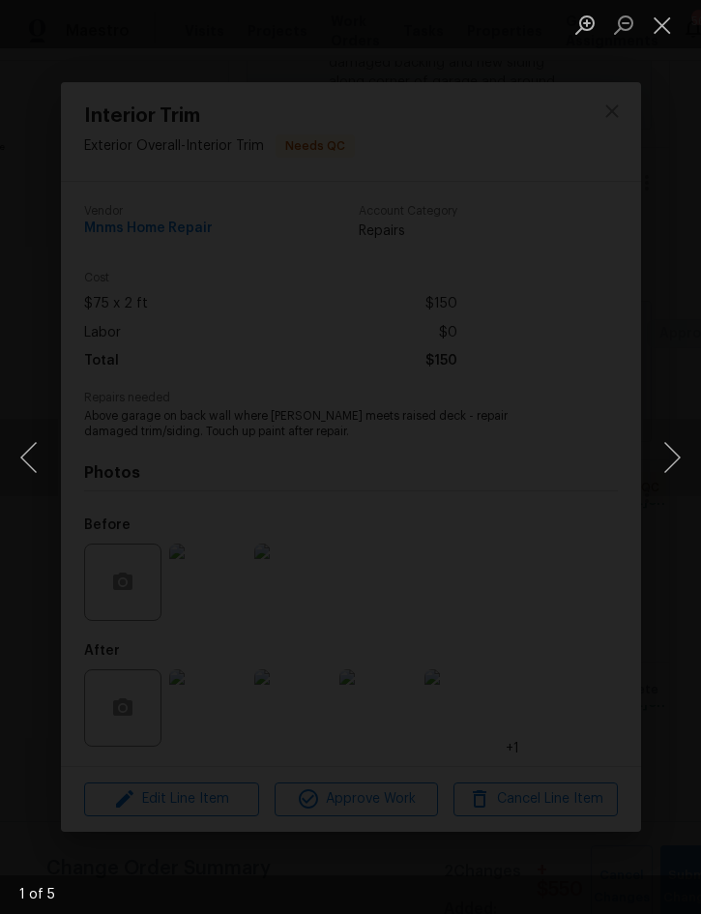
click at [676, 455] on button "Next image" at bounding box center [672, 457] width 58 height 77
click at [665, 27] on button "Close lightbox" at bounding box center [662, 25] width 39 height 34
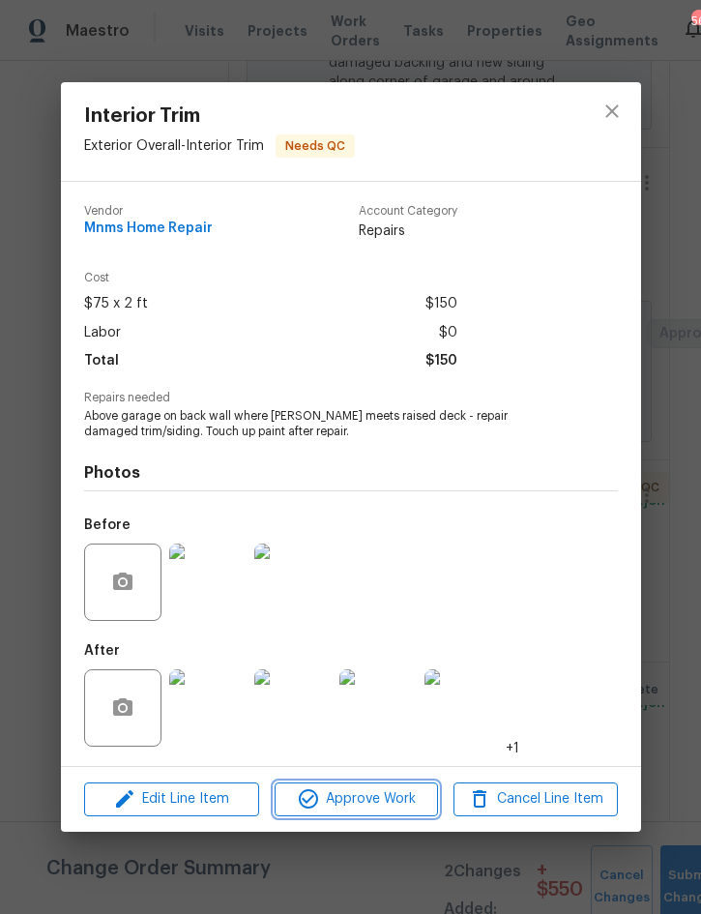
click at [376, 807] on span "Approve Work" at bounding box center [357, 800] width 152 height 24
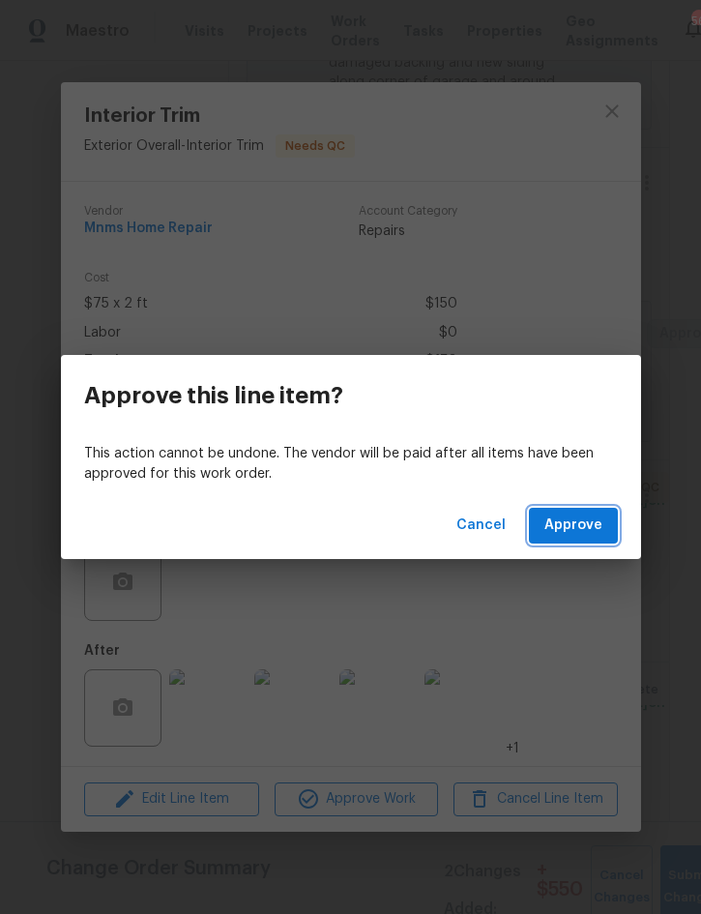
click at [586, 526] on span "Approve" at bounding box center [574, 526] width 58 height 24
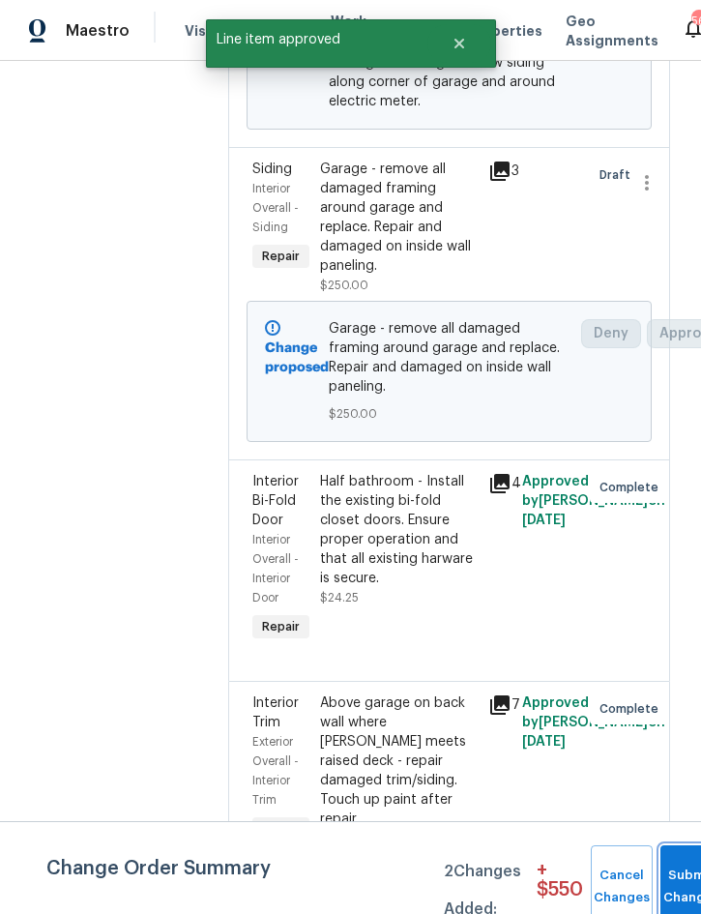
click at [681, 891] on span "Submit Changes" at bounding box center [691, 887] width 43 height 45
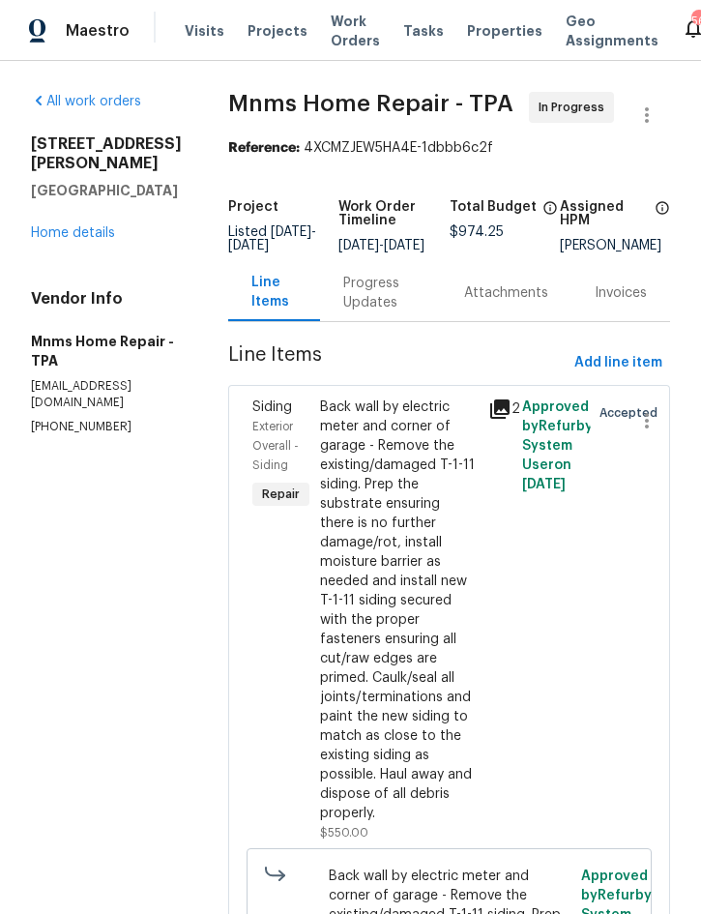
scroll to position [-1, 0]
click at [270, 40] on span "Projects" at bounding box center [278, 30] width 60 height 19
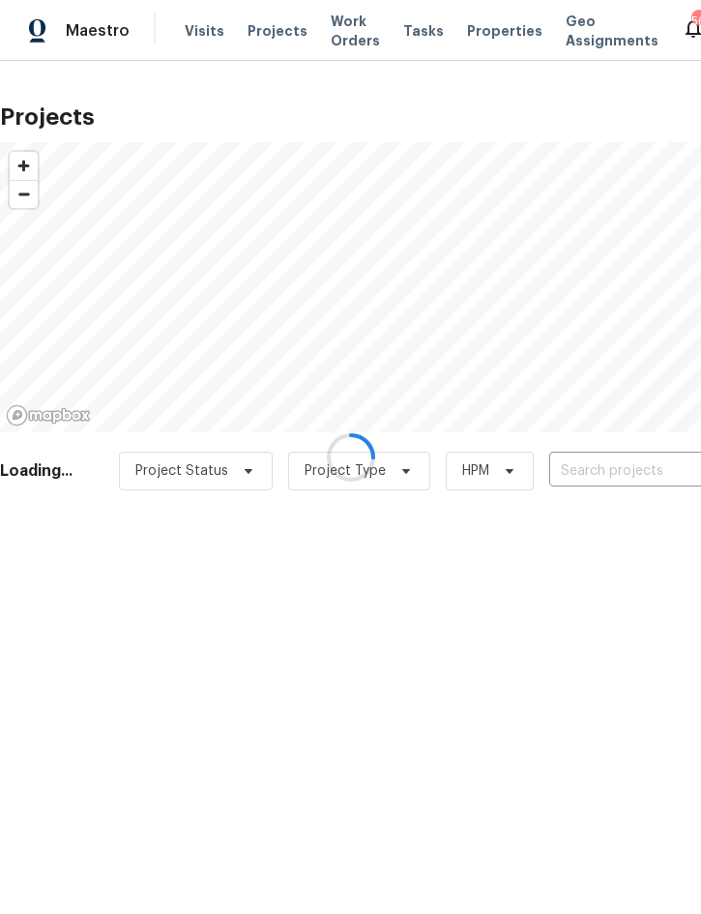
click at [597, 471] on div at bounding box center [350, 457] width 701 height 914
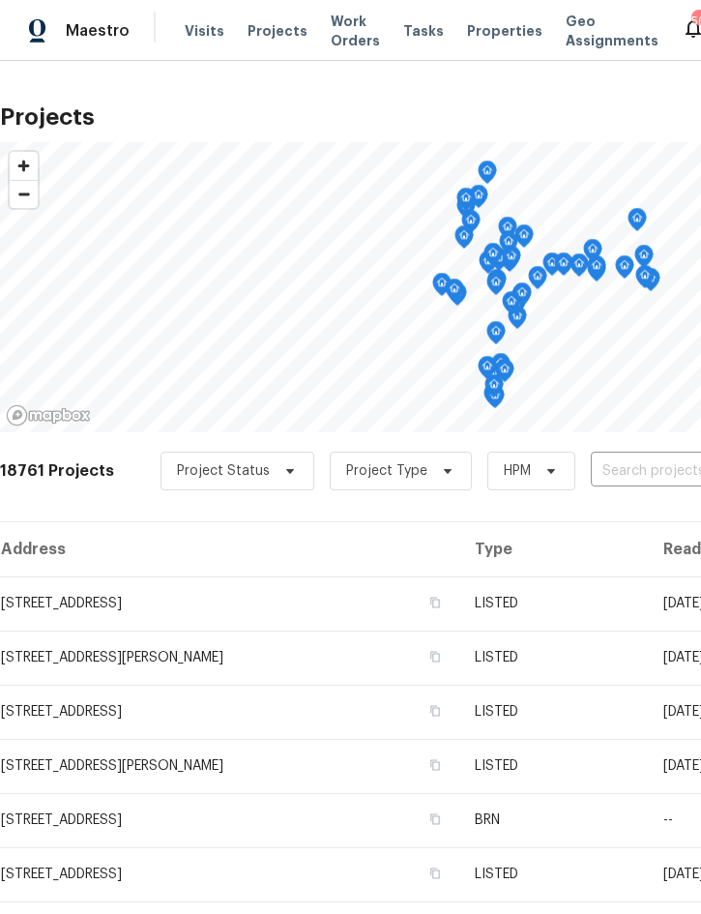
click at [614, 468] on input "text" at bounding box center [702, 472] width 222 height 30
type input "326 fox"
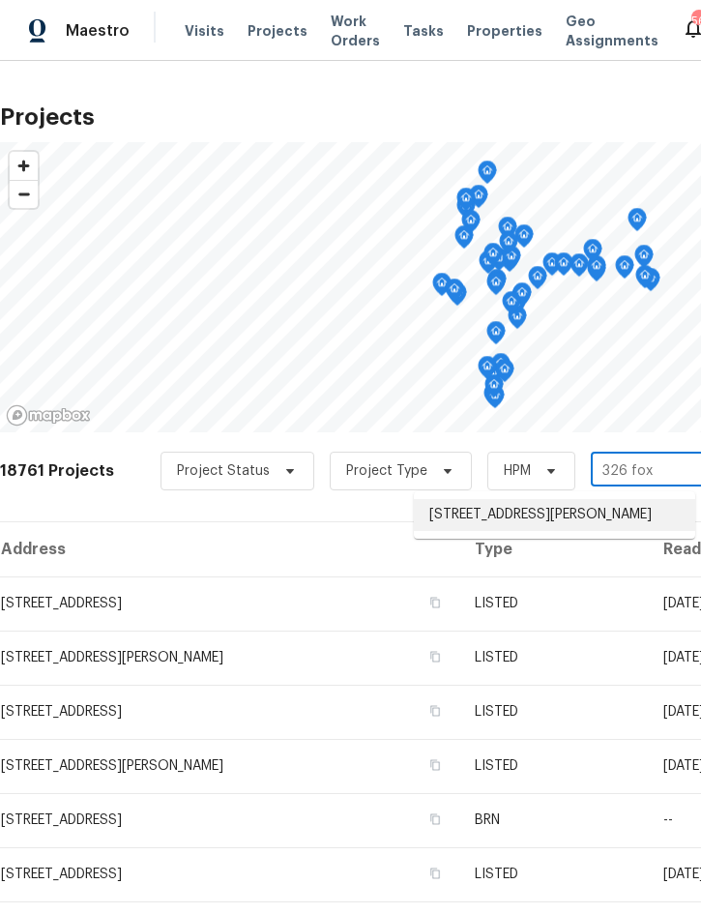
click at [531, 519] on li "[STREET_ADDRESS][PERSON_NAME]" at bounding box center [555, 515] width 282 height 32
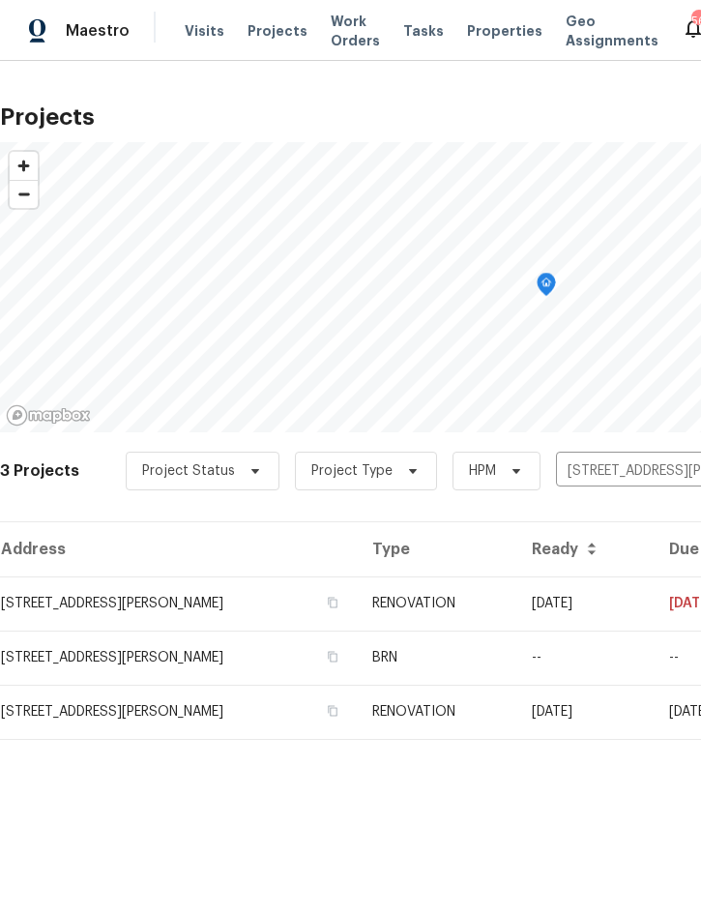
click at [483, 610] on td "RENOVATION" at bounding box center [436, 604] width 159 height 54
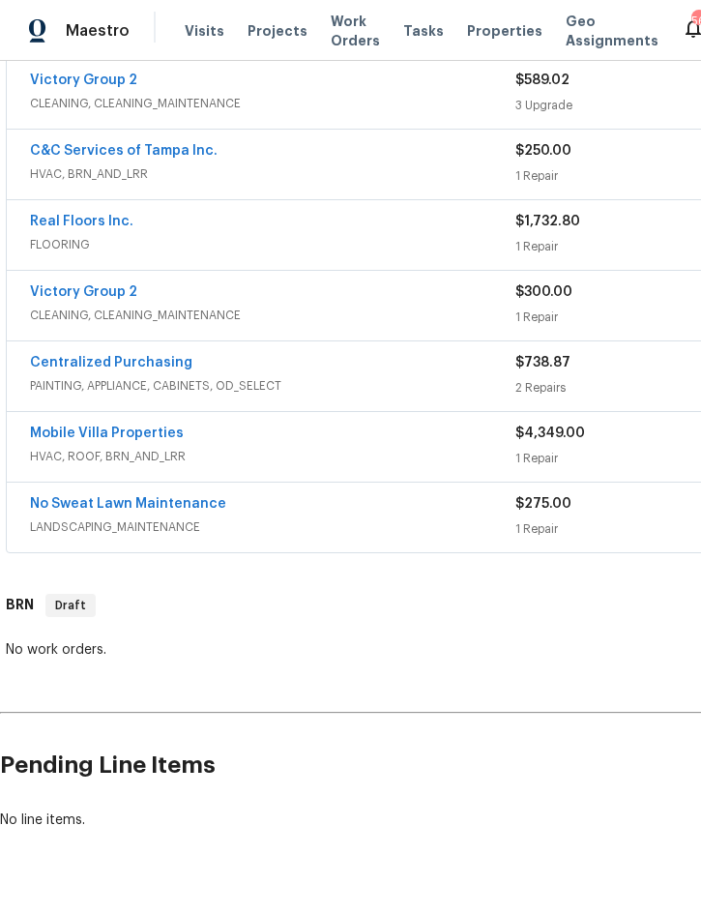
scroll to position [736, 0]
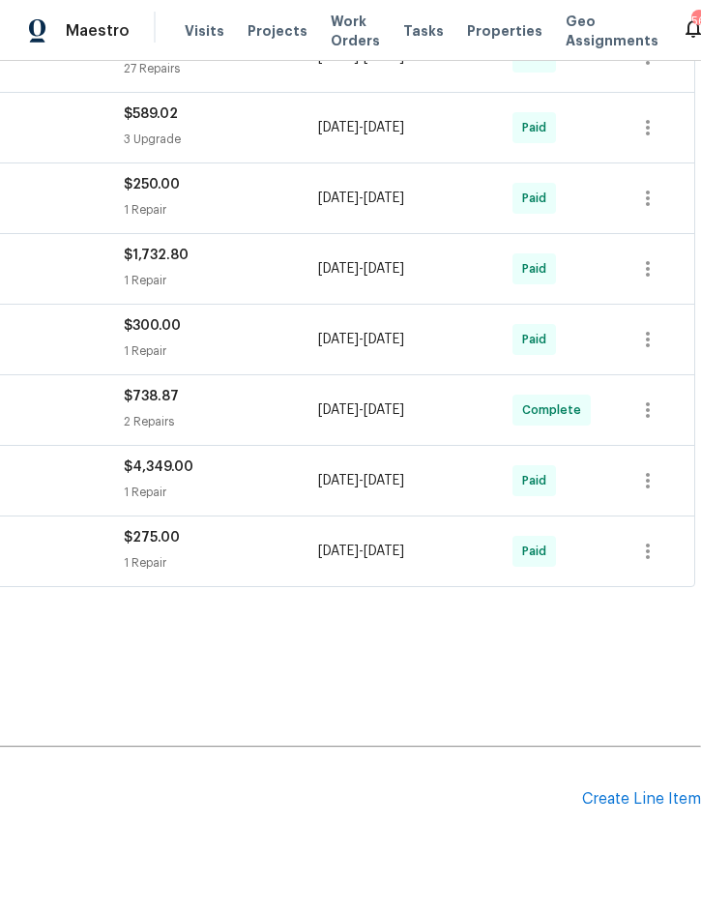
click at [610, 800] on div "Create Line Item" at bounding box center [641, 799] width 119 height 18
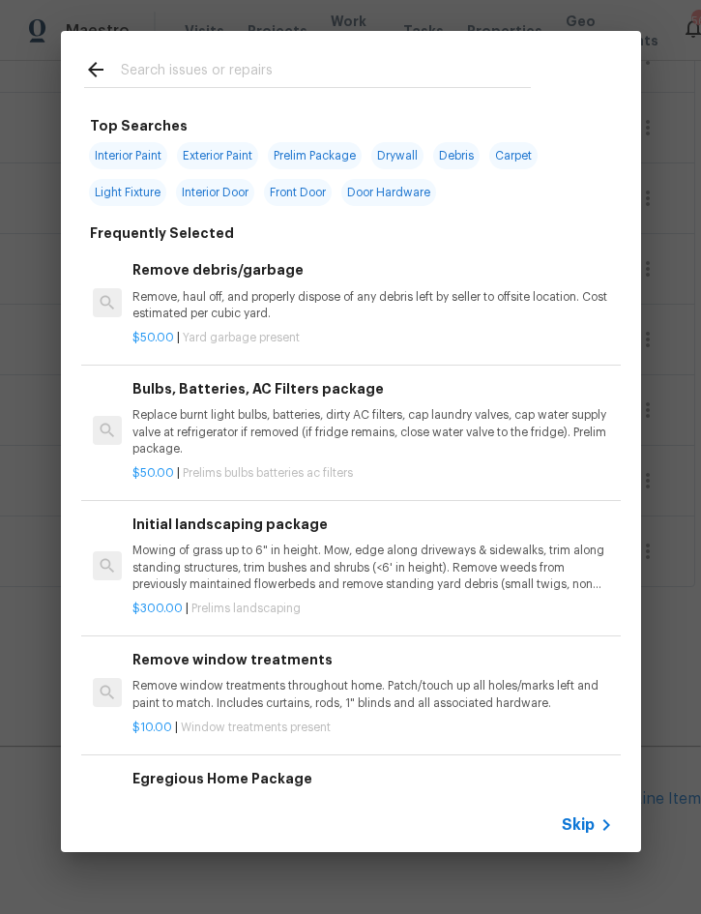
click at [230, 59] on input "text" at bounding box center [326, 72] width 410 height 29
click at [218, 154] on span "Exterior Paint" at bounding box center [217, 155] width 81 height 27
type input "Exterior Paint"
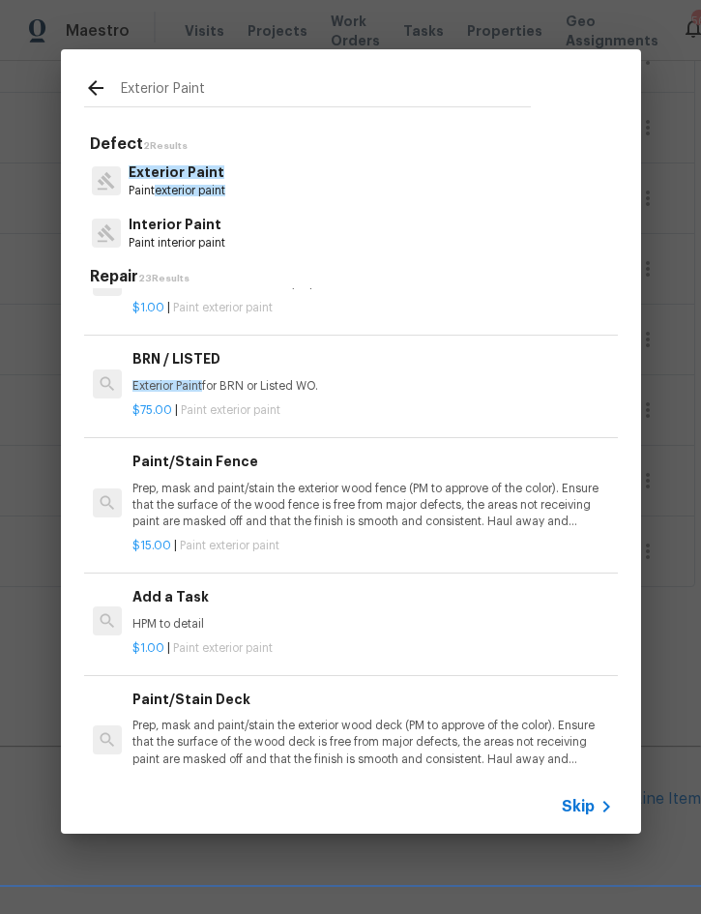
scroll to position [328, 0]
click at [207, 604] on div "Add a Task HPM to detail" at bounding box center [373, 609] width 480 height 46
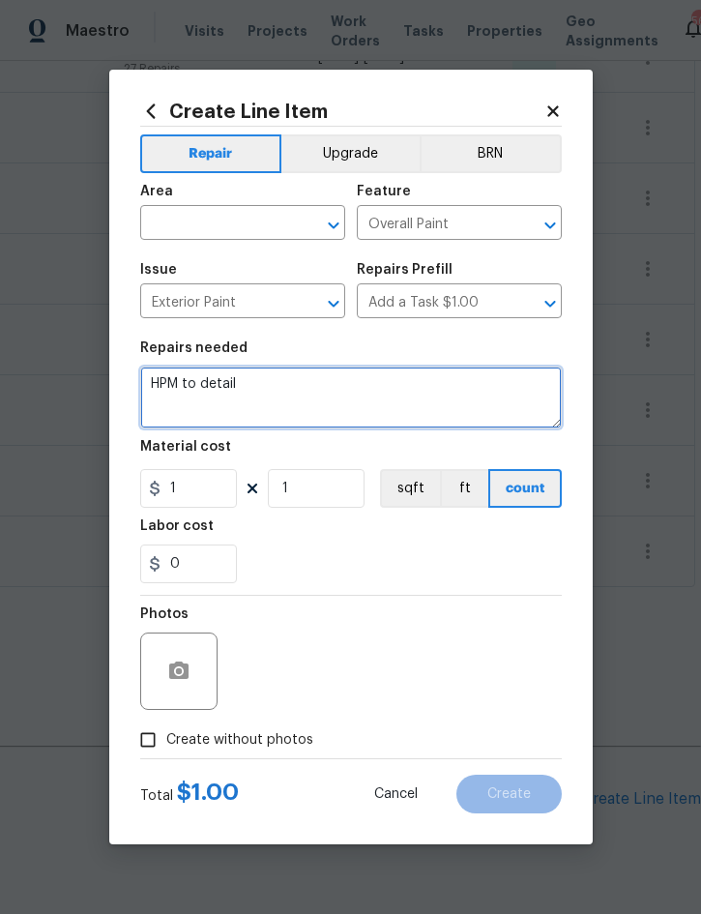
click at [155, 383] on textarea "HPM to detail" at bounding box center [351, 398] width 422 height 62
click at [159, 379] on textarea "HPM to detail" at bounding box center [351, 398] width 422 height 62
type textarea "P"
type textarea "Repaint exterior trim to appease HOA violation (wrong color). Cost includes mat…"
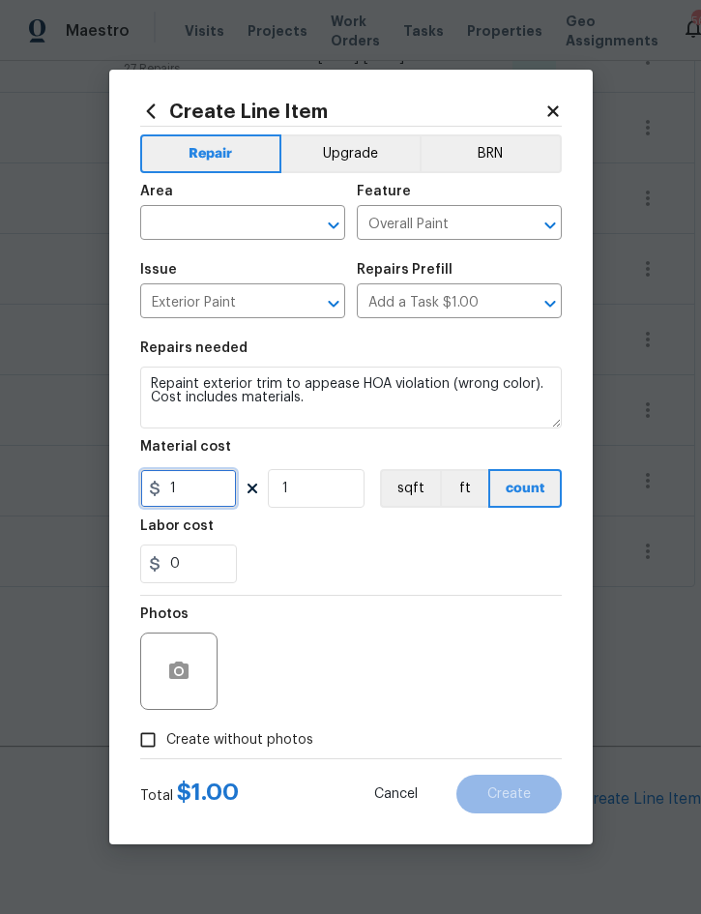
click at [216, 498] on input "1" at bounding box center [188, 488] width 97 height 39
type input "250"
click at [239, 751] on span "Create without photos" at bounding box center [239, 740] width 147 height 20
click at [166, 751] on input "Create without photos" at bounding box center [148, 740] width 37 height 37
checkbox input "true"
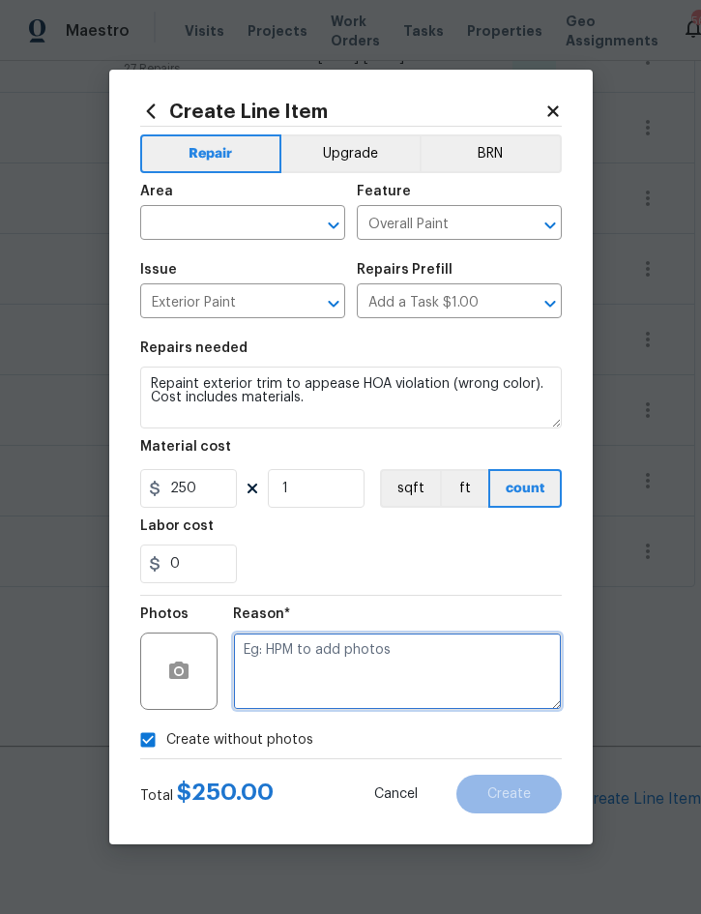
click at [319, 661] on textarea at bounding box center [397, 671] width 329 height 77
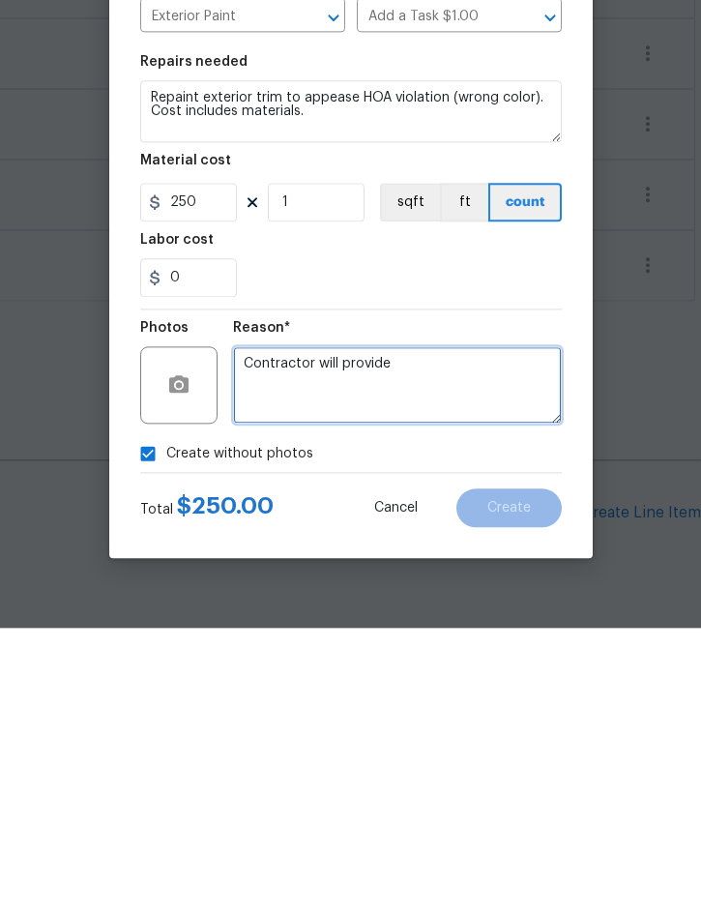
type textarea "Contractor will provide"
click at [393, 722] on div "Create without photos" at bounding box center [351, 740] width 422 height 37
click at [251, 469] on div "250 1 sqft ft count" at bounding box center [351, 488] width 422 height 39
click at [253, 469] on div "250 1 sqft ft count" at bounding box center [351, 488] width 422 height 39
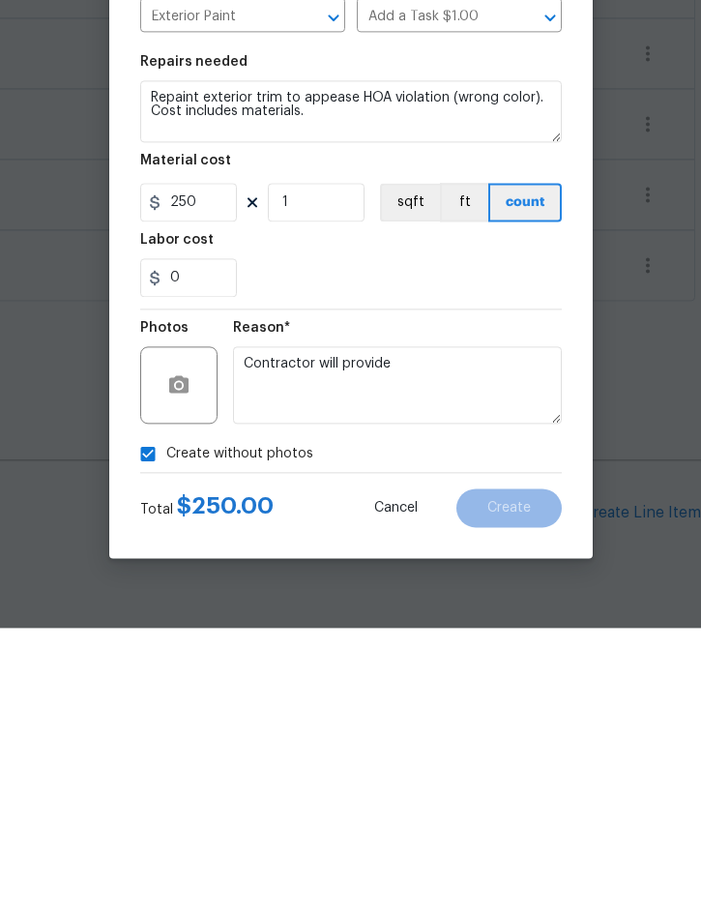
click at [247, 330] on section "Repairs needed Repaint exterior trim to appease HOA violation (wrong color). Co…" at bounding box center [351, 462] width 422 height 265
click at [195, 469] on input "250" at bounding box center [188, 488] width 97 height 39
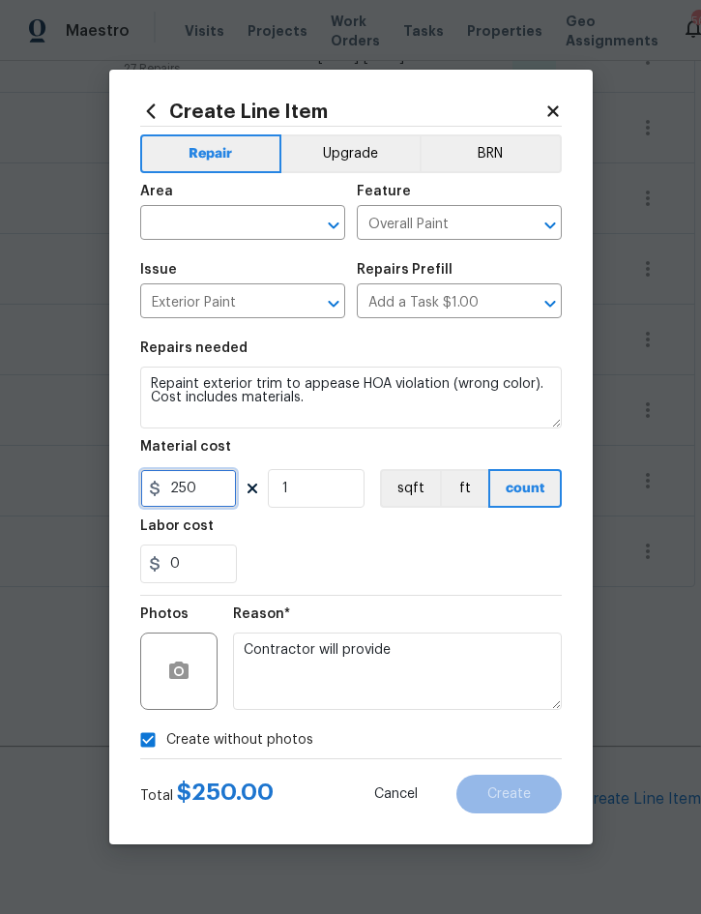
scroll to position [0, 0]
click at [210, 228] on input "text" at bounding box center [215, 225] width 151 height 30
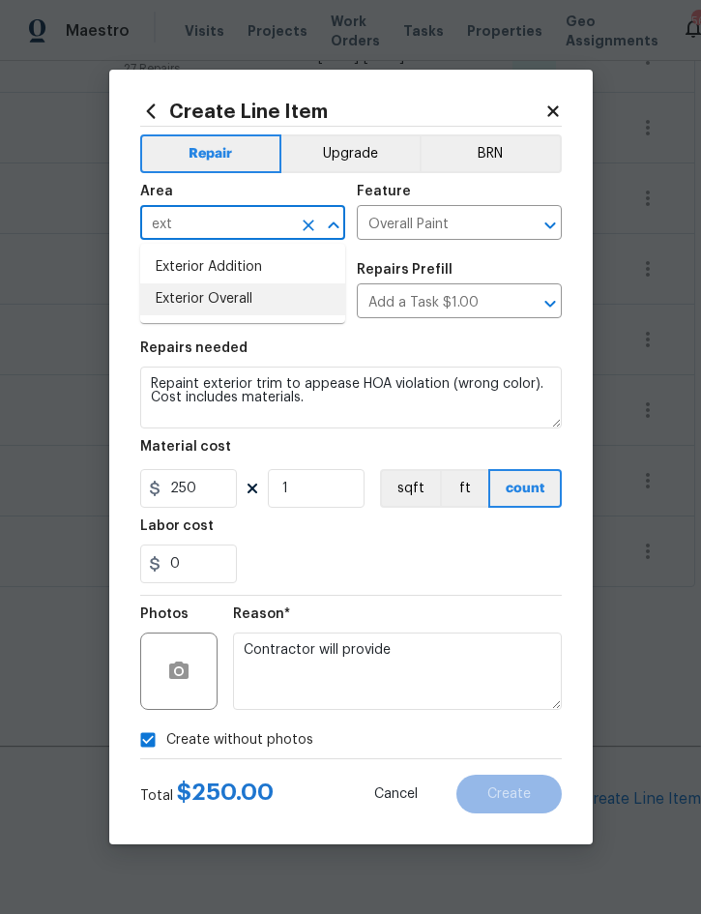
click at [240, 302] on li "Exterior Overall" at bounding box center [242, 299] width 205 height 32
type input "Exterior Overall"
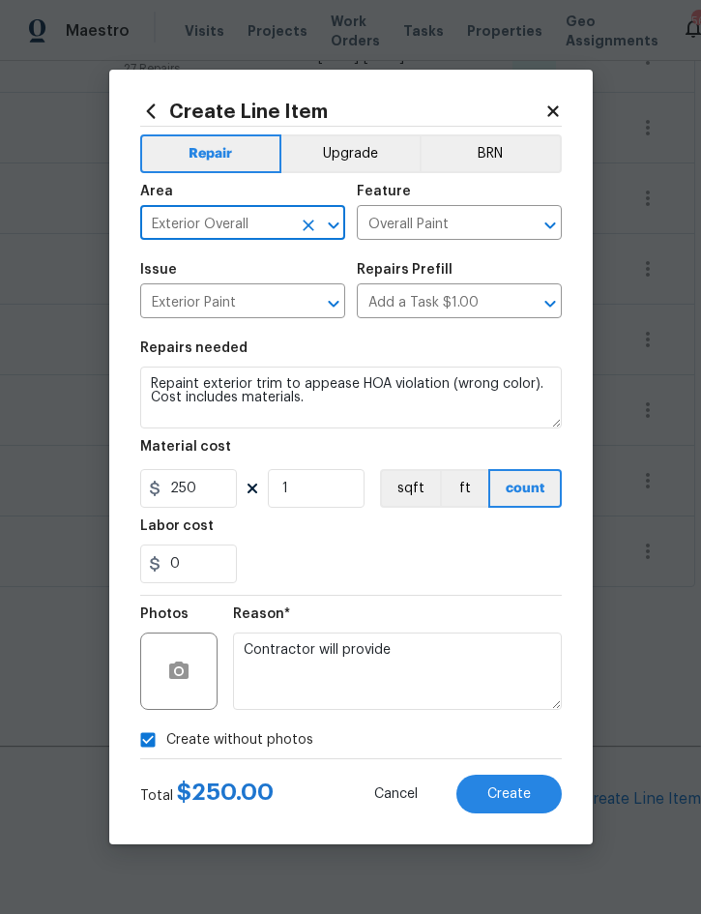
click at [507, 788] on span "Create" at bounding box center [510, 795] width 44 height 15
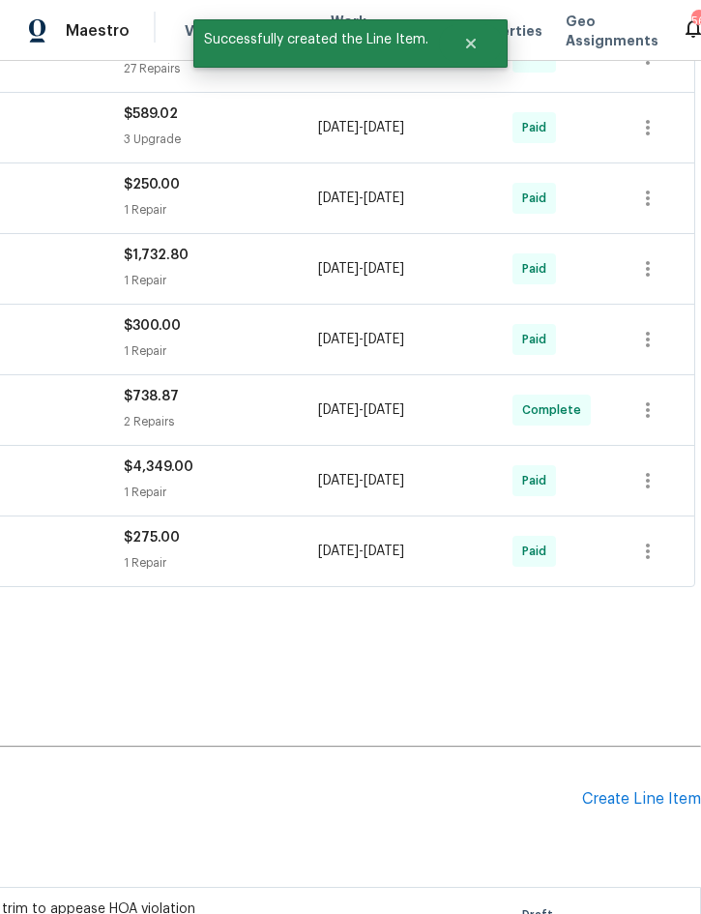
click at [609, 799] on div "Create Line Item" at bounding box center [641, 799] width 119 height 18
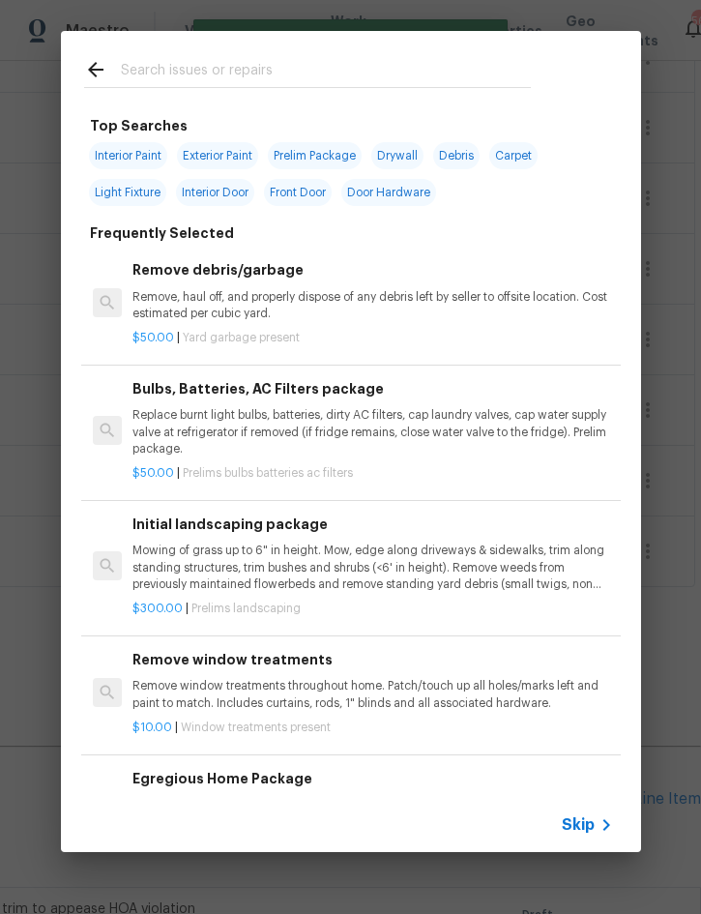
click at [261, 69] on input "text" at bounding box center [326, 72] width 410 height 29
type input "Light"
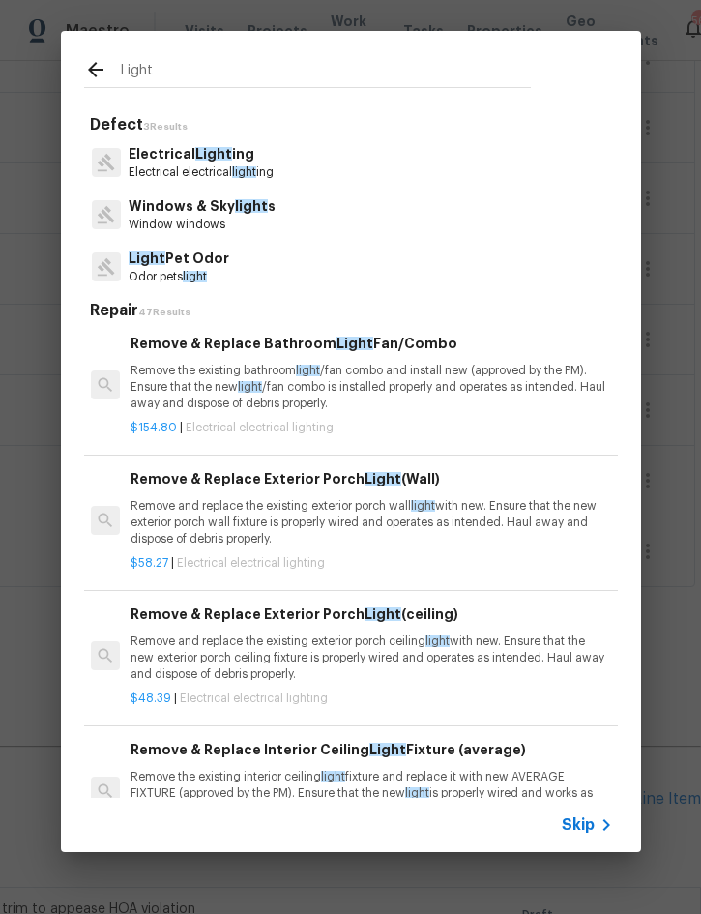
scroll to position [1042, 3]
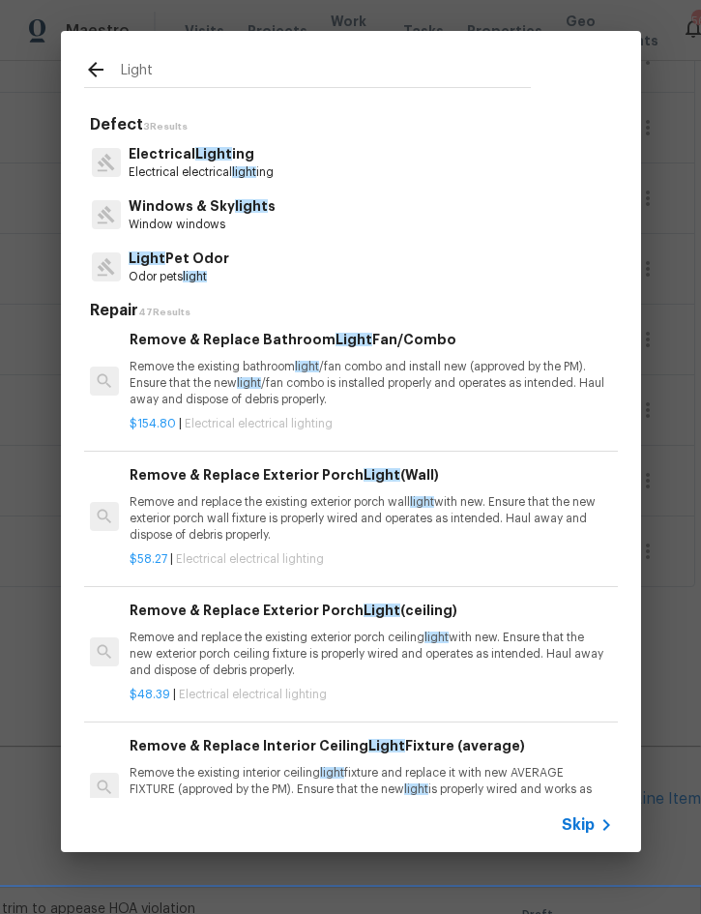
click at [251, 495] on div "Remove & Replace Exterior Porch Light (Wall) Remove and replace the existing ex…" at bounding box center [370, 503] width 480 height 79
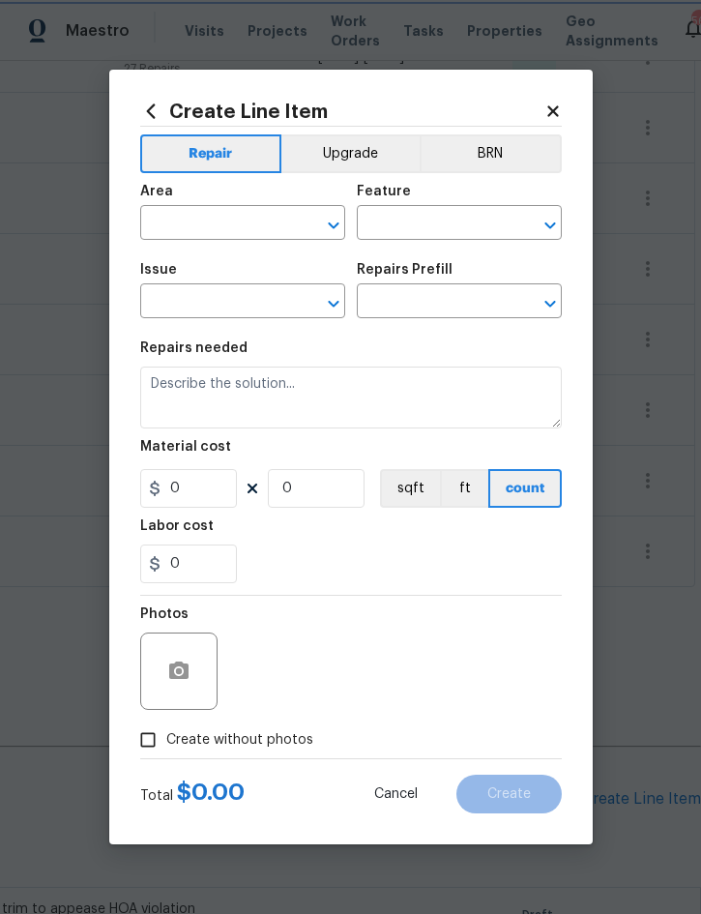
type input "Electrical Lighting"
type textarea "Remove and replace the existing exterior porch wall light with new. Ensure that…"
type input "1"
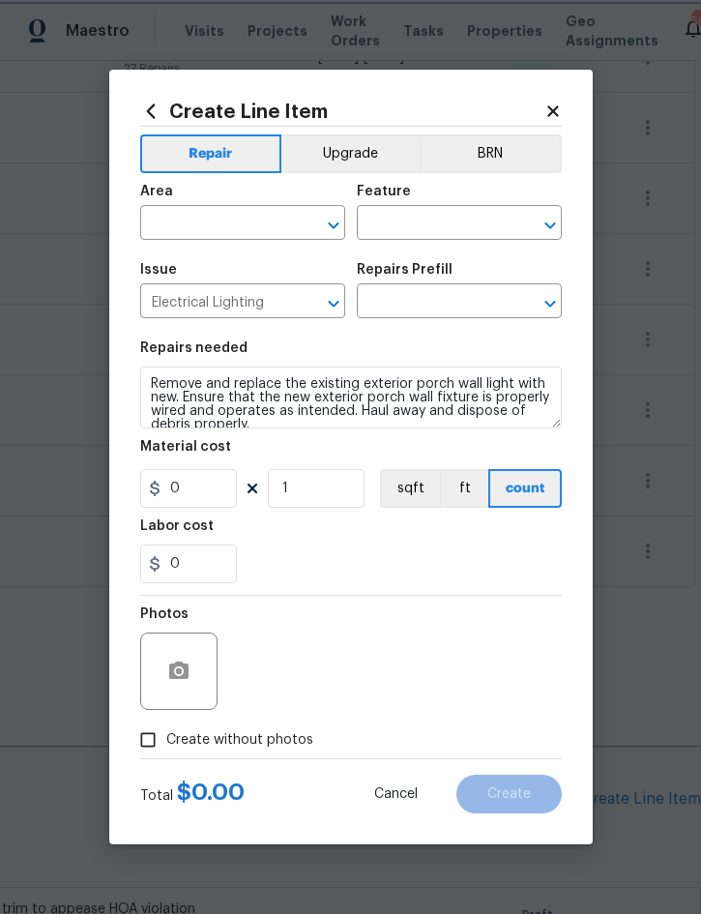
type input "Remove & Replace Exterior Porch Light (Wall) $58.27"
type input "58.27"
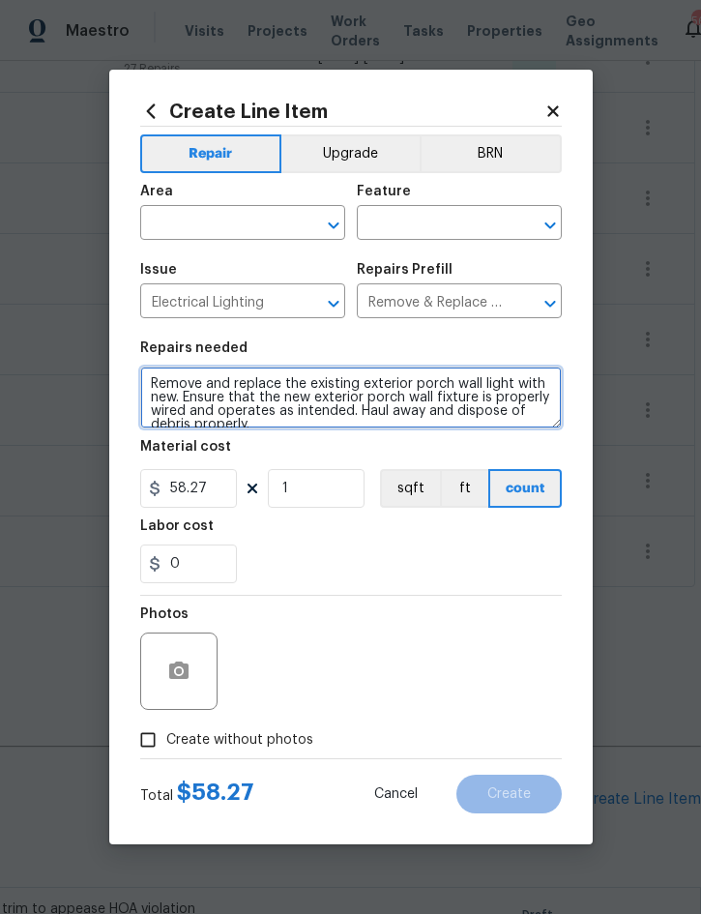
click at [145, 387] on textarea "Remove and replace the existing exterior porch wall light with new. Ensure that…" at bounding box center [351, 398] width 422 height 62
type textarea "Garage carriage lights - Remove and replace the existing exterior porch wall li…"
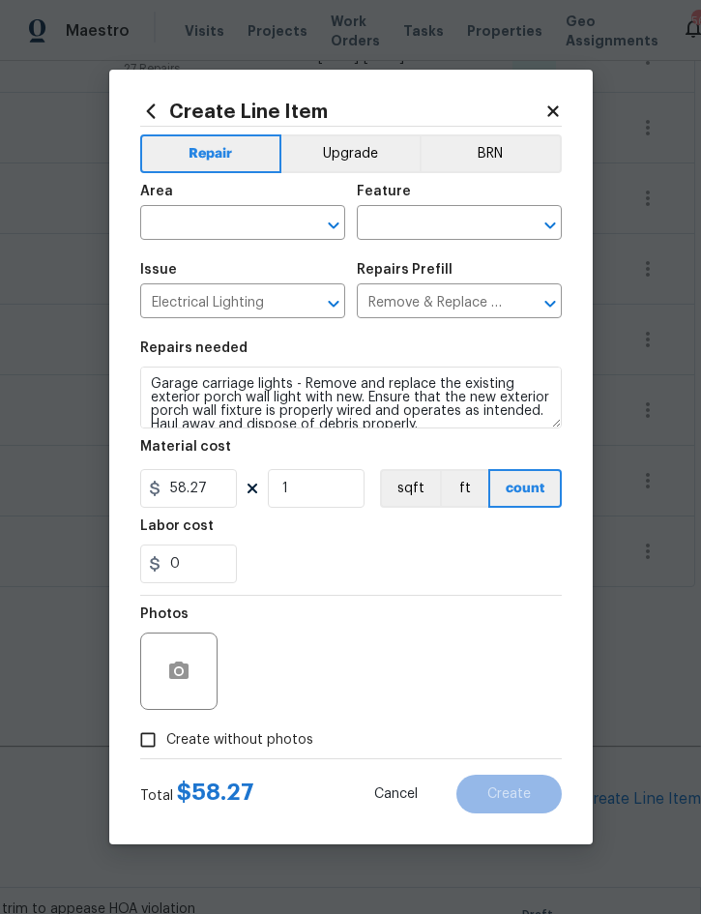
click at [227, 206] on div "Area" at bounding box center [242, 197] width 205 height 25
click at [223, 220] on input "text" at bounding box center [215, 225] width 151 height 30
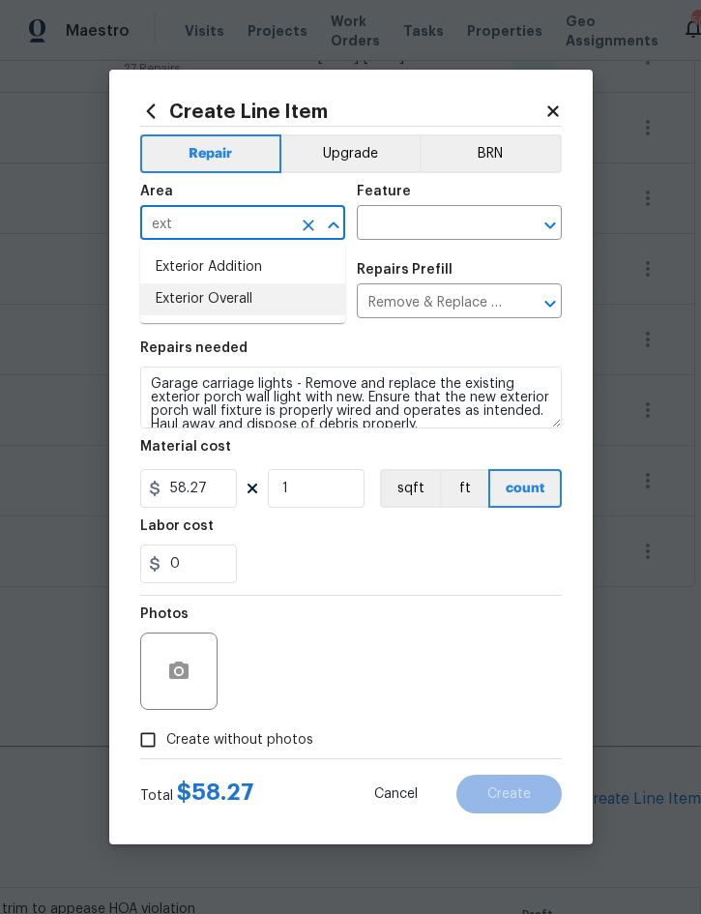
click at [251, 293] on li "Exterior Overall" at bounding box center [242, 299] width 205 height 32
type input "Exterior Overall"
click at [450, 222] on input "text" at bounding box center [432, 225] width 151 height 30
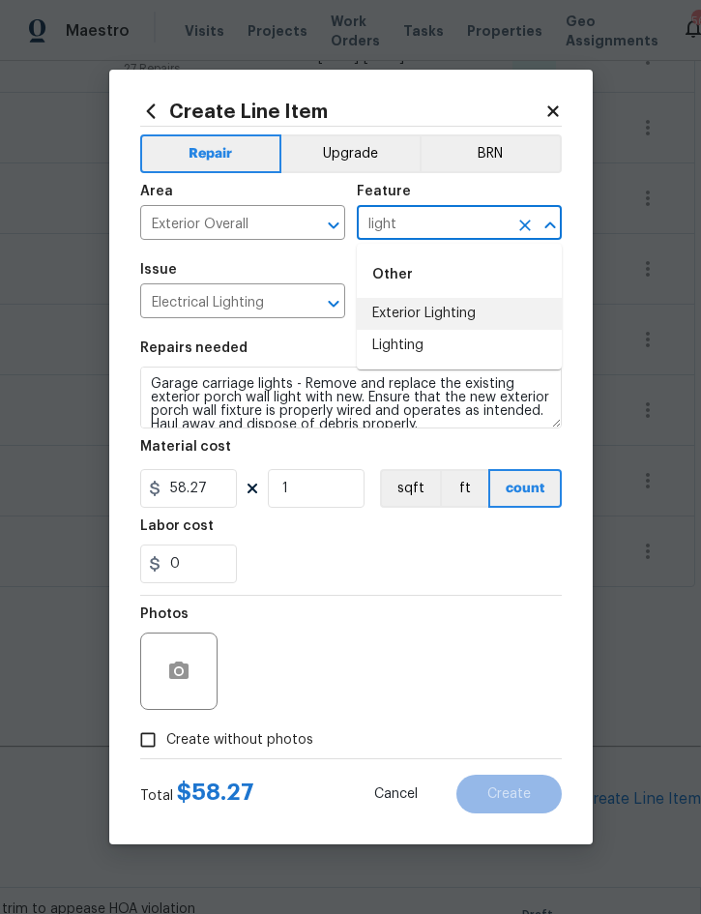
click at [447, 299] on li "Exterior Lighting" at bounding box center [459, 314] width 205 height 32
type input "Exterior Lighting"
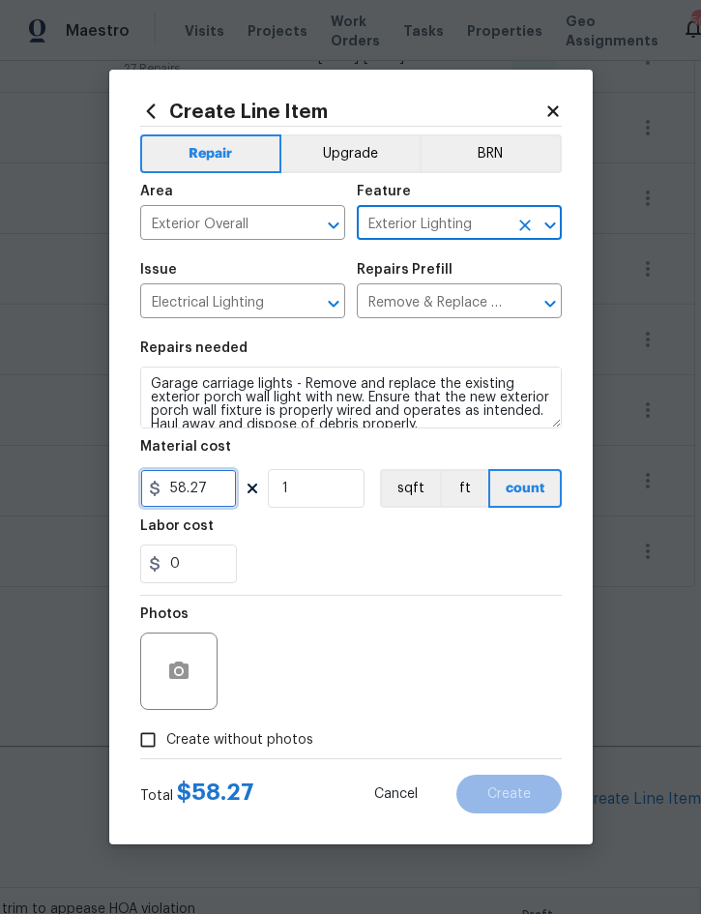
click at [213, 506] on input "58.27" at bounding box center [188, 488] width 97 height 39
type input "75"
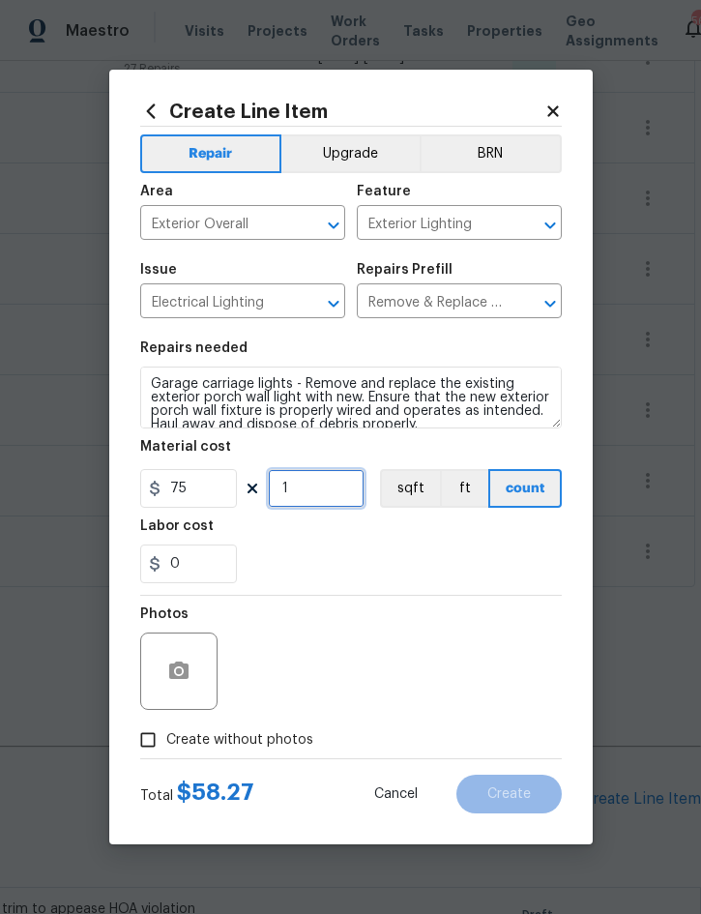
click at [326, 495] on input "1" at bounding box center [316, 488] width 97 height 39
type input "2"
click at [275, 751] on span "Create without photos" at bounding box center [239, 740] width 147 height 20
click at [166, 752] on input "Create without photos" at bounding box center [148, 740] width 37 height 37
checkbox input "true"
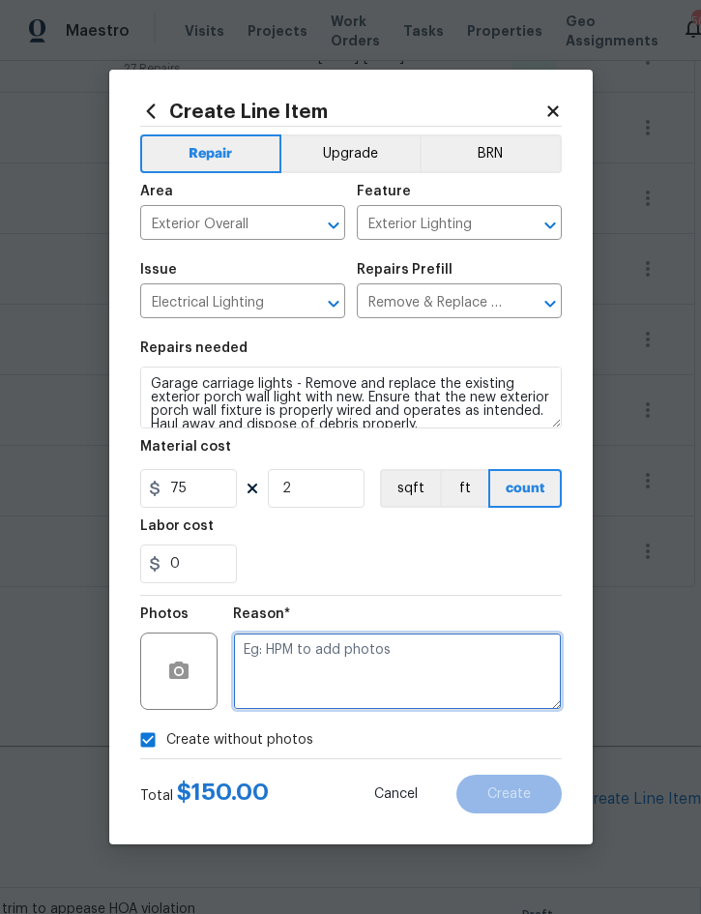
click at [388, 672] on textarea at bounding box center [397, 671] width 329 height 77
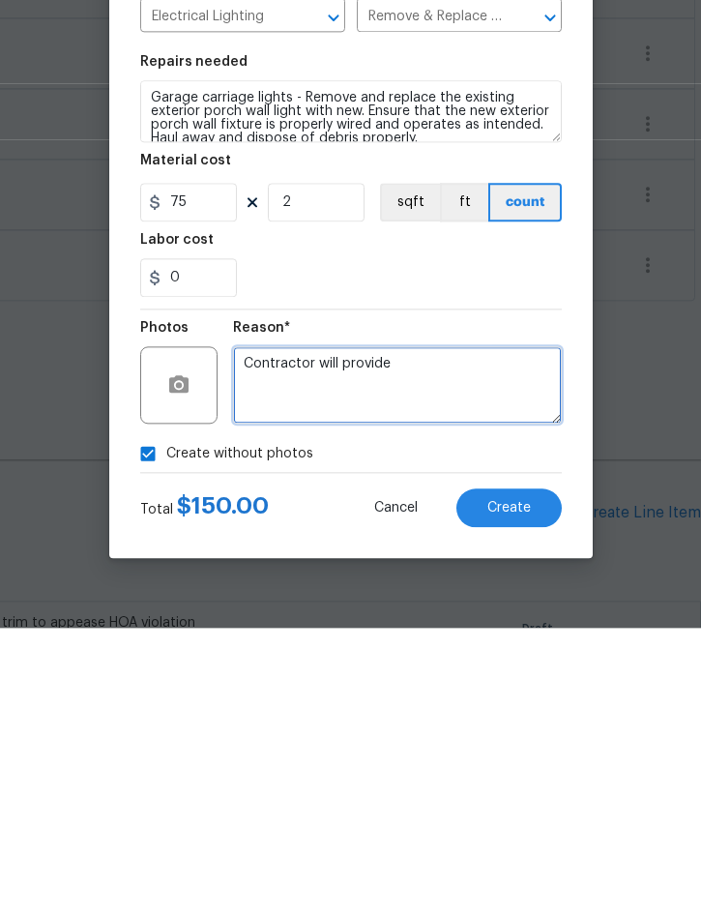
type textarea "Contractor will provide"
click at [508, 775] on button "Create" at bounding box center [509, 794] width 105 height 39
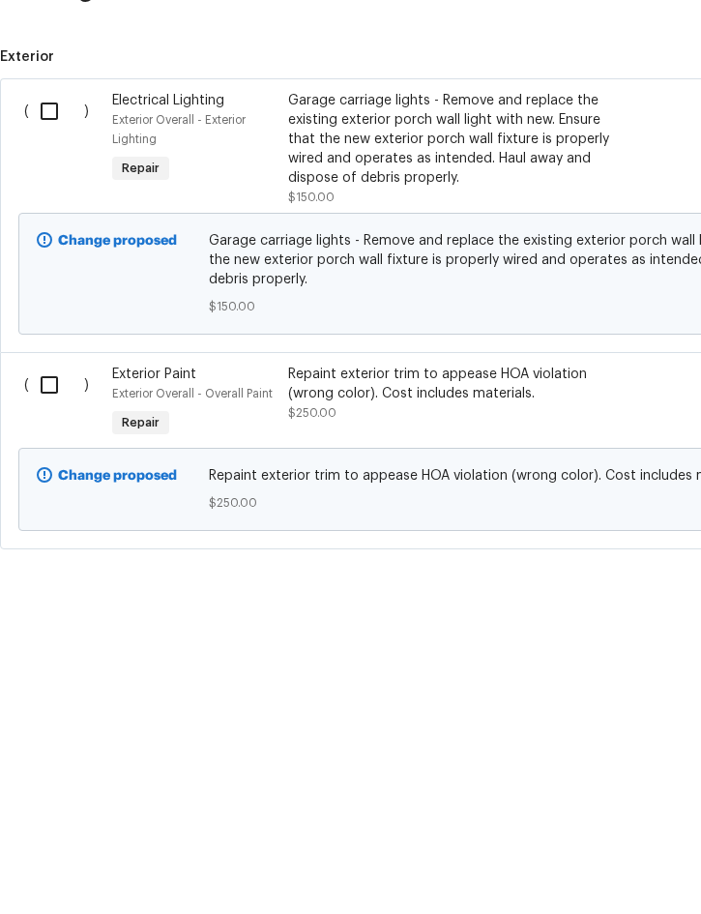
scroll to position [1232, 0]
click at [49, 377] on input "checkbox" at bounding box center [56, 397] width 55 height 41
checkbox input "true"
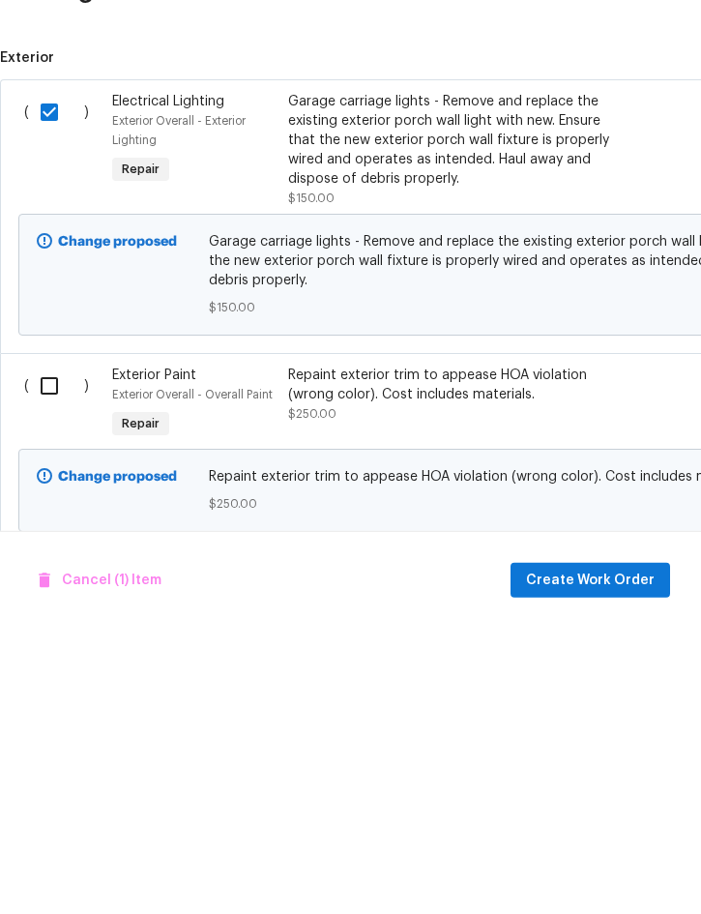
click at [53, 651] on input "checkbox" at bounding box center [56, 671] width 55 height 41
checkbox input "true"
click at [577, 861] on span "Create Work Order" at bounding box center [590, 866] width 129 height 24
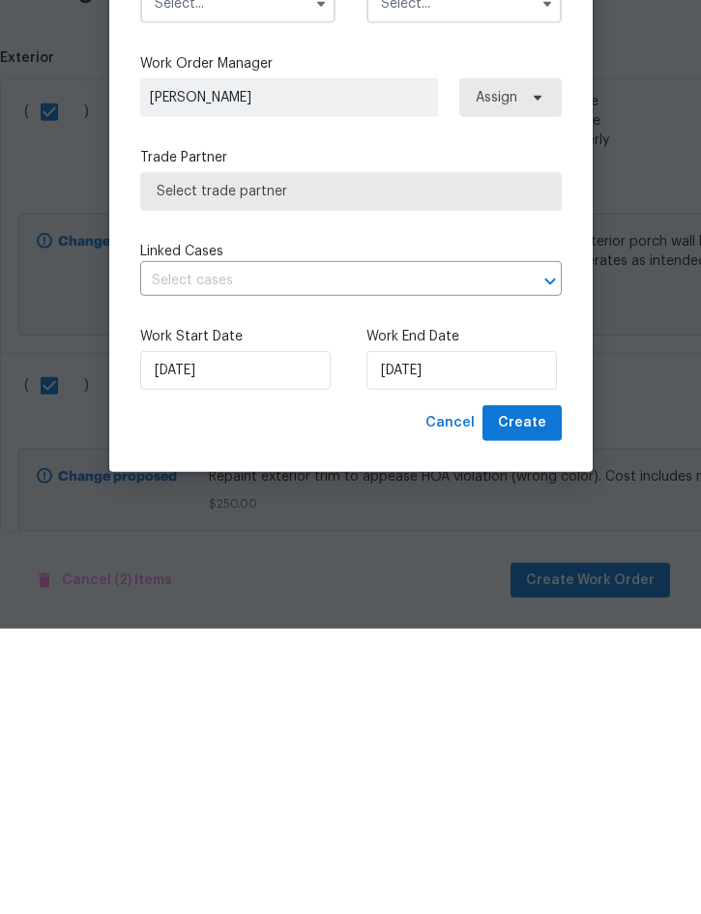
checkbox input "false"
click at [240, 289] on input "text" at bounding box center [237, 289] width 195 height 39
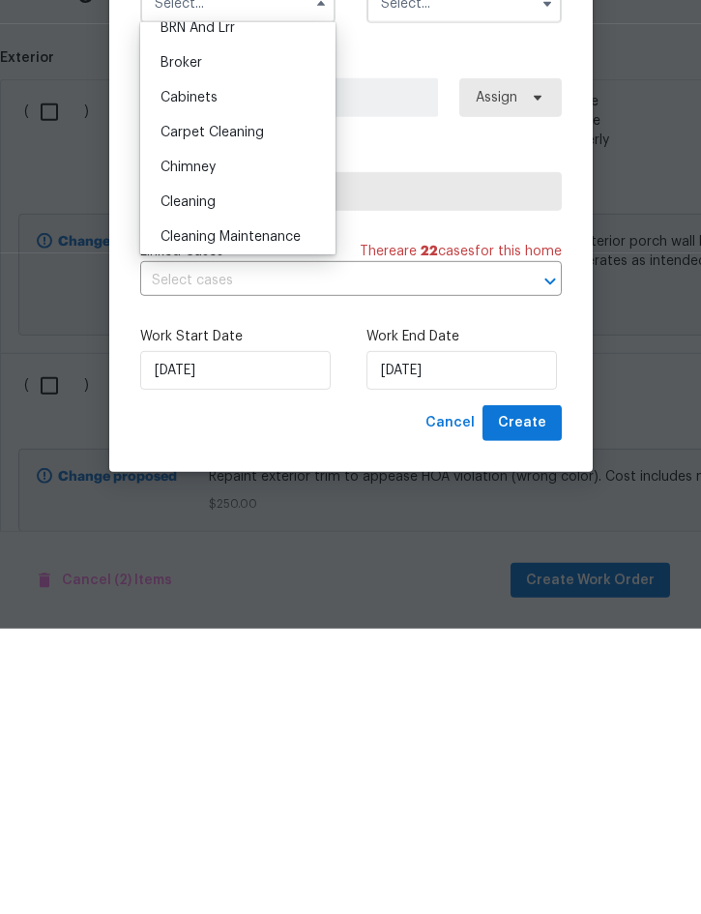
scroll to position [118, 0]
click at [212, 464] on div "Chimney" at bounding box center [238, 455] width 186 height 35
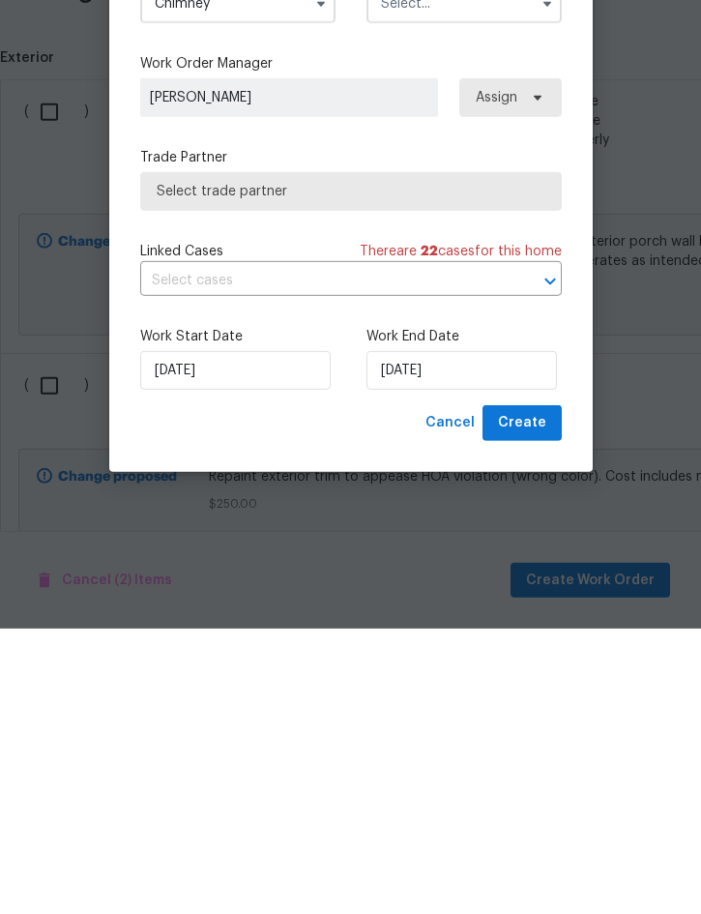
click at [265, 304] on input "Chimney" at bounding box center [237, 289] width 195 height 39
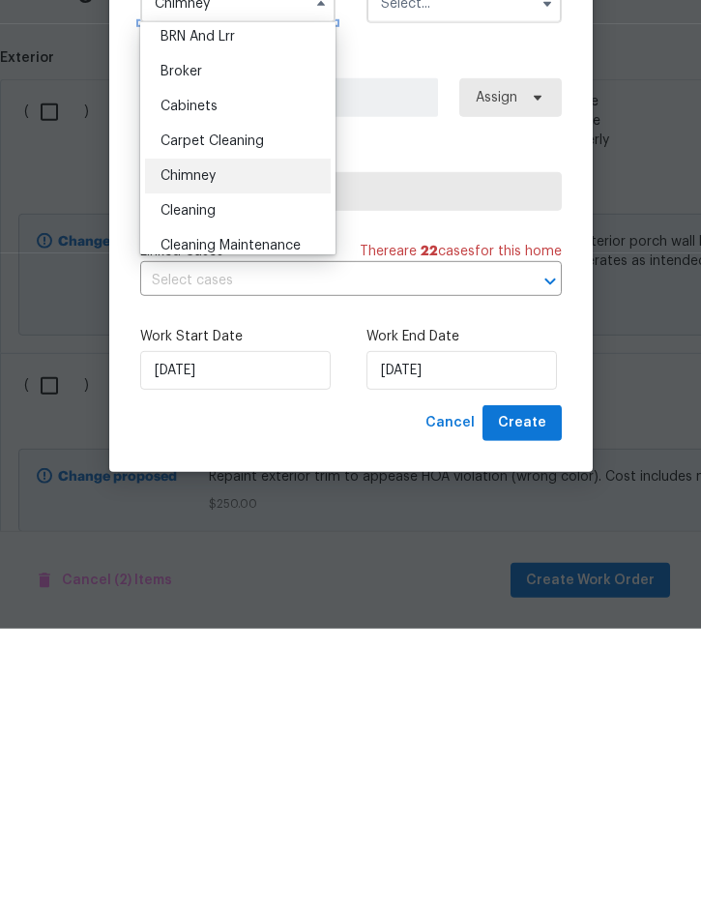
scroll to position [110, 0]
click at [224, 493] on div "Cleaning" at bounding box center [238, 498] width 186 height 35
type input "Cleaning"
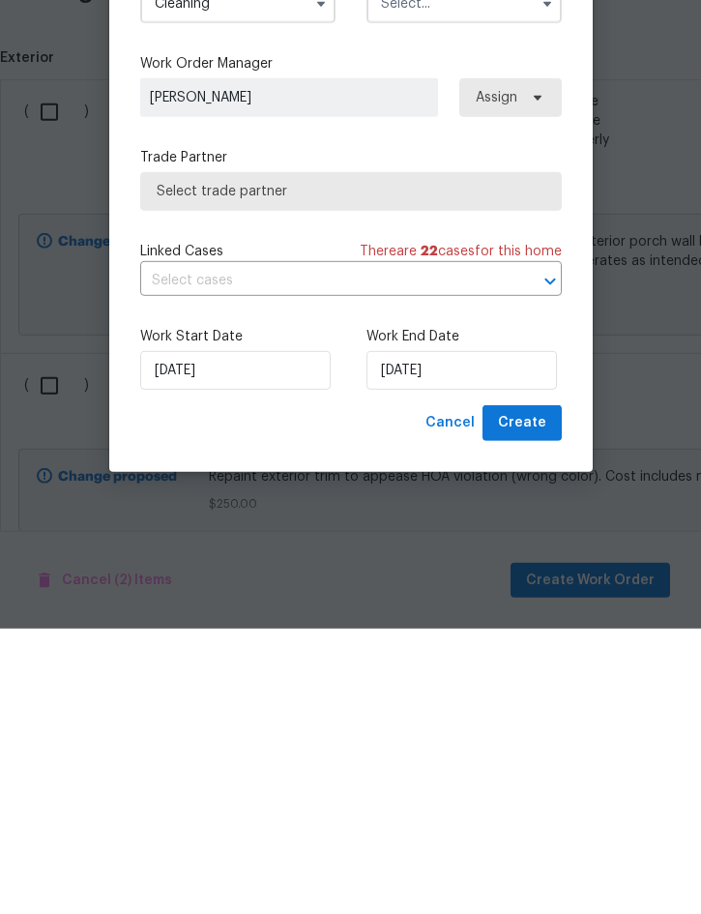
click at [441, 283] on input "text" at bounding box center [464, 289] width 195 height 39
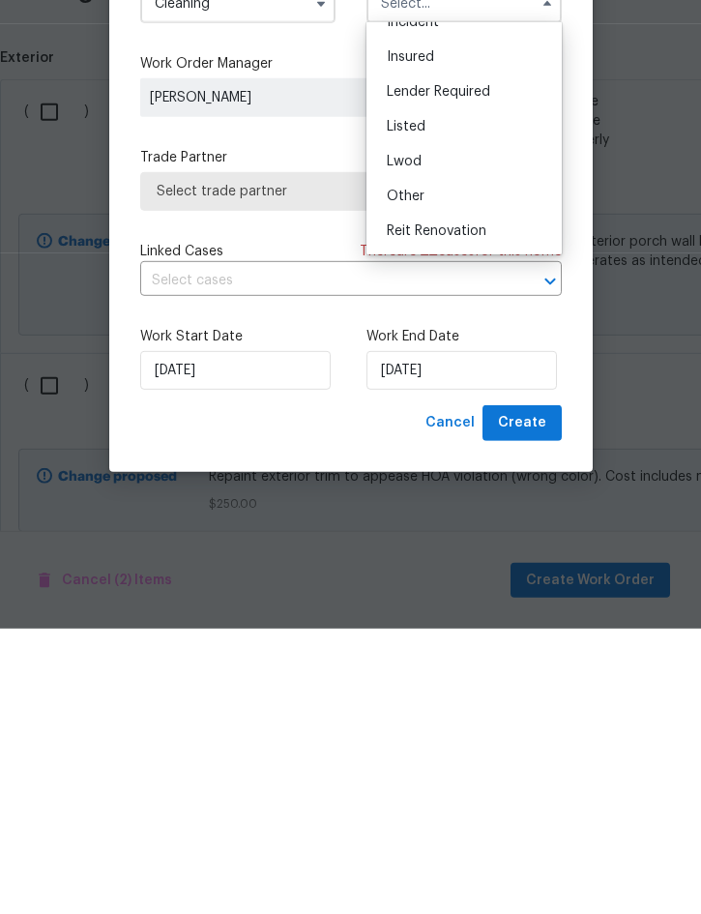
scroll to position [99, 0]
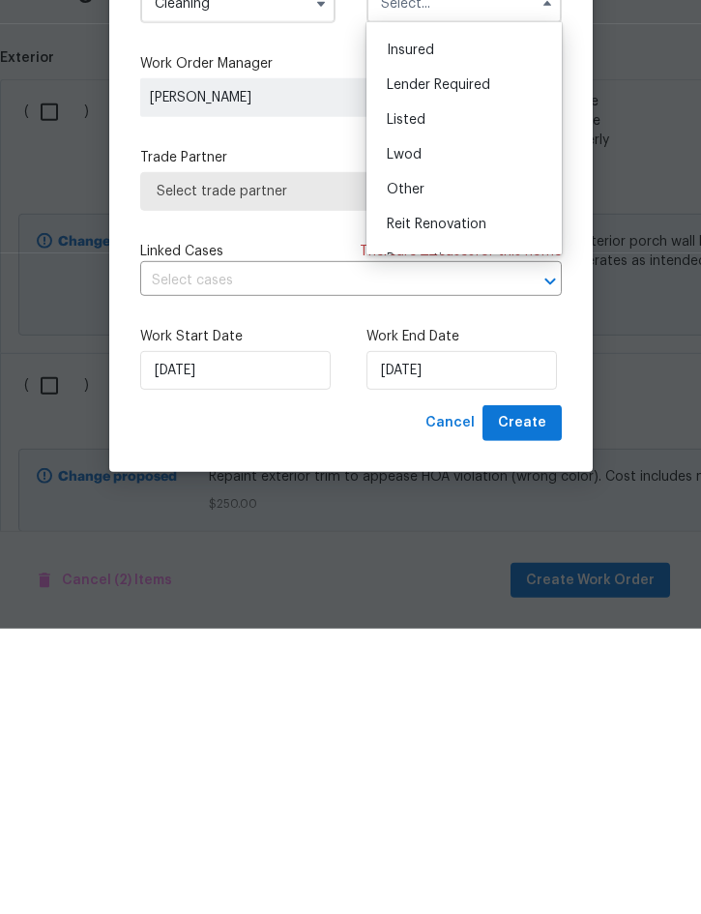
click at [420, 408] on span "Listed" at bounding box center [406, 406] width 39 height 14
type input "Listed"
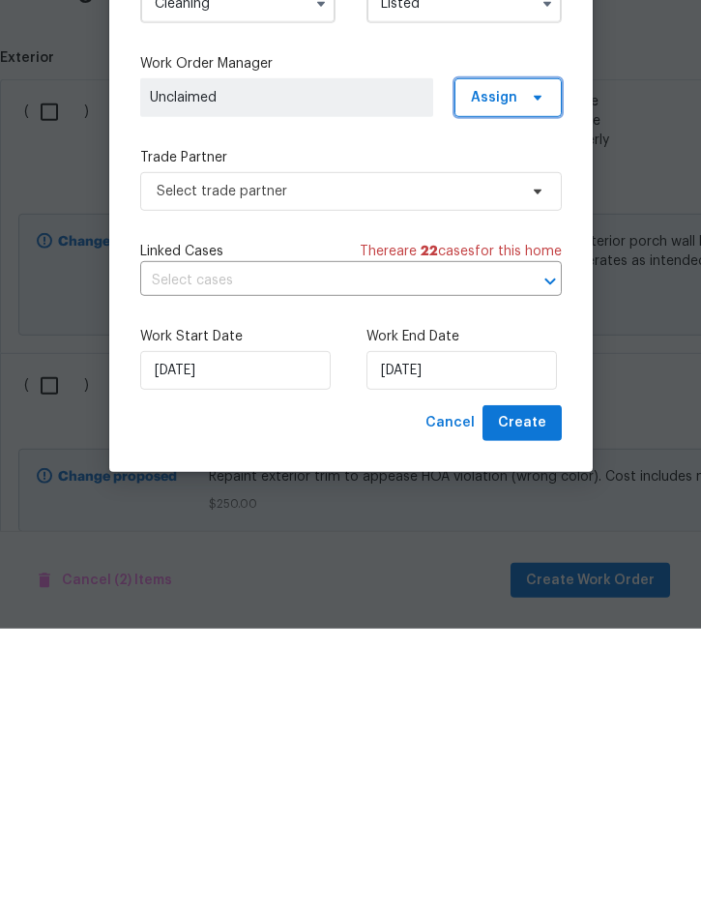
click at [497, 387] on span "Assign" at bounding box center [494, 382] width 46 height 19
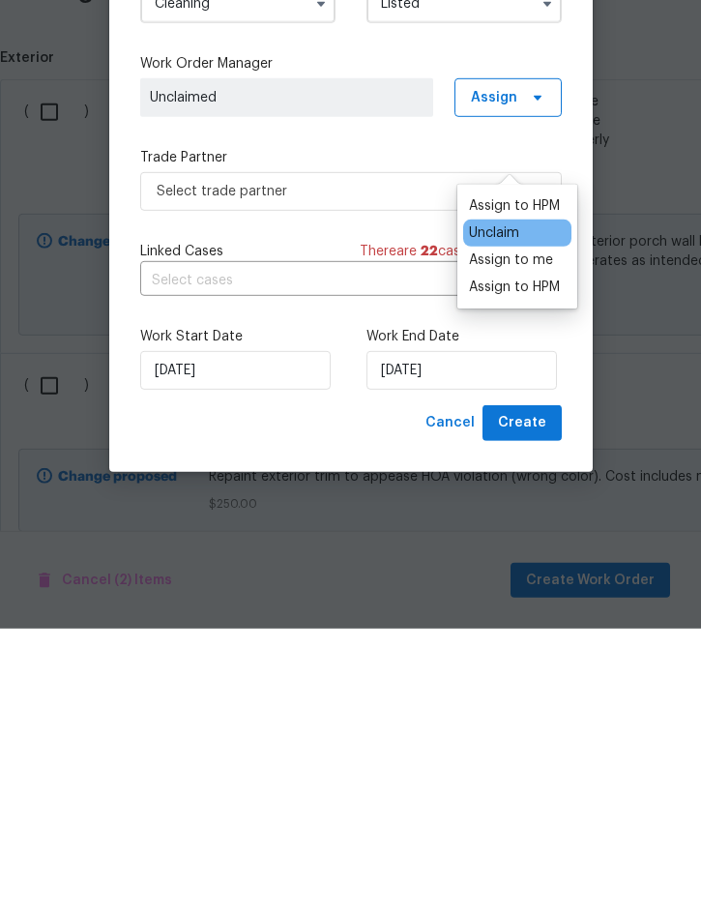
click at [524, 536] on div "Assign to me" at bounding box center [511, 545] width 84 height 19
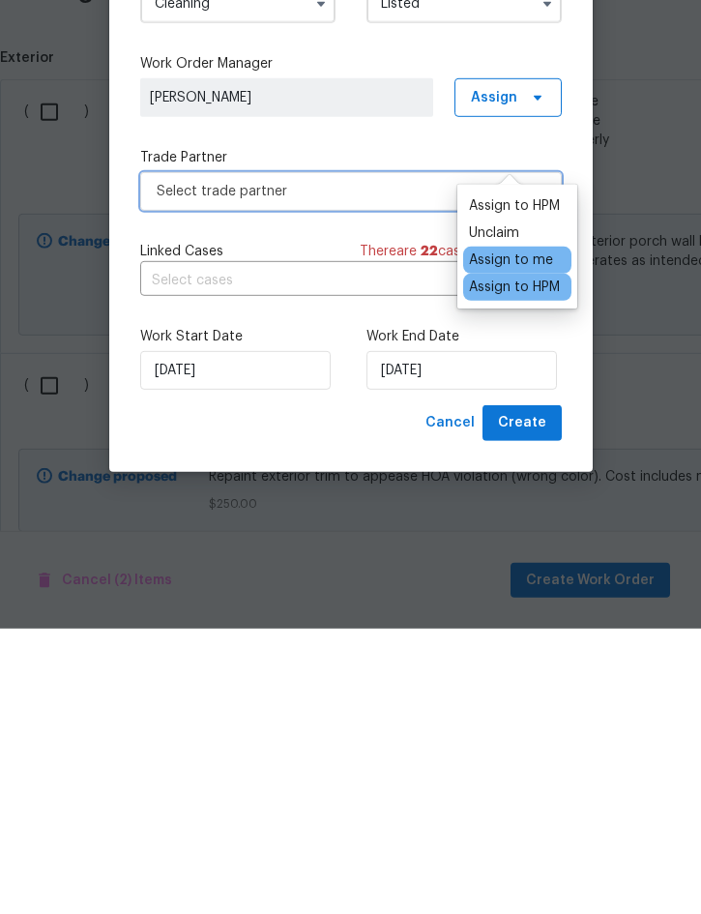
click at [272, 474] on span "Select trade partner" at bounding box center [337, 476] width 361 height 19
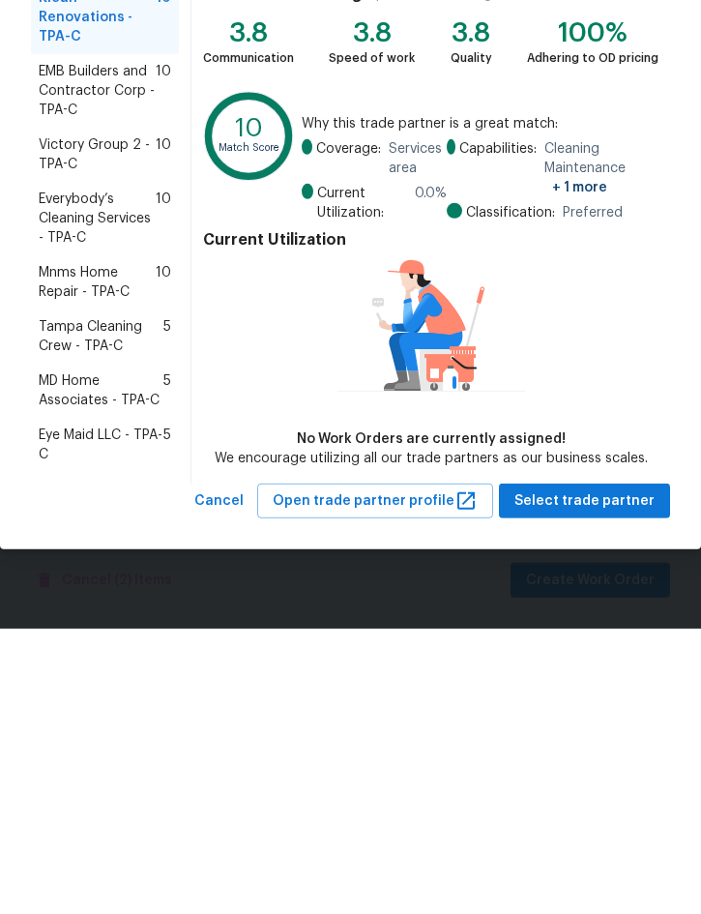
click at [65, 429] on span "Victory Group 2 - TPA-C" at bounding box center [97, 440] width 117 height 39
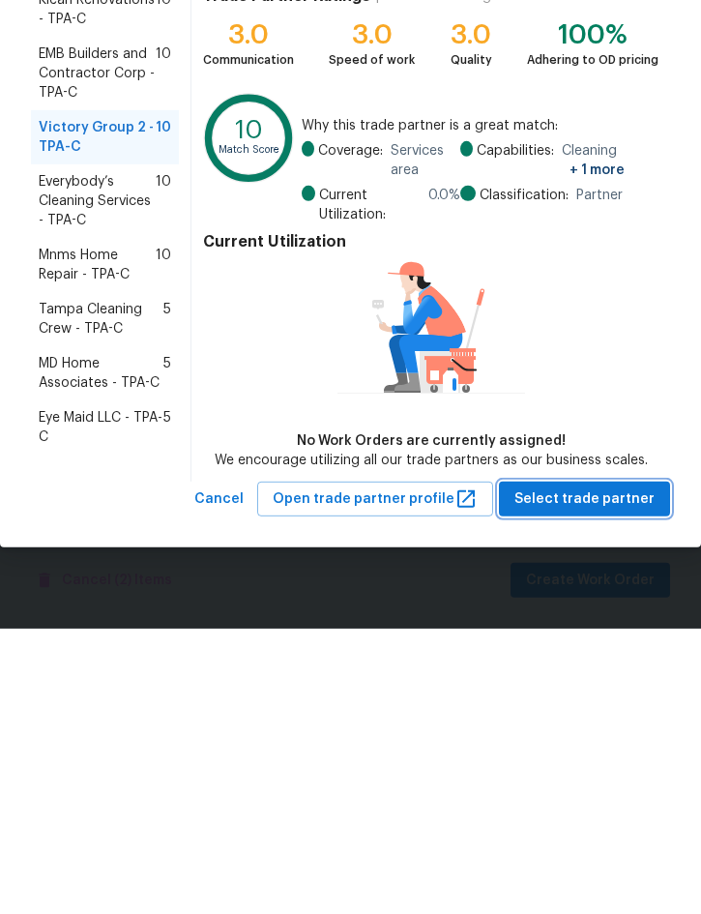
click at [609, 791] on span "Select trade partner" at bounding box center [585, 785] width 140 height 24
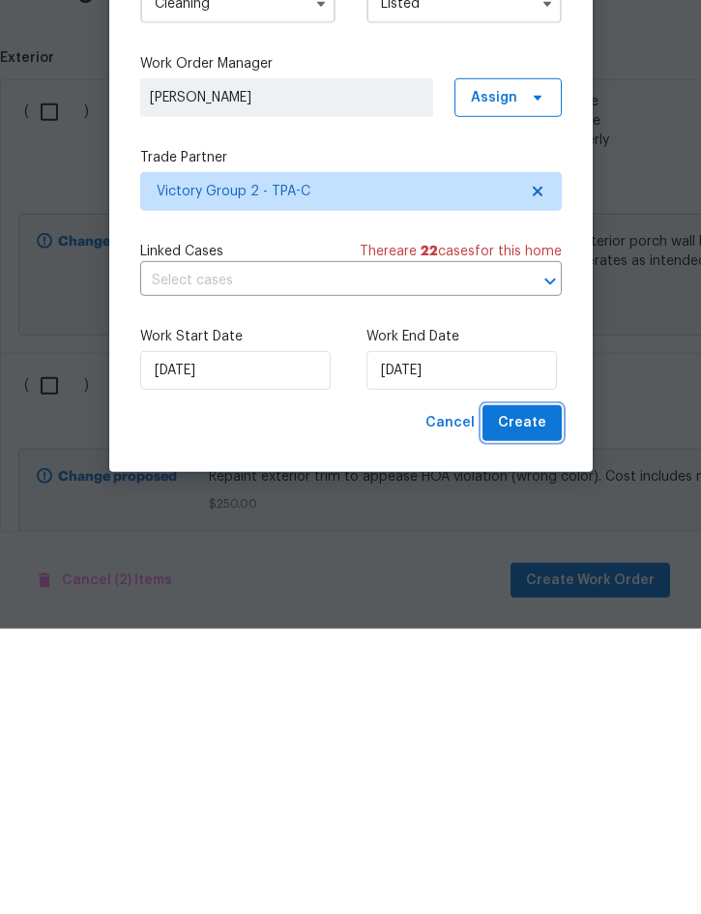
click at [505, 708] on span "Create" at bounding box center [522, 709] width 48 height 24
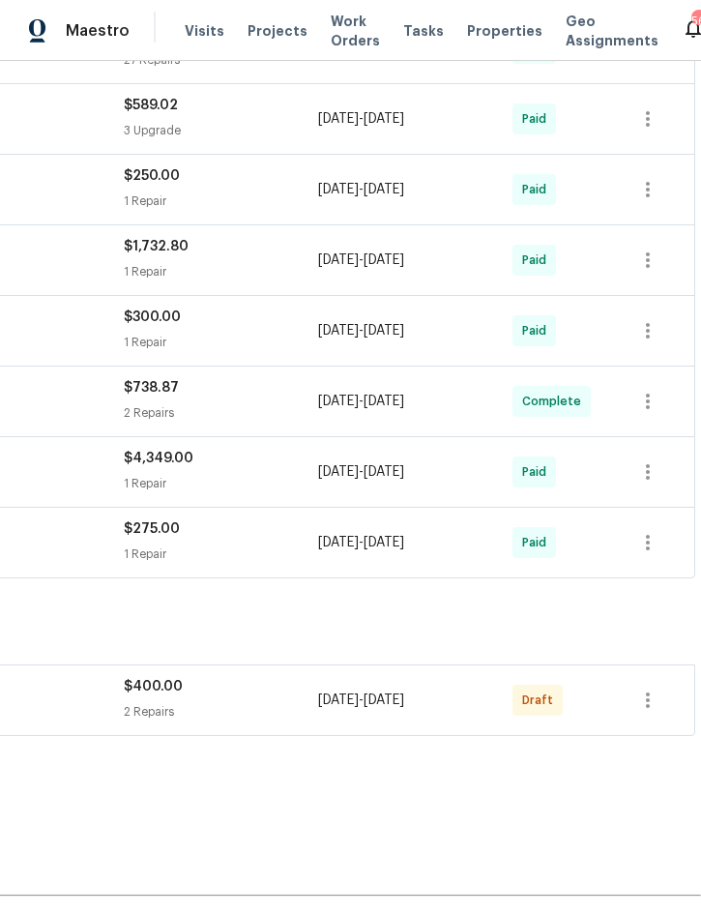
scroll to position [719, 392]
click at [647, 688] on icon "button" at bounding box center [648, 699] width 23 height 23
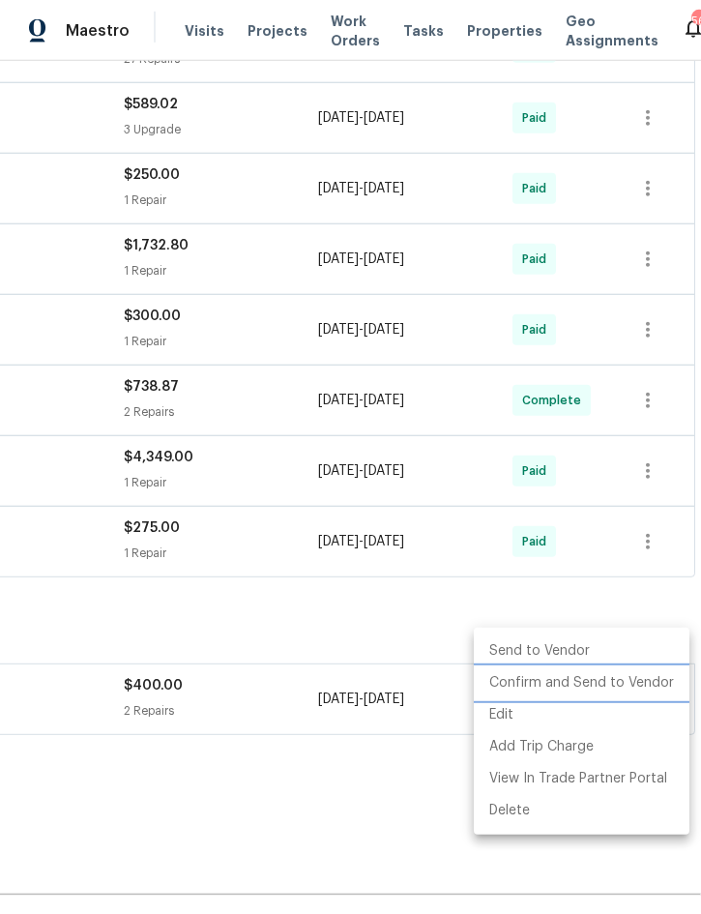
click at [591, 680] on li "Confirm and Send to Vendor" at bounding box center [582, 684] width 216 height 32
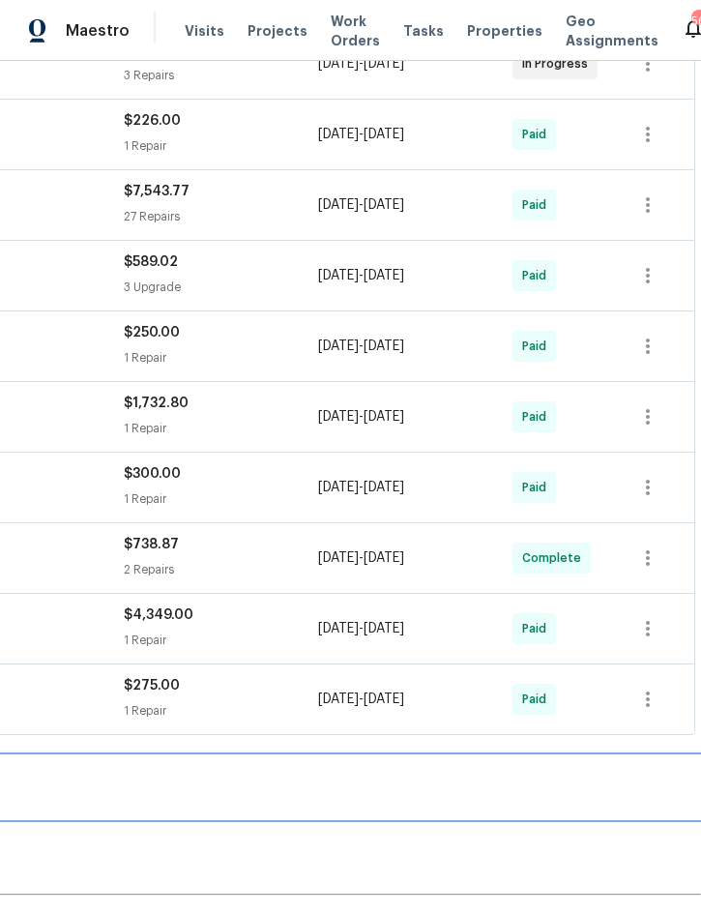
click at [296, 767] on div "BRN Draft" at bounding box center [154, 788] width 1093 height 62
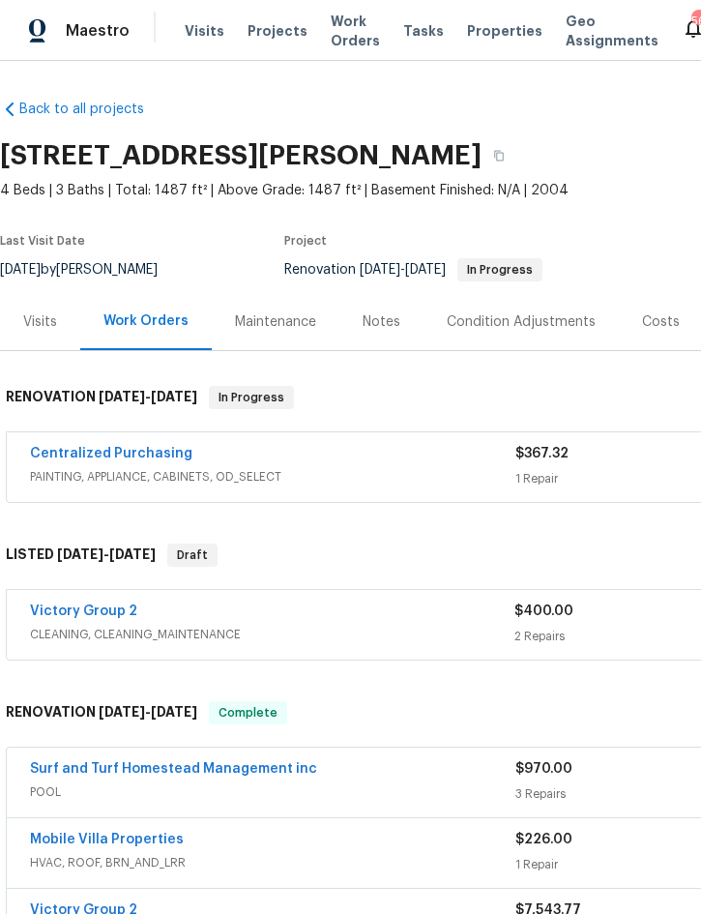
scroll to position [0, 0]
click at [375, 312] on div "Notes" at bounding box center [382, 321] width 38 height 19
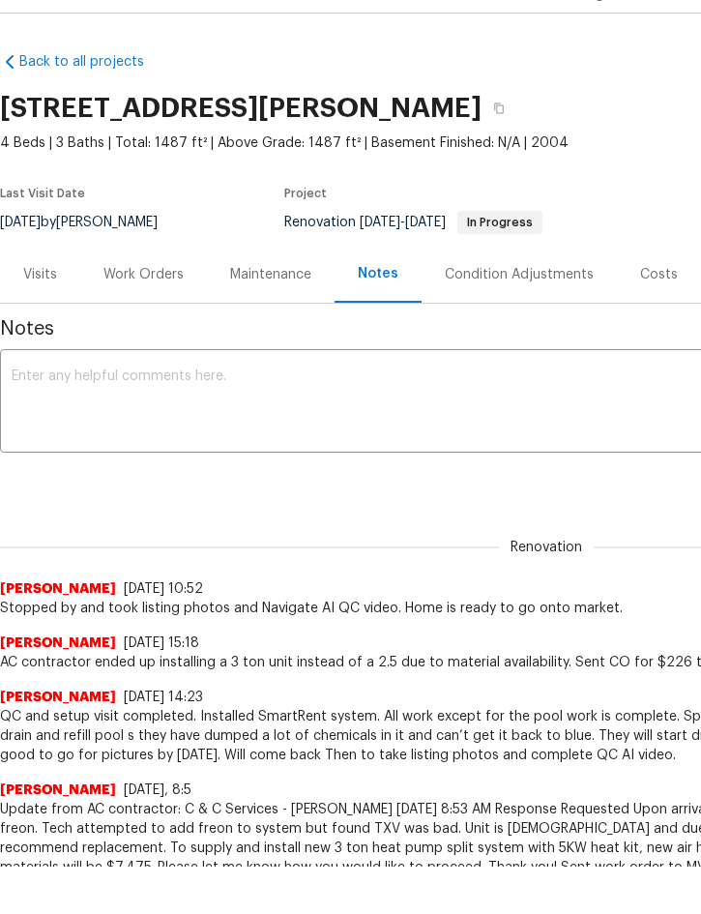
click at [230, 387] on textarea at bounding box center [547, 404] width 1070 height 68
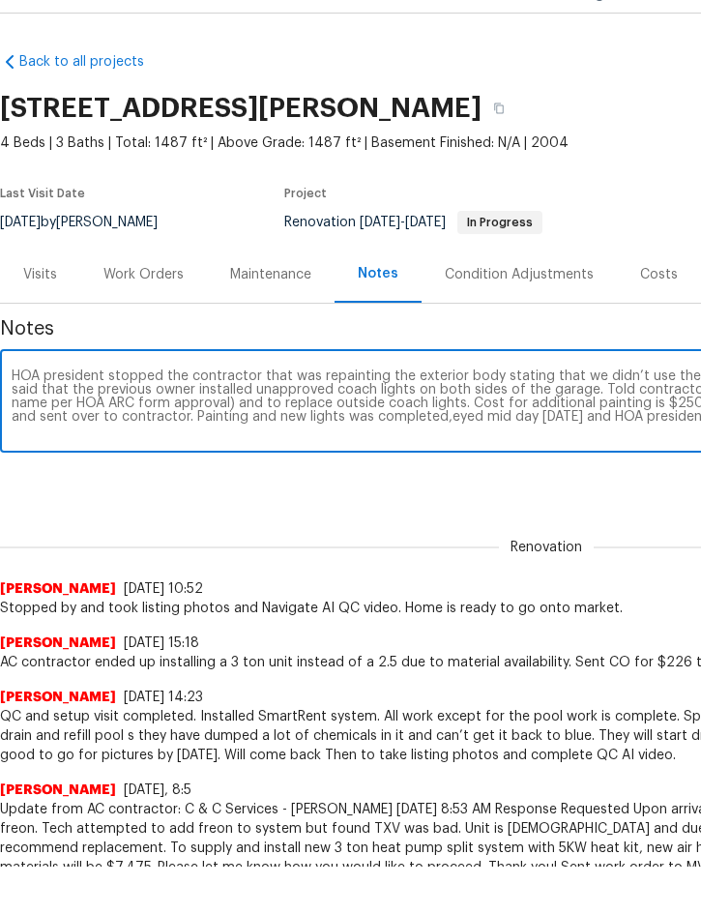
click at [342, 413] on textarea "HOA president stopped the contractor that was repainting the exterior body stat…" at bounding box center [547, 404] width 1070 height 68
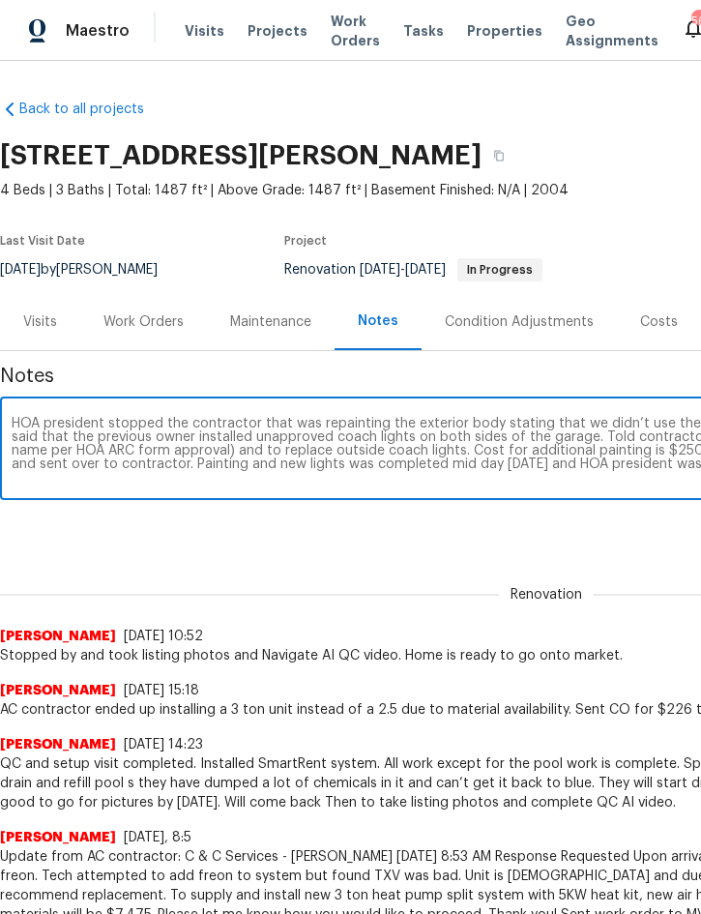
click at [671, 476] on textarea "HOA president stopped the contractor that was repainting the exterior body stat…" at bounding box center [547, 451] width 1070 height 68
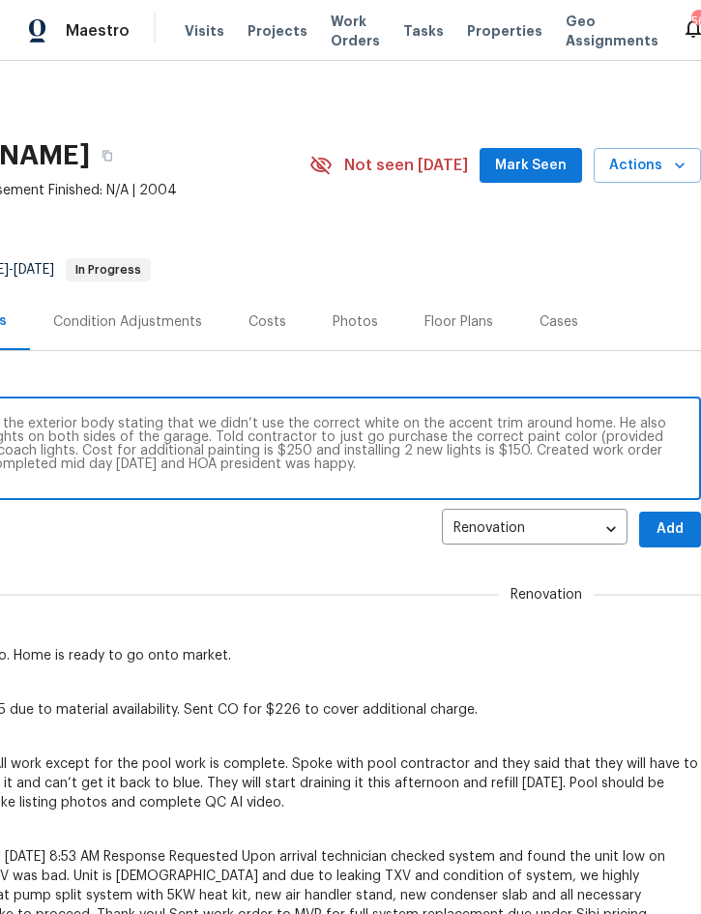
scroll to position [0, 392]
type textarea "HOA president stopped the contractor that was repainting the exterior body stat…"
click at [666, 530] on span "Add" at bounding box center [670, 530] width 31 height 24
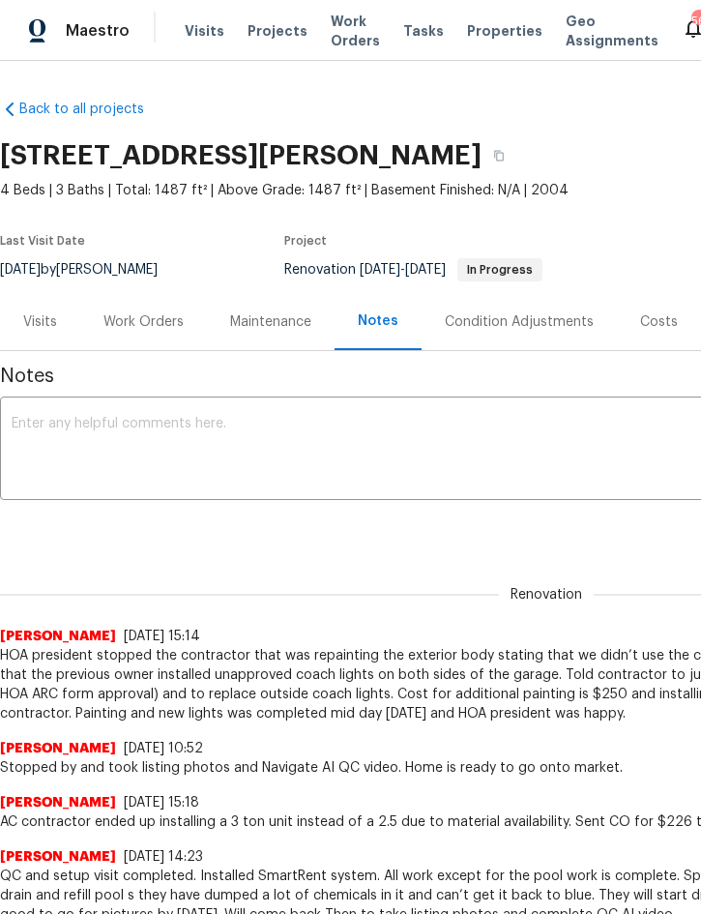
scroll to position [0, 0]
click at [139, 322] on div "Work Orders" at bounding box center [144, 321] width 80 height 19
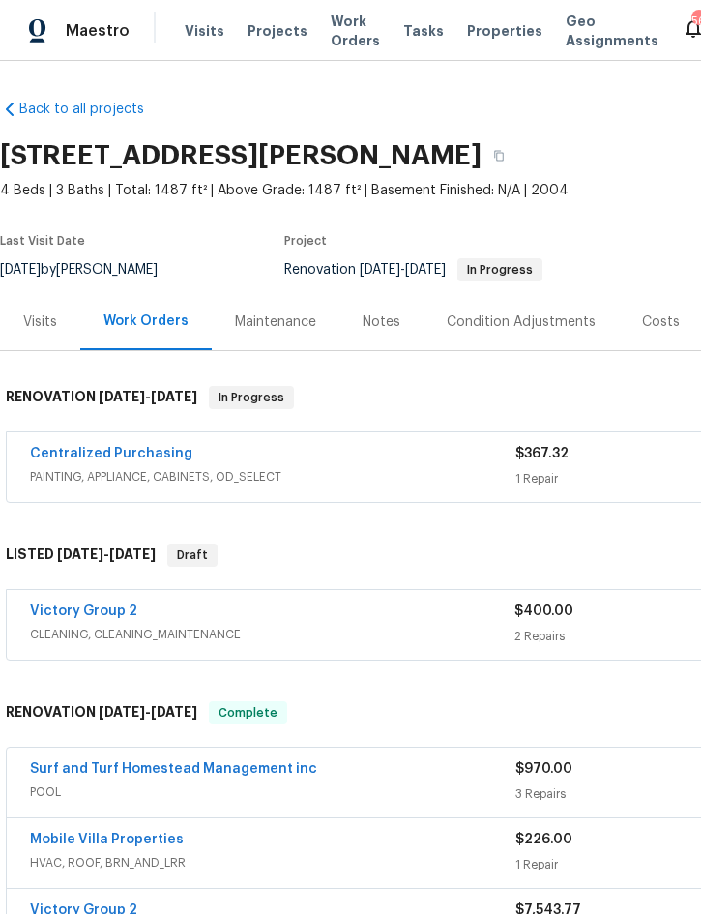
click at [75, 613] on link "Victory Group 2" at bounding box center [83, 612] width 107 height 14
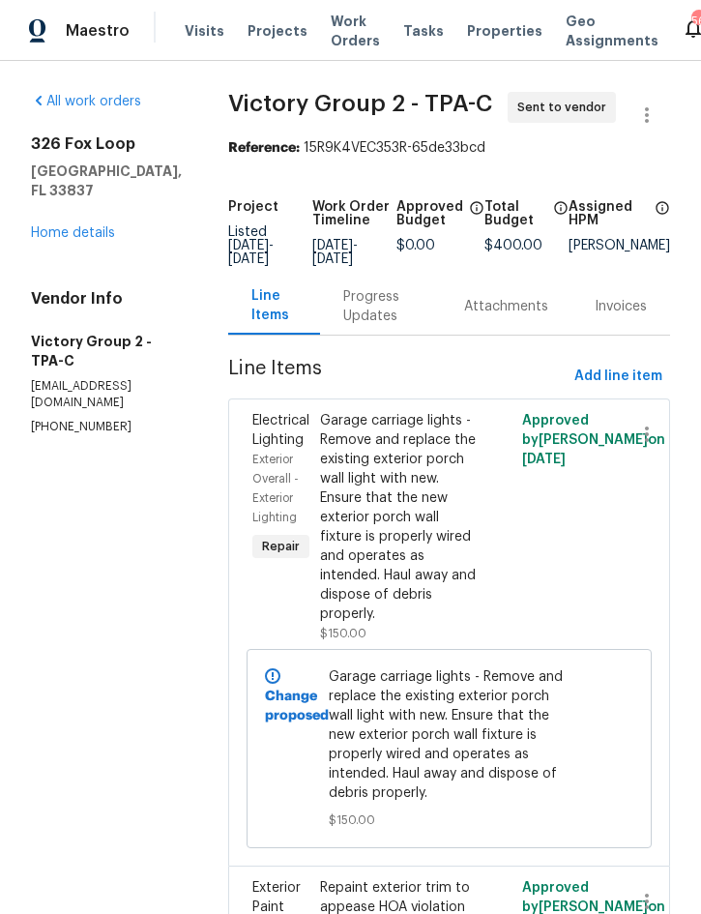
click at [53, 226] on link "Home details" at bounding box center [73, 233] width 84 height 14
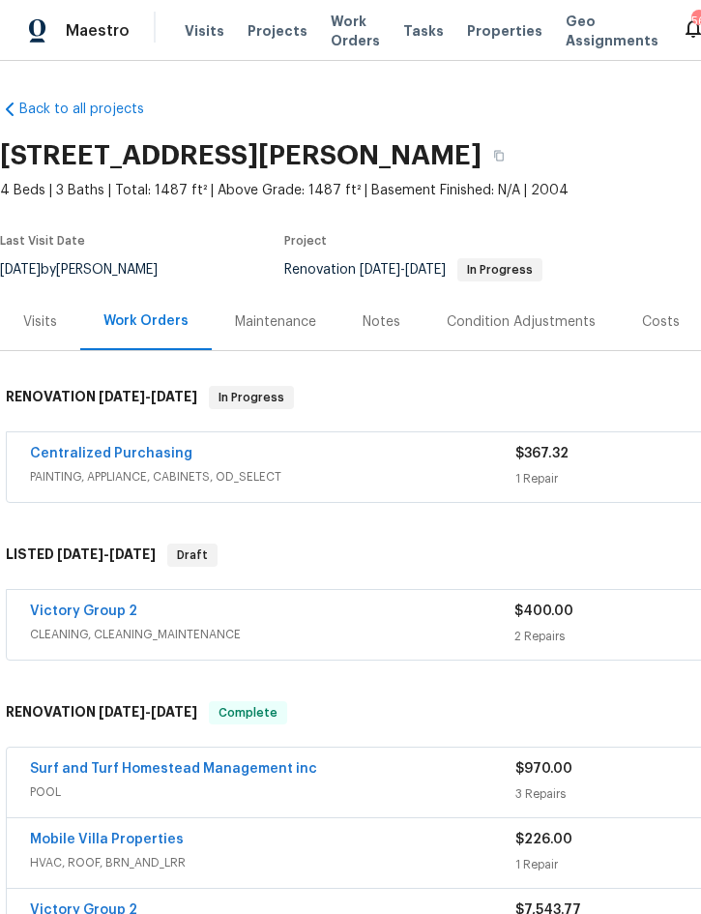
click at [129, 7] on div "Maestro Visits Projects Work Orders Tasks Properties Geo Assignments 56 Tampa […" at bounding box center [350, 30] width 701 height 61
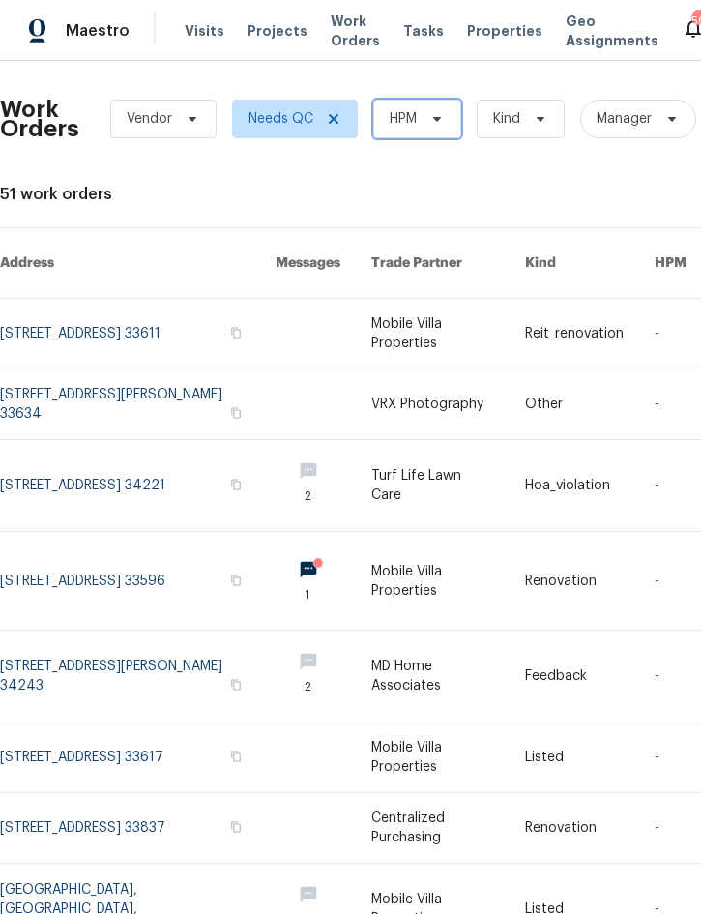
click at [412, 125] on span "HPM" at bounding box center [403, 118] width 27 height 19
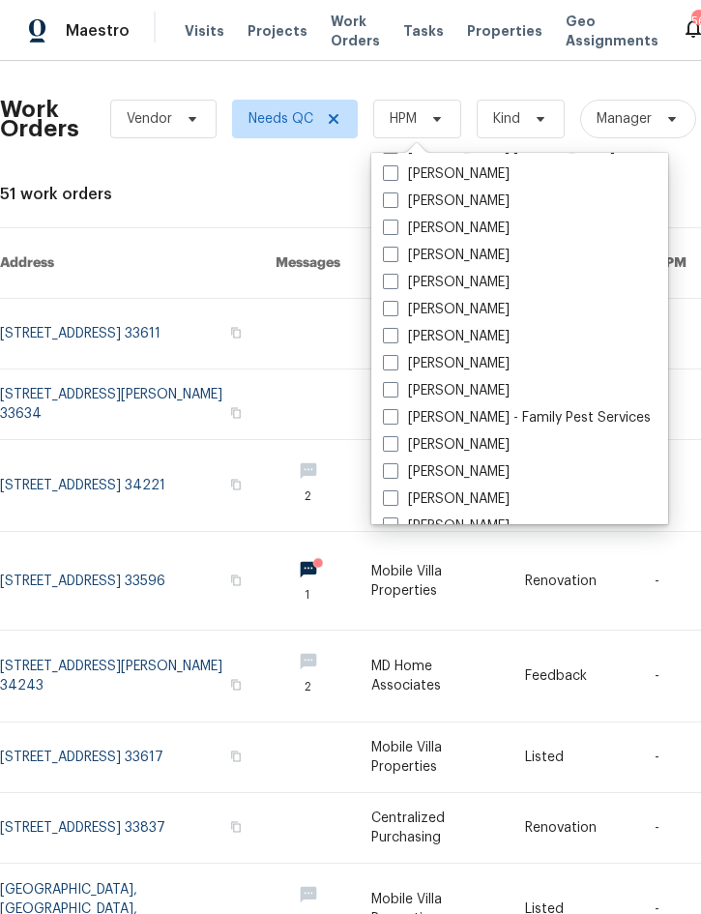
scroll to position [209, 0]
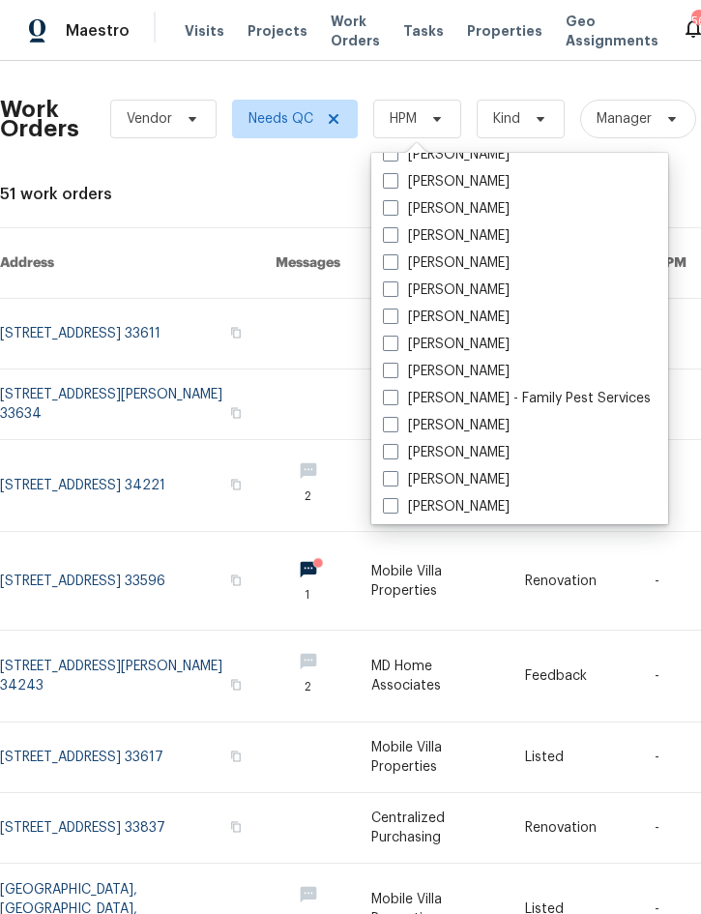
click at [470, 371] on label "[PERSON_NAME]" at bounding box center [446, 371] width 127 height 19
click at [396, 371] on input "[PERSON_NAME]" at bounding box center [389, 368] width 13 height 13
checkbox input "true"
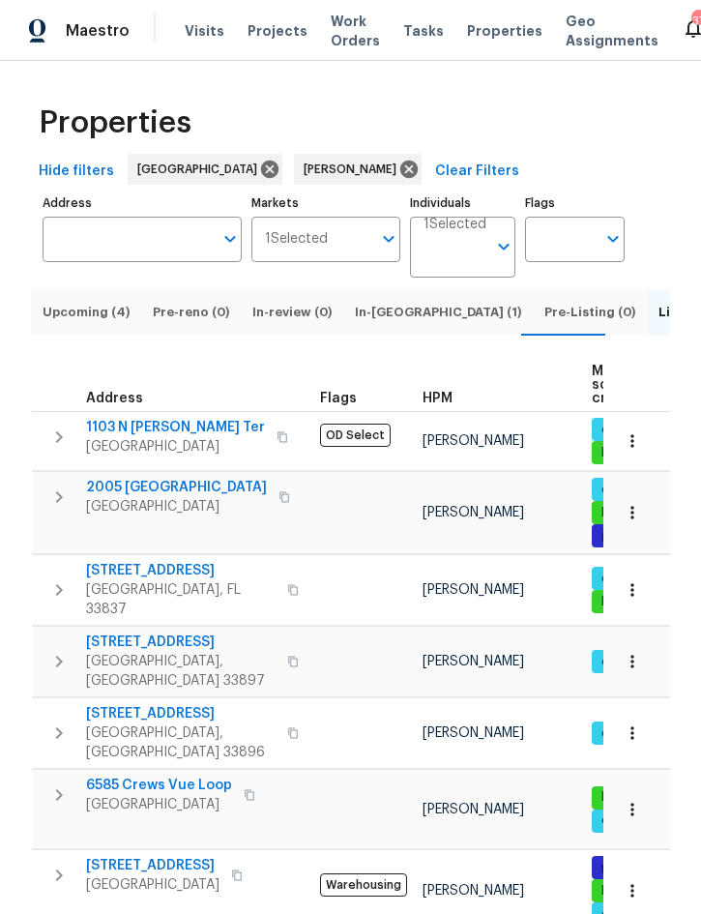
scroll to position [685, 0]
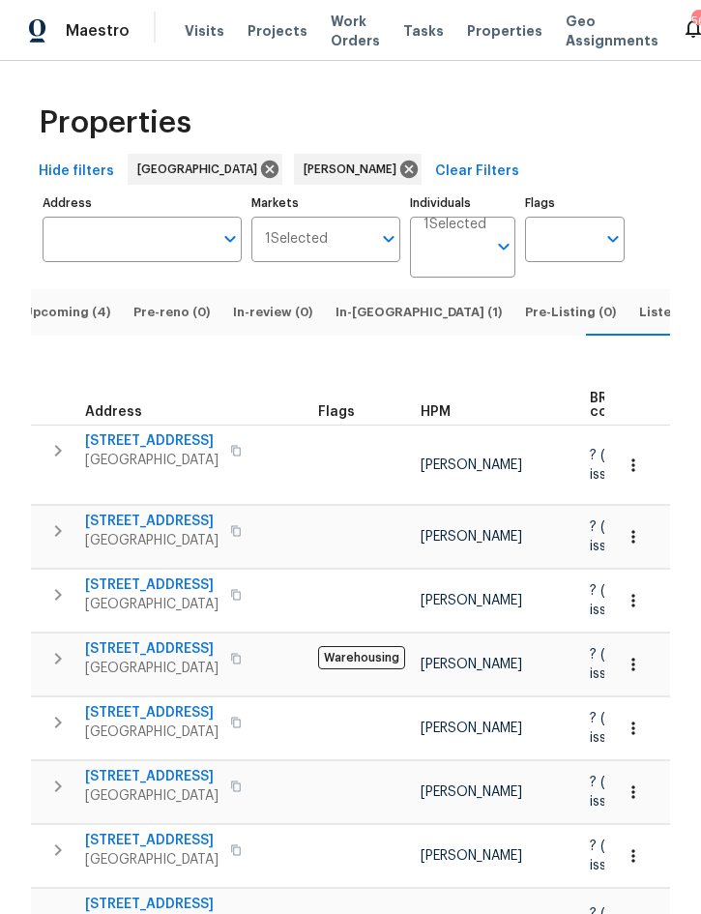
scroll to position [-1, 0]
click at [640, 323] on span "Listed (13)" at bounding box center [673, 312] width 66 height 21
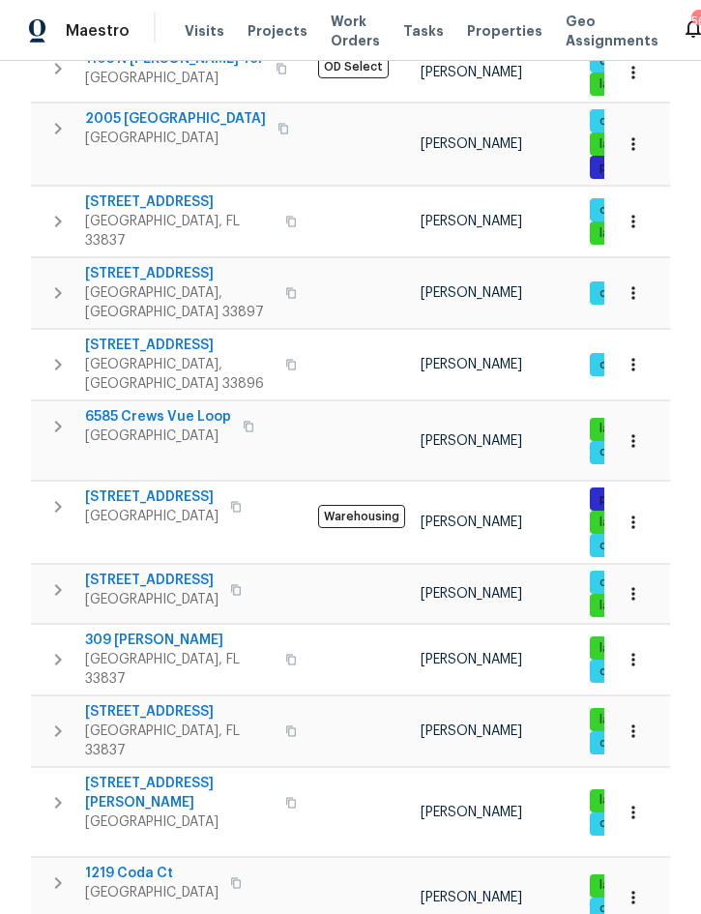
scroll to position [368, 0]
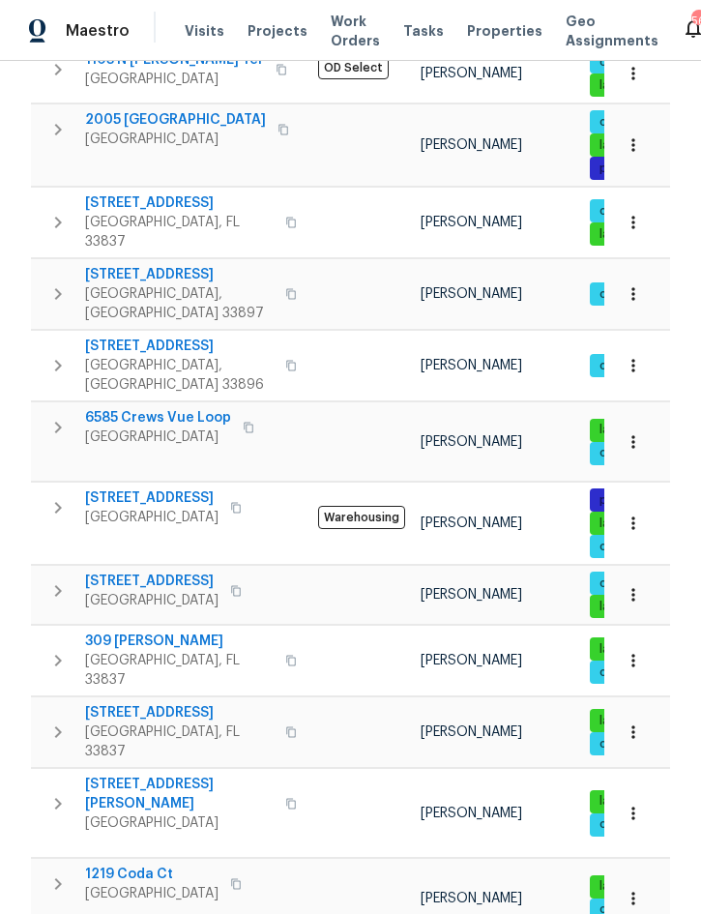
click at [636, 514] on icon "button" at bounding box center [633, 523] width 19 height 19
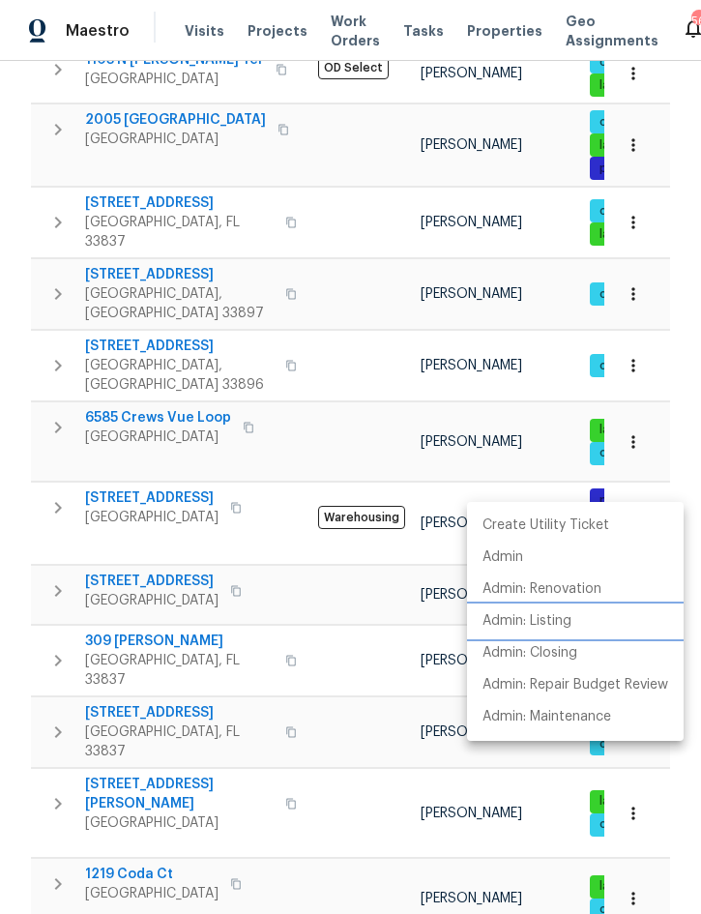
click at [563, 616] on p "Admin: Listing" at bounding box center [527, 621] width 89 height 20
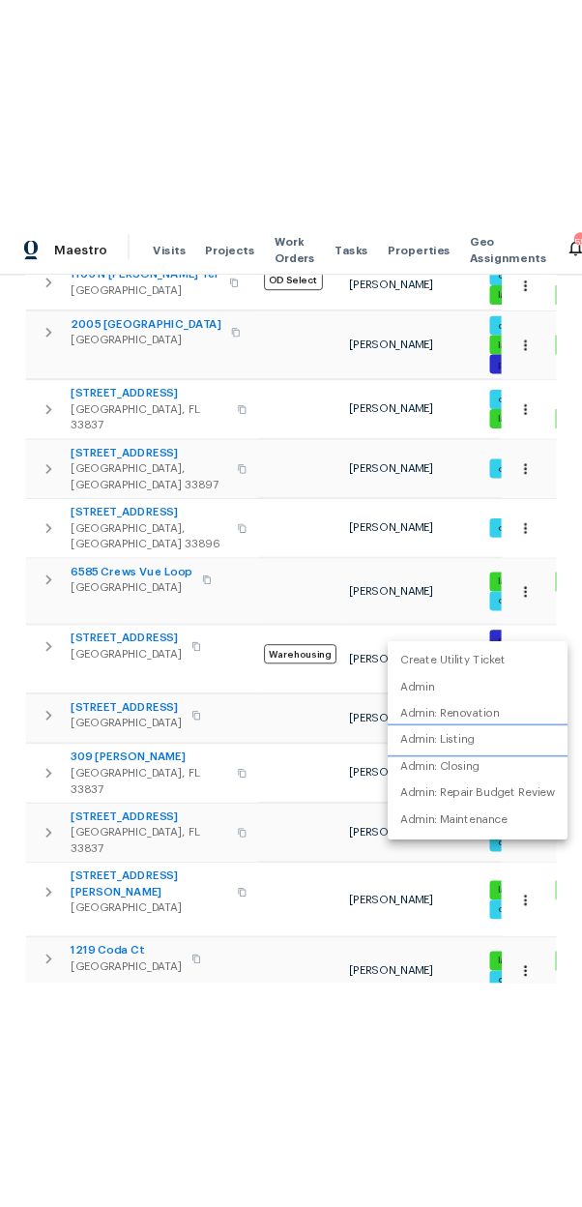
scroll to position [0, 137]
